Goal: Task Accomplishment & Management: Use online tool/utility

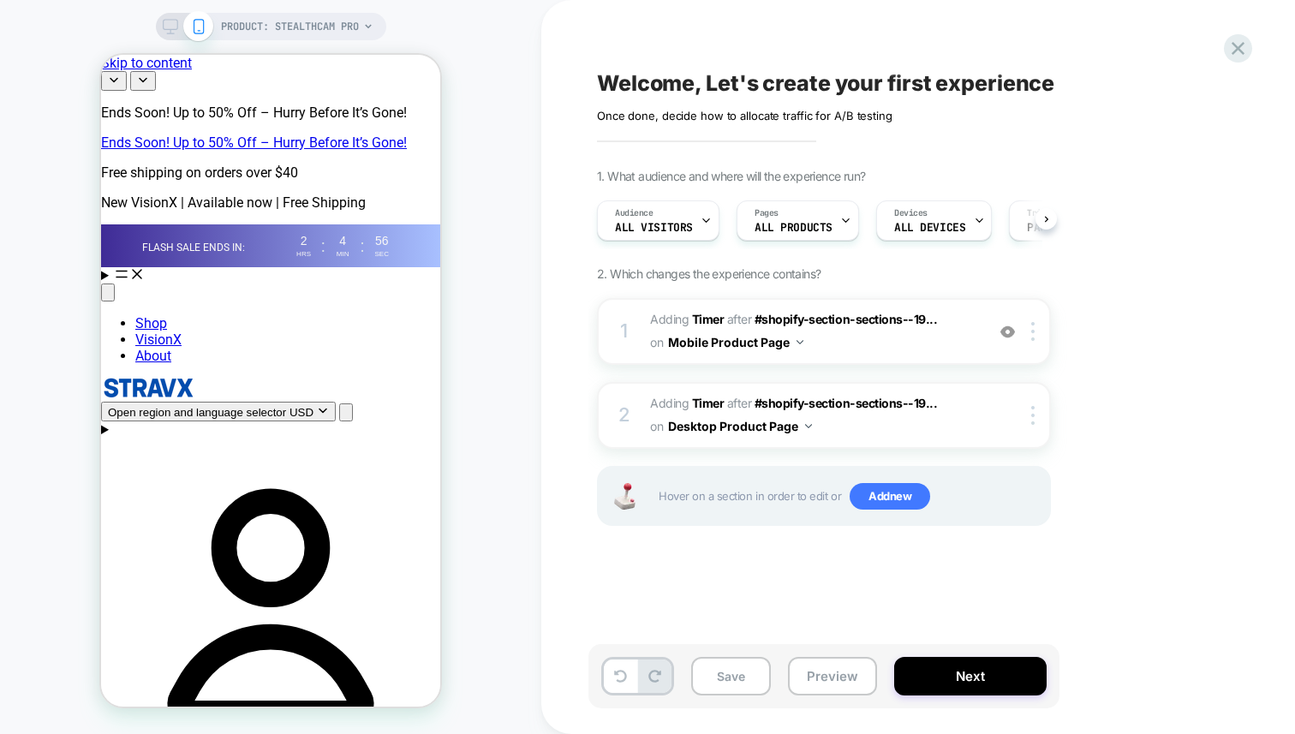
scroll to position [0, 2]
click at [168, 25] on icon at bounding box center [170, 26] width 15 height 15
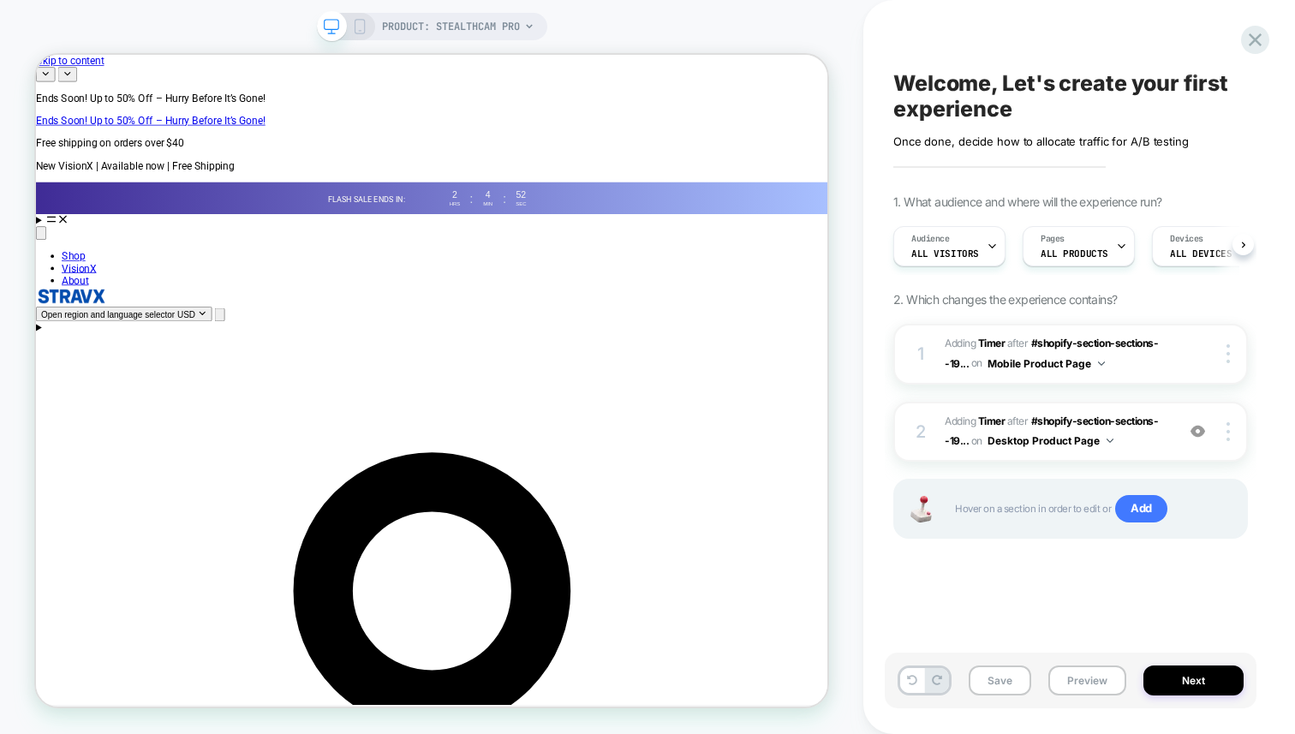
scroll to position [0, 1]
click at [1229, 680] on button "Next" at bounding box center [1194, 681] width 100 height 30
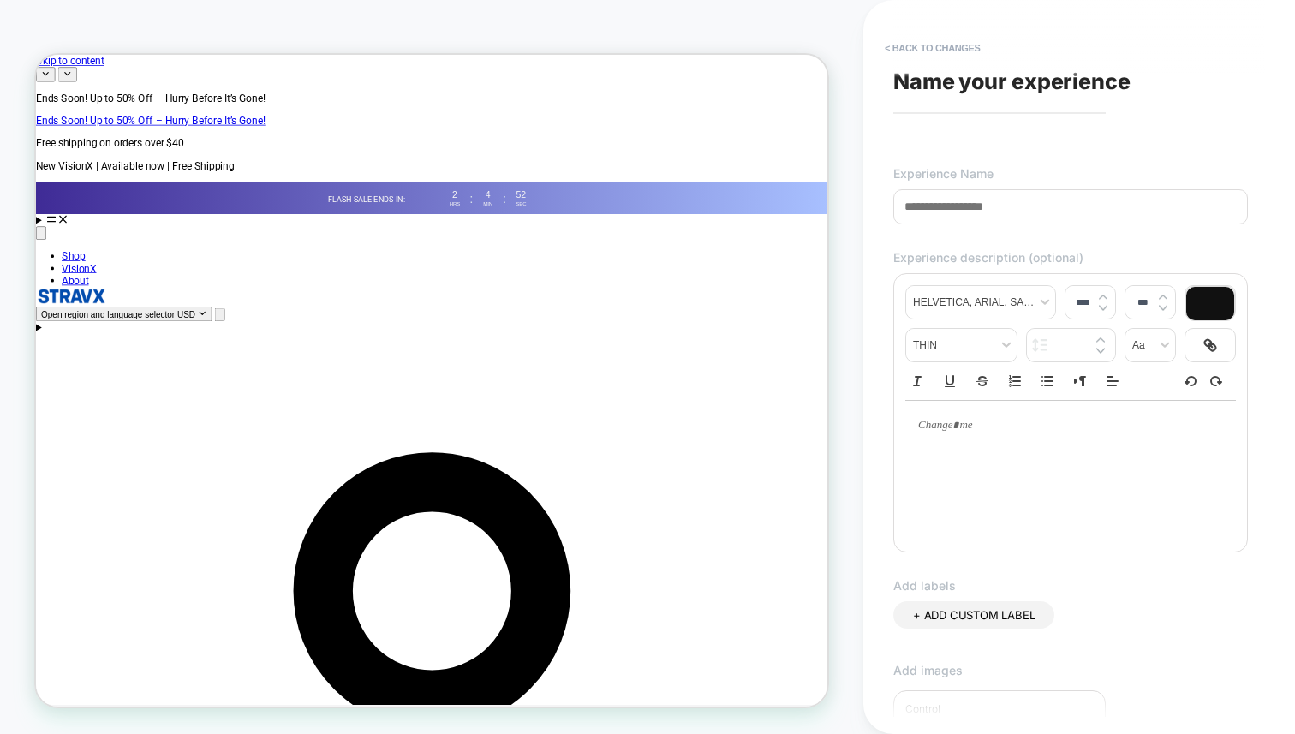
click at [1072, 209] on input at bounding box center [1071, 206] width 355 height 35
click at [1111, 212] on input at bounding box center [1071, 206] width 355 height 35
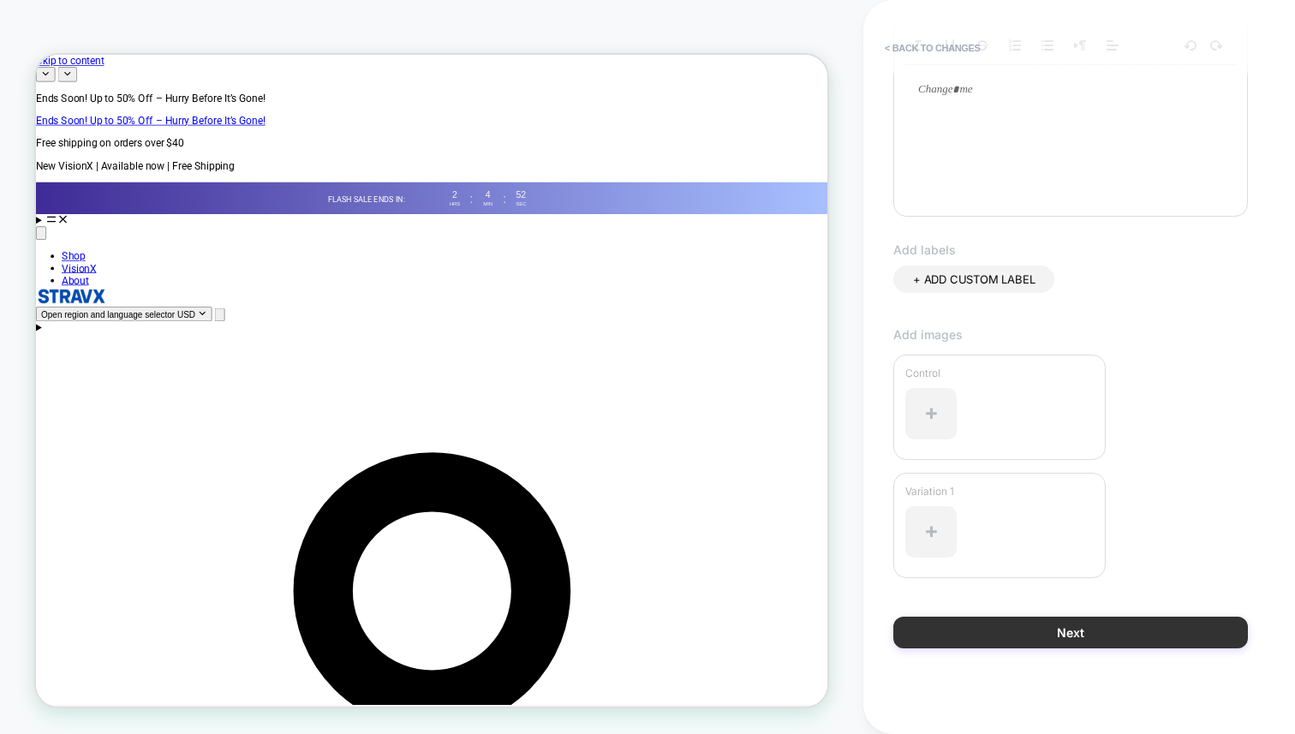
type input "*****"
click at [1071, 624] on button "Next" at bounding box center [1071, 633] width 355 height 32
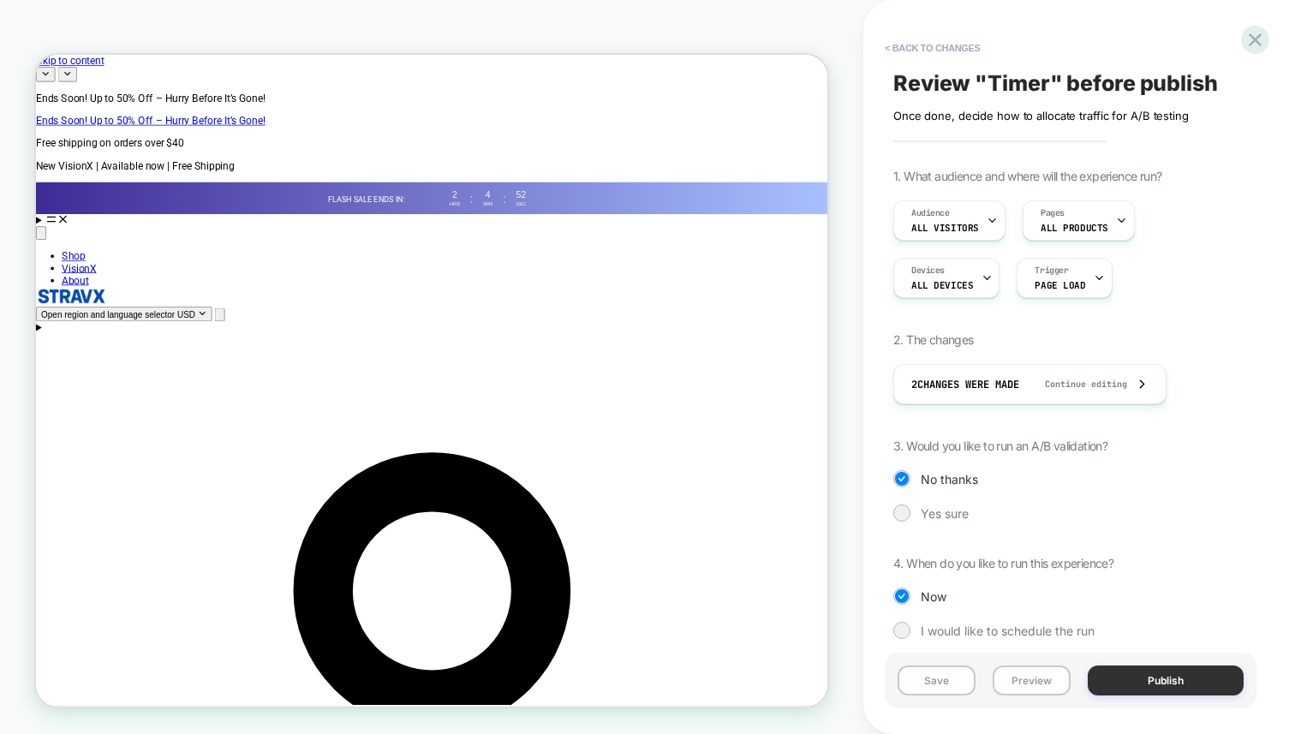
click at [1189, 692] on button "Publish" at bounding box center [1166, 681] width 156 height 30
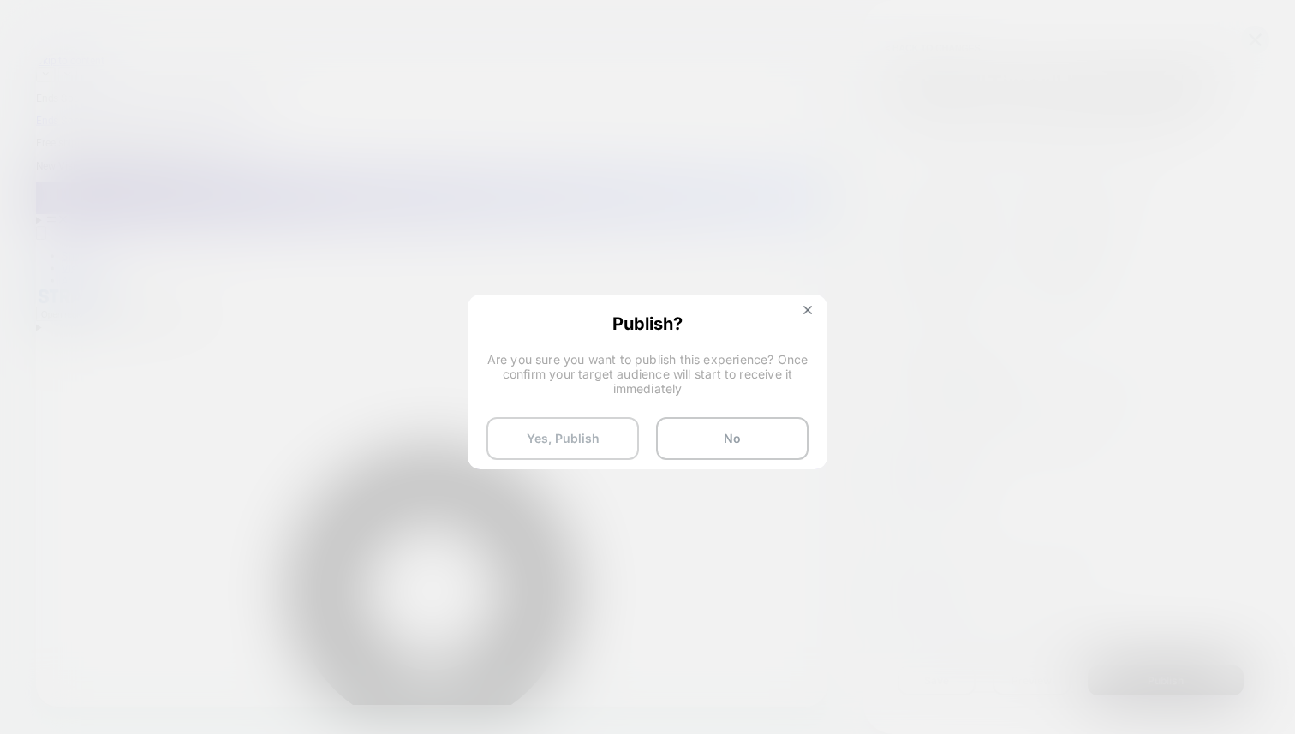
click at [571, 445] on button "Yes, Publish" at bounding box center [563, 438] width 152 height 43
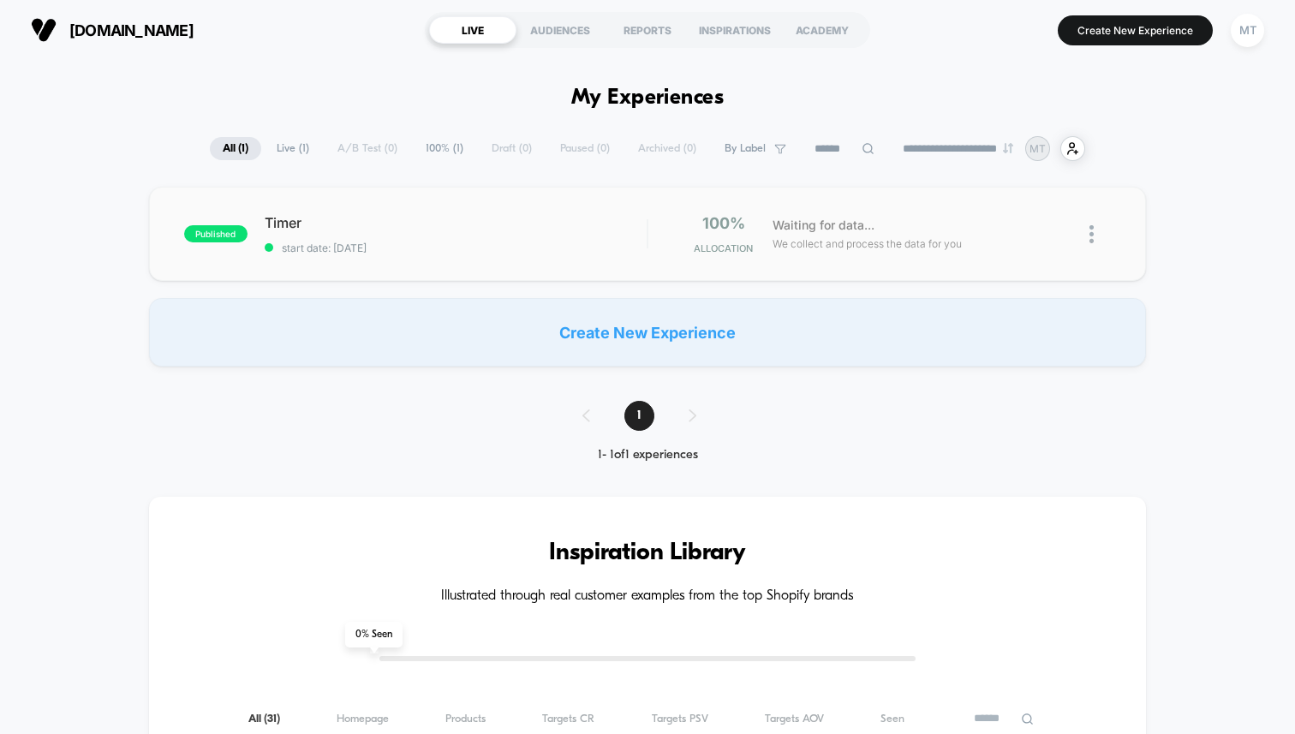
click at [1111, 222] on div "published Timer start date: 9/20/2025 100% Allocation Waiting for data... We co…" at bounding box center [647, 234] width 997 height 94
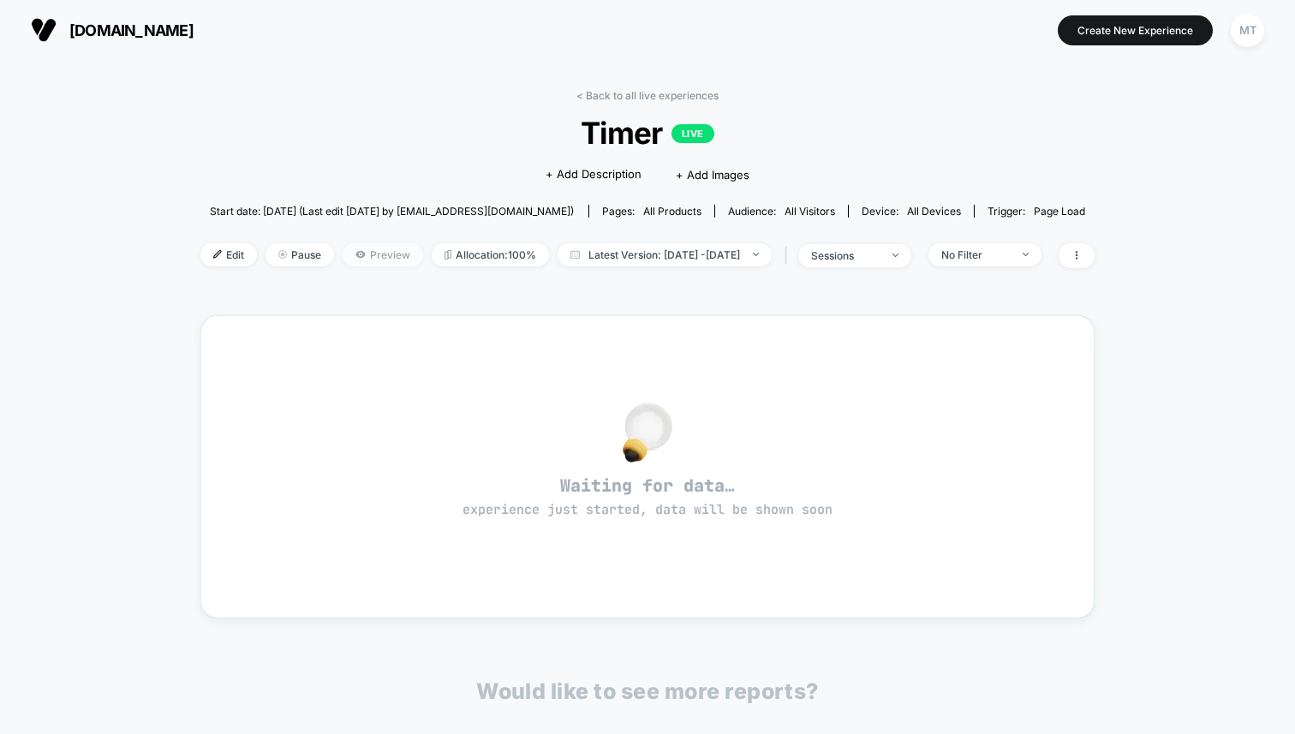
click at [343, 246] on span "Preview" at bounding box center [383, 254] width 81 height 23
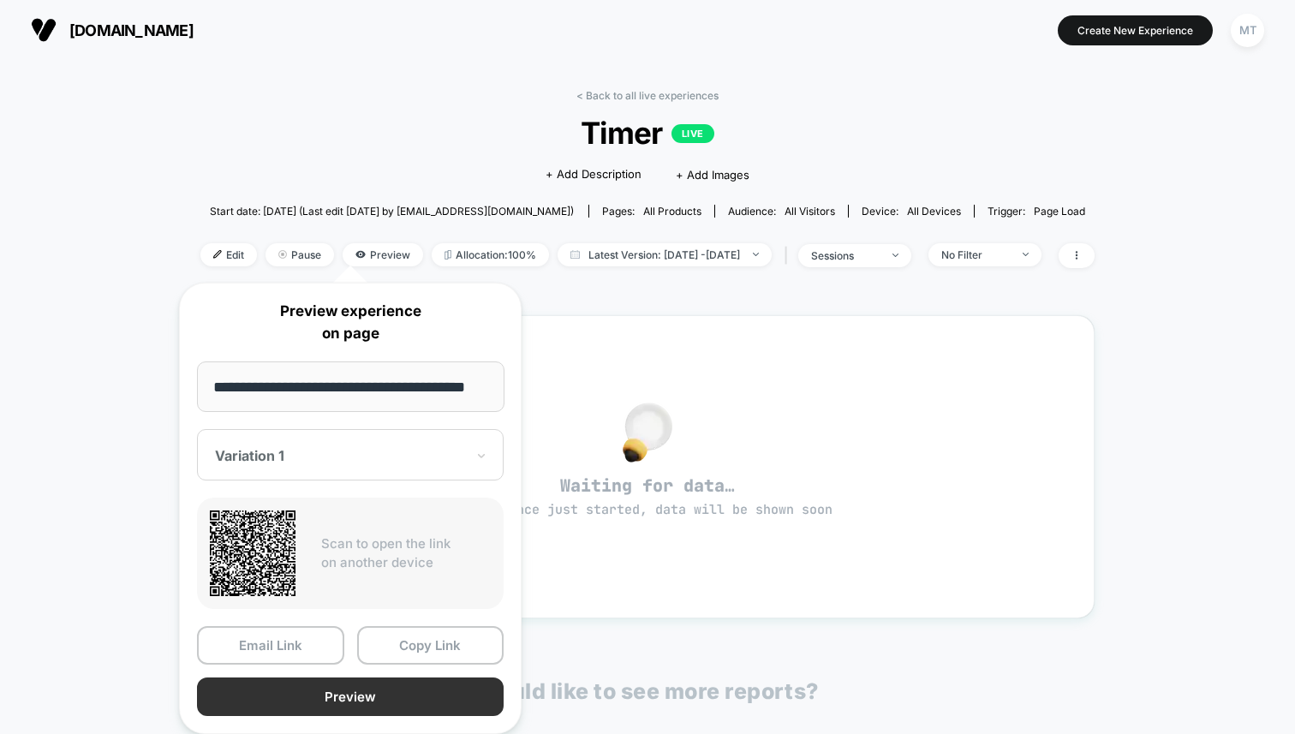
click at [302, 697] on button "Preview" at bounding box center [350, 697] width 307 height 39
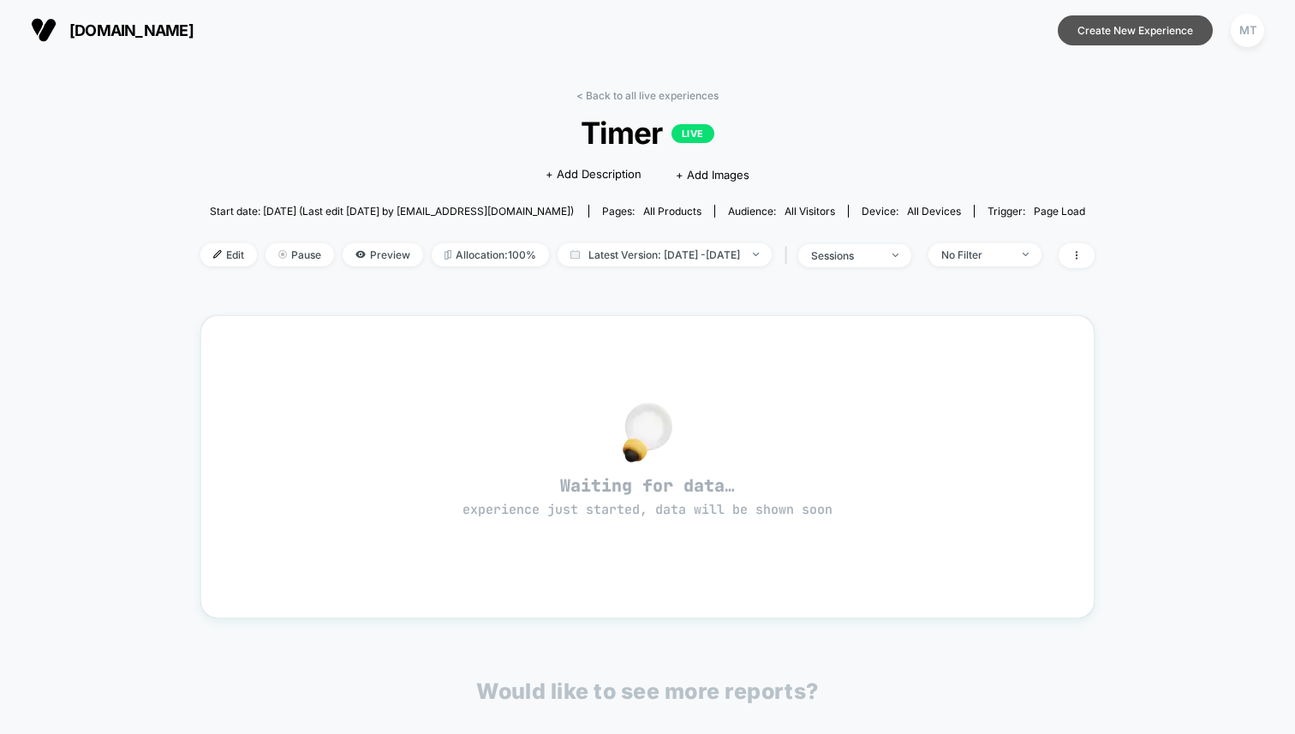
click at [1142, 33] on button "Create New Experience" at bounding box center [1135, 30] width 155 height 30
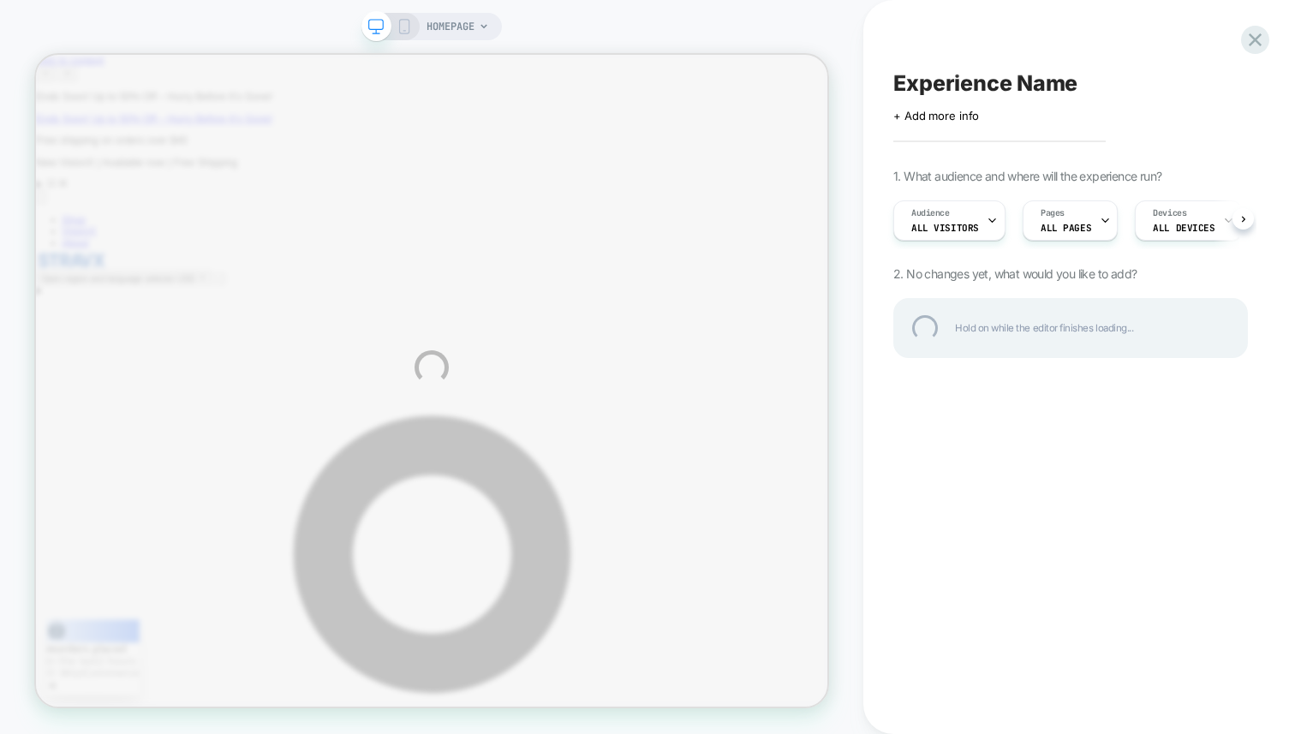
click at [1063, 223] on div "HOMEPAGE Experience Name Click to edit experience details + Add more info 1. Wh…" at bounding box center [647, 367] width 1295 height 734
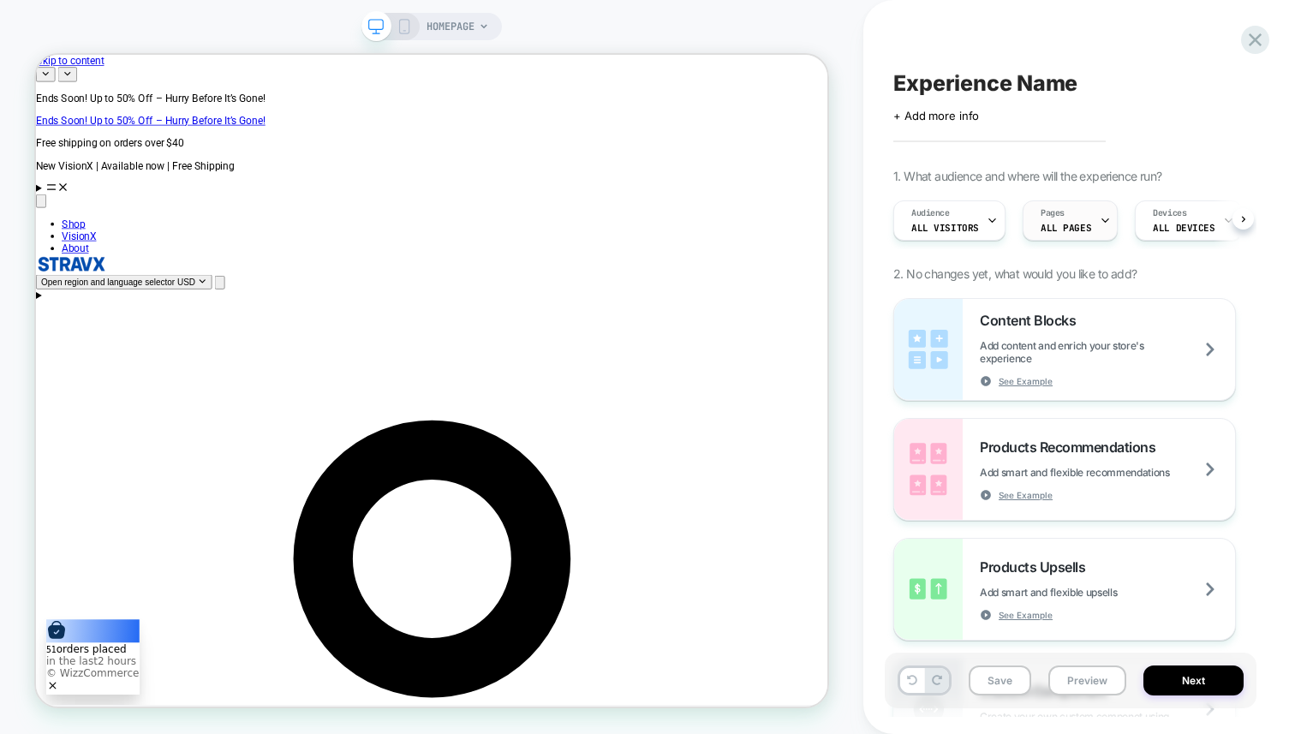
scroll to position [0, 1]
click at [1090, 216] on div "Pages ALL PAGES" at bounding box center [1065, 220] width 85 height 39
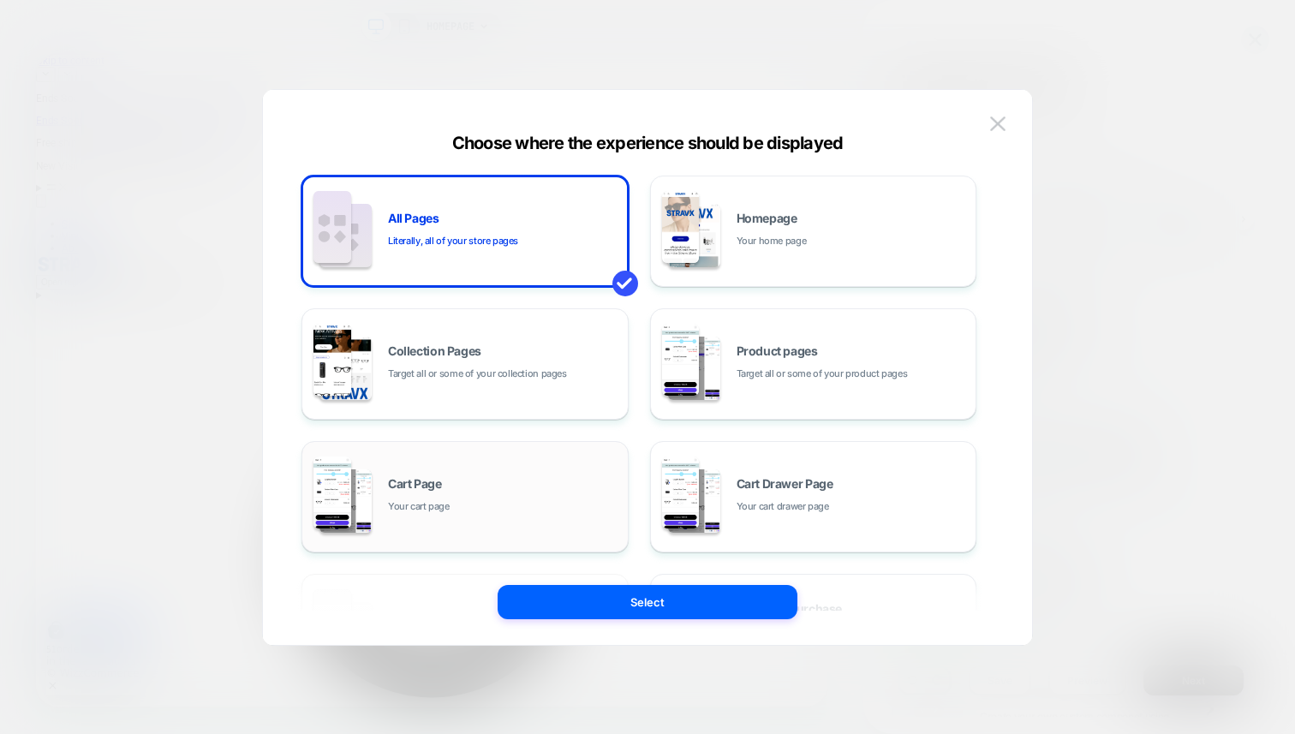
drag, startPoint x: 535, startPoint y: 506, endPoint x: 543, endPoint y: 479, distance: 28.7
click at [543, 479] on div "Cart Page Your cart page" at bounding box center [503, 496] width 231 height 37
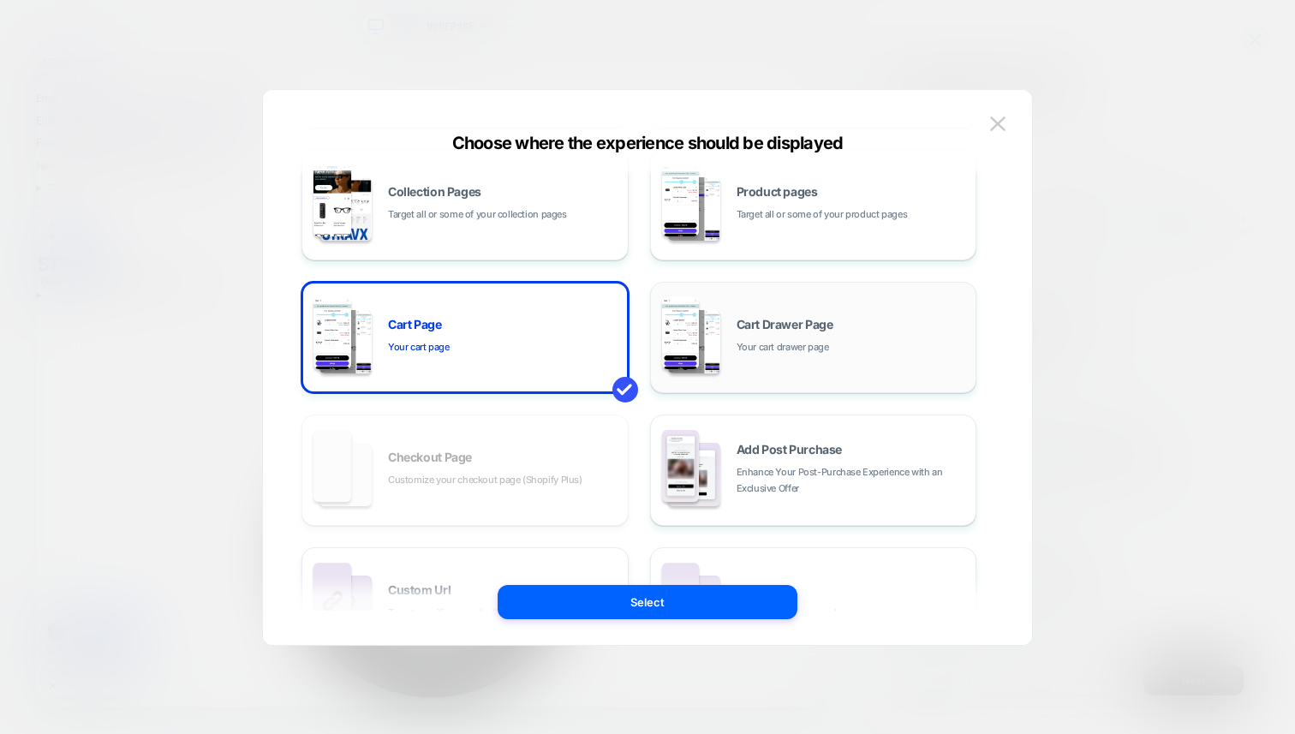
scroll to position [161, 0]
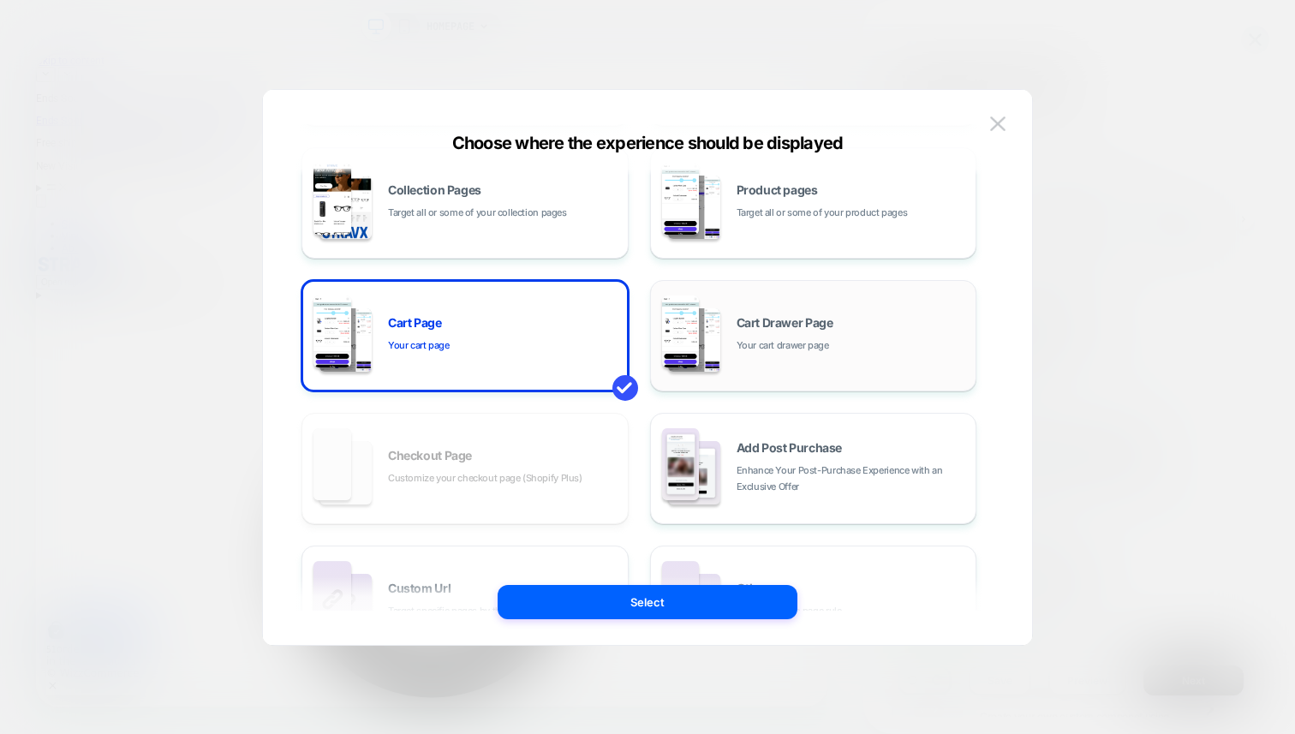
click at [759, 384] on div "Cart Drawer Page Your cart drawer page" at bounding box center [813, 335] width 327 height 111
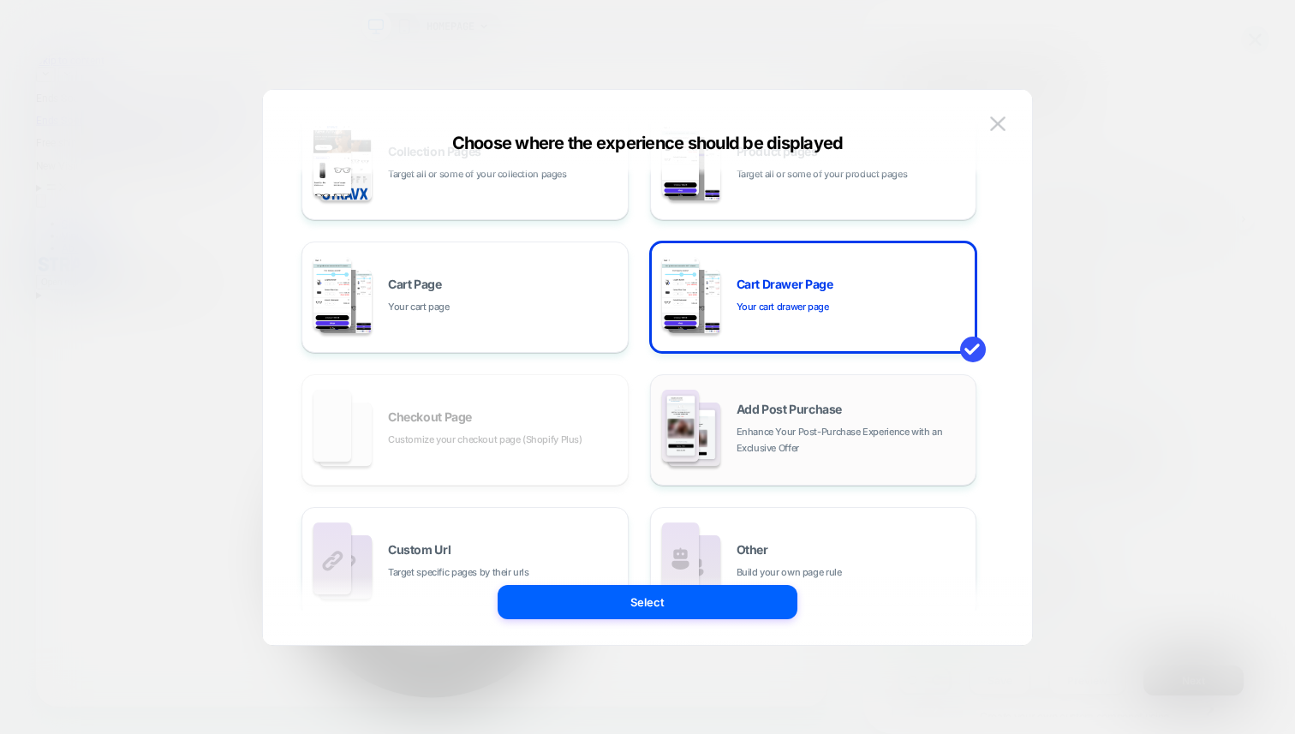
scroll to position [195, 0]
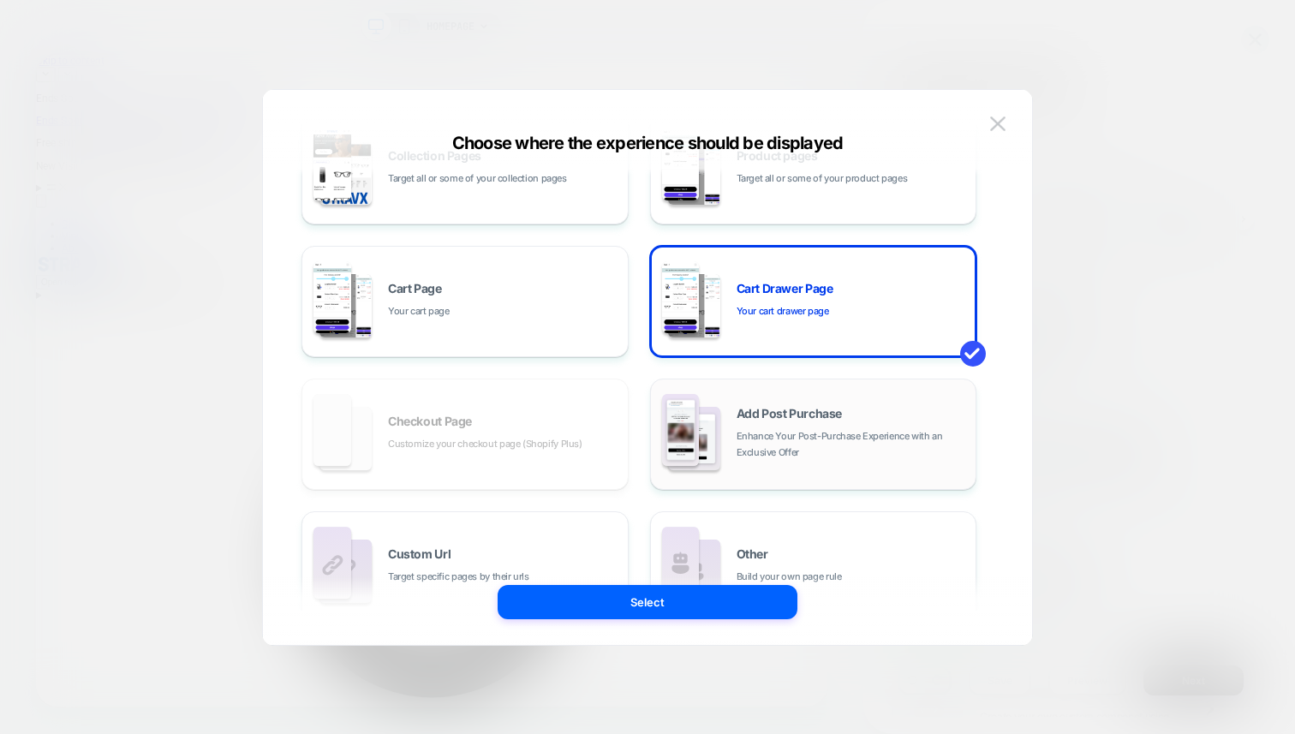
click at [762, 460] on div "Add Post Purchase Enhance Your Post-Purchase Experience with an Exclusive Offer" at bounding box center [814, 434] width 308 height 94
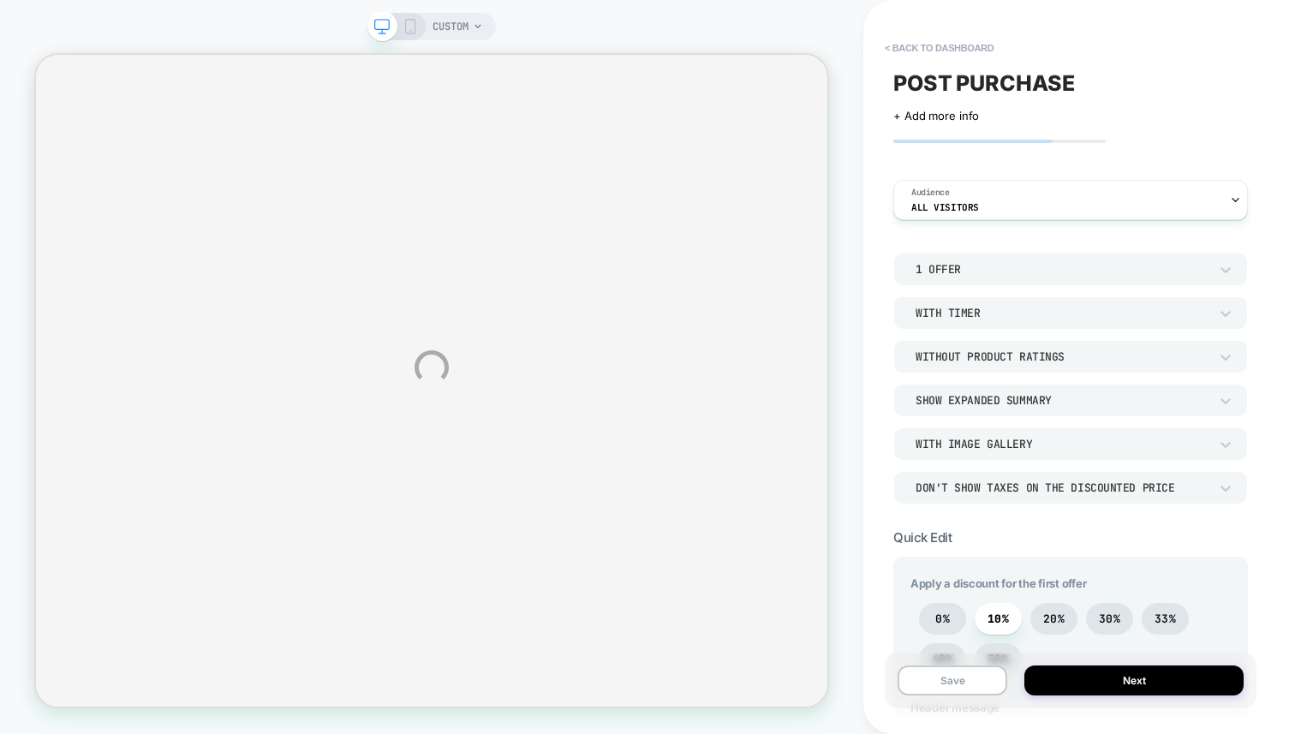
click at [1121, 215] on div "CUSTOM < back to dashboard POST PURCHASE Click to edit experience details + Add…" at bounding box center [647, 367] width 1295 height 734
click at [1127, 201] on div "Audience All Visitors" at bounding box center [1066, 200] width 344 height 39
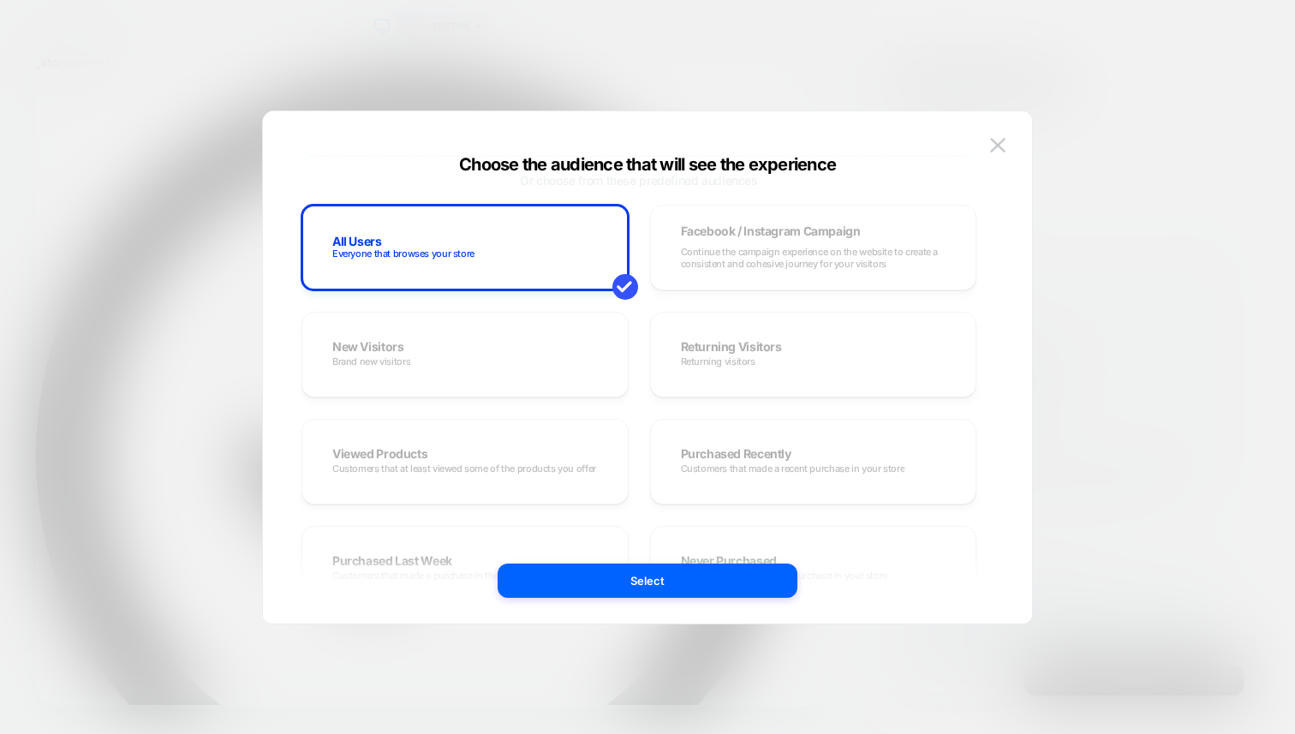
scroll to position [140, 0]
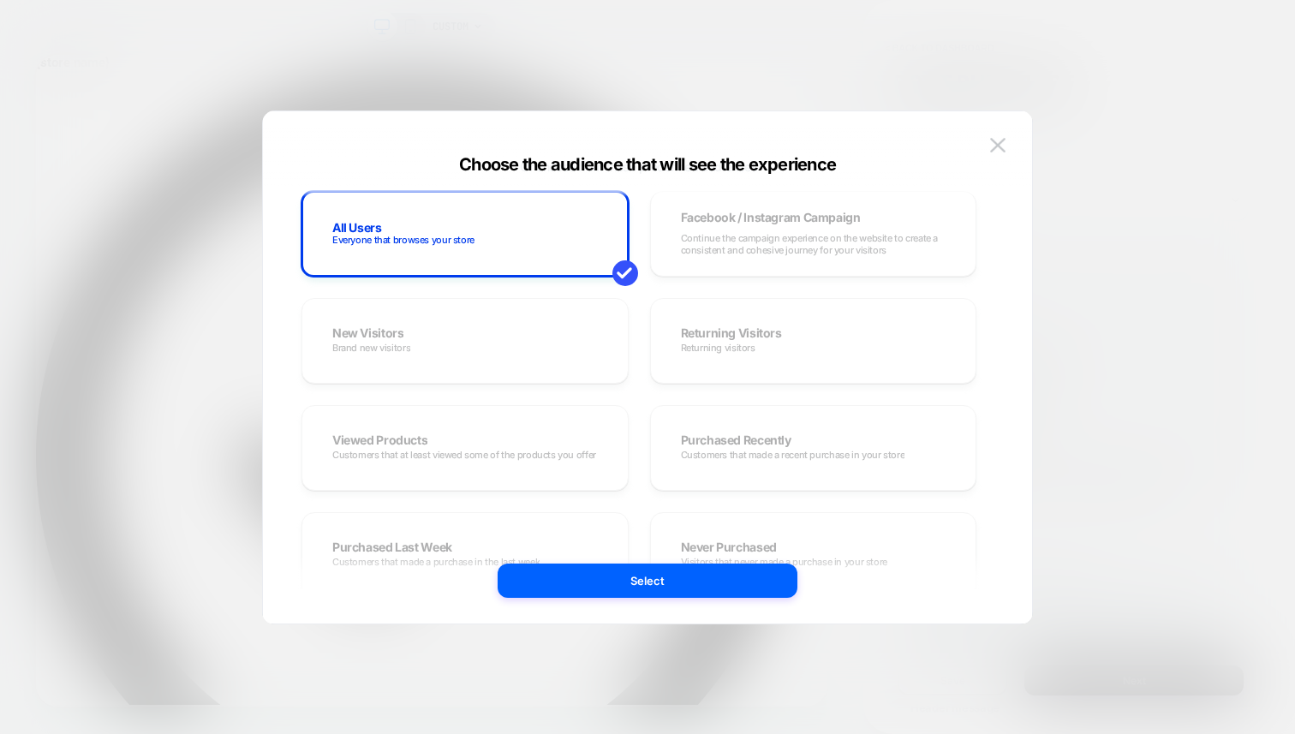
click at [563, 375] on div "All Users Everyone that browses your store Facebook / Instagram Campaign Contin…" at bounding box center [639, 555] width 675 height 728
click at [998, 146] on img at bounding box center [997, 145] width 15 height 15
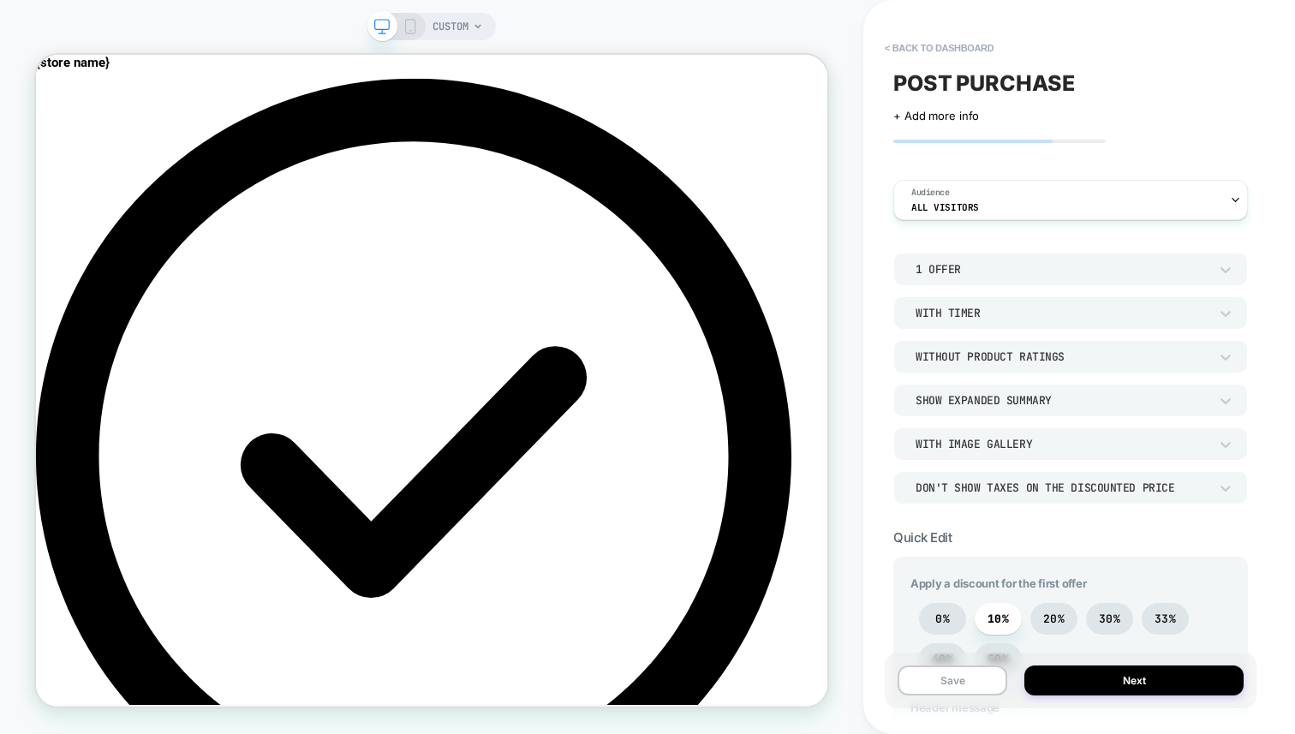
scroll to position [36, 0]
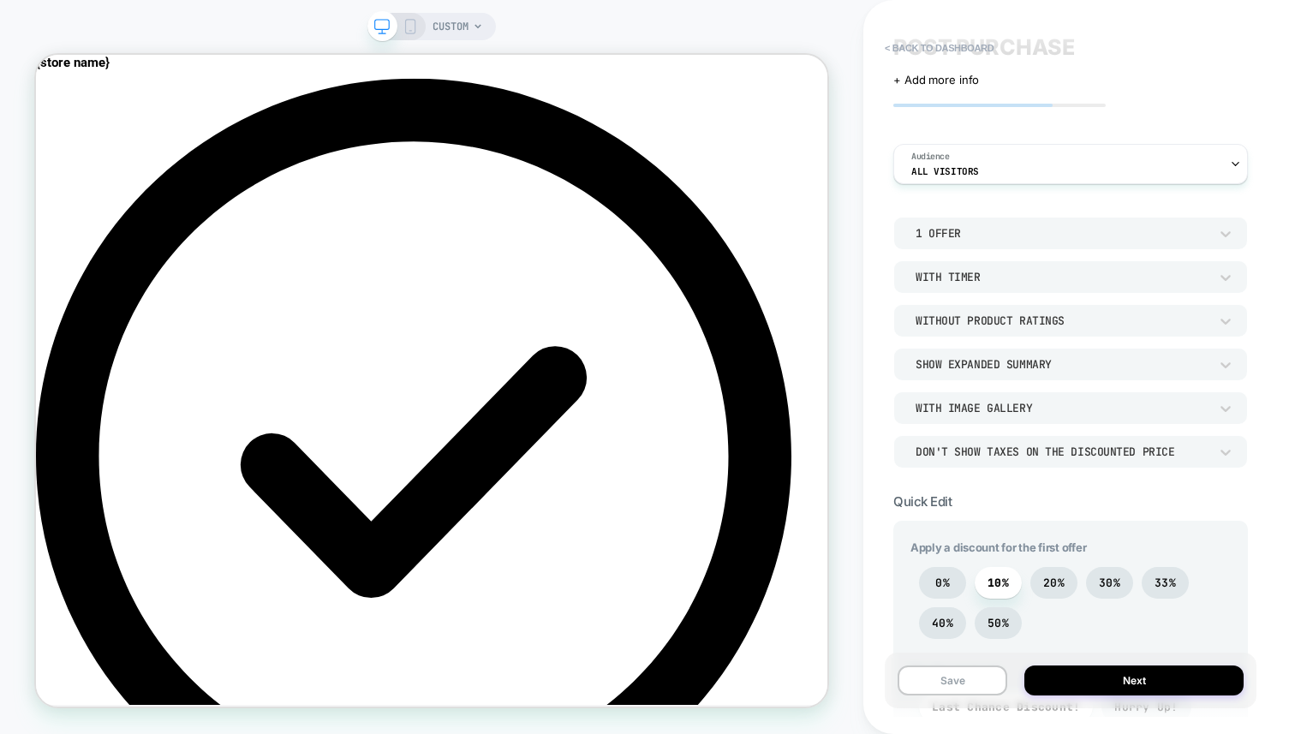
click at [995, 237] on div "1 Offer" at bounding box center [1062, 233] width 293 height 15
click at [957, 304] on div "2 Offers" at bounding box center [1070, 314] width 341 height 36
click at [999, 231] on div "2 Offers" at bounding box center [1062, 233] width 293 height 15
click at [955, 260] on div "1 Offer" at bounding box center [1070, 278] width 341 height 36
click at [945, 275] on div "With Timer" at bounding box center [1062, 277] width 293 height 15
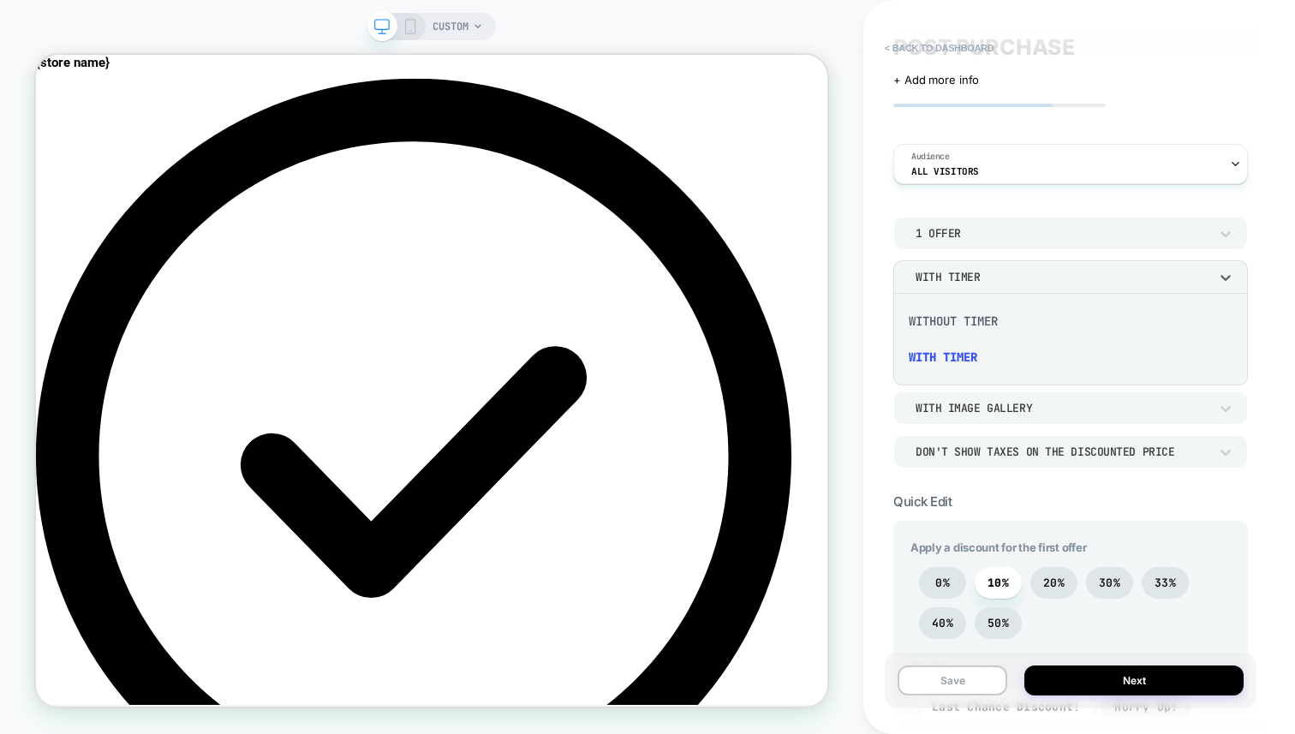
drag, startPoint x: 946, startPoint y: 326, endPoint x: 925, endPoint y: 369, distance: 47.5
click at [925, 369] on div "Without Timer With Timer" at bounding box center [1070, 339] width 341 height 79
click at [925, 369] on div "Show Expanded Summary" at bounding box center [1062, 364] width 293 height 15
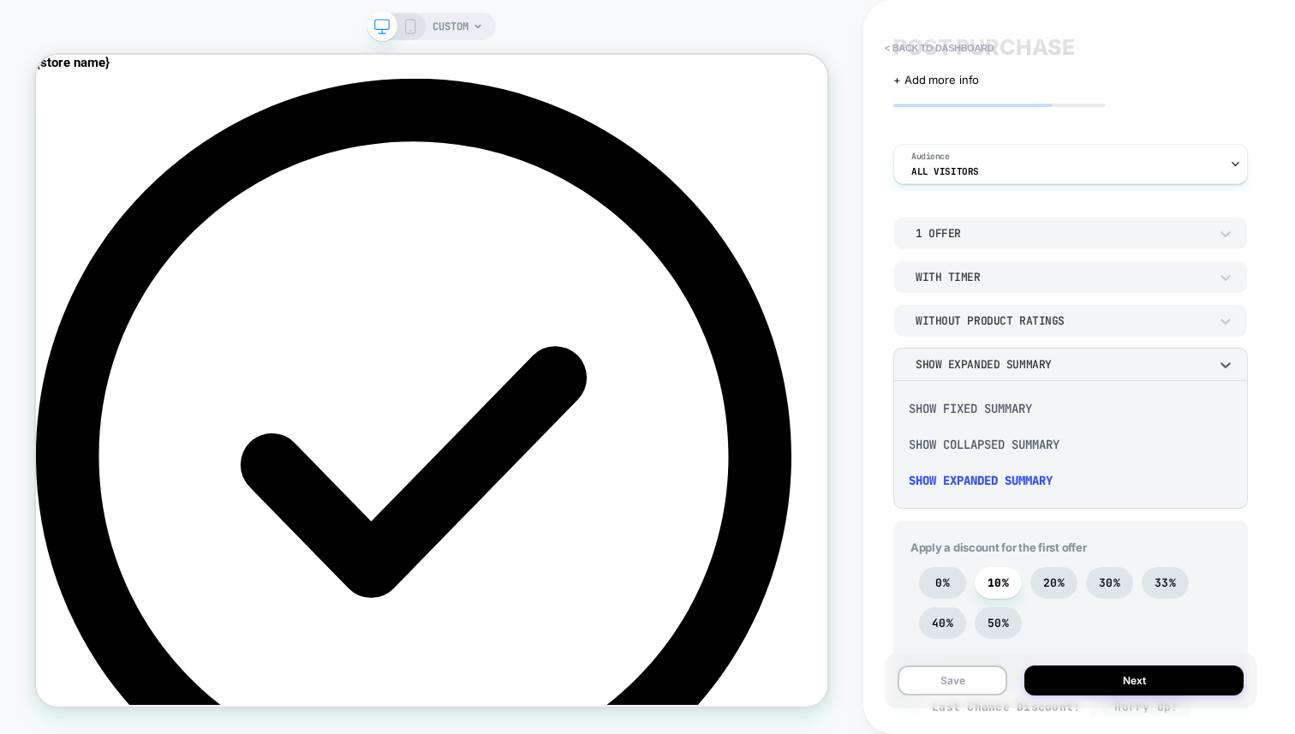
click at [950, 323] on div at bounding box center [647, 367] width 1295 height 734
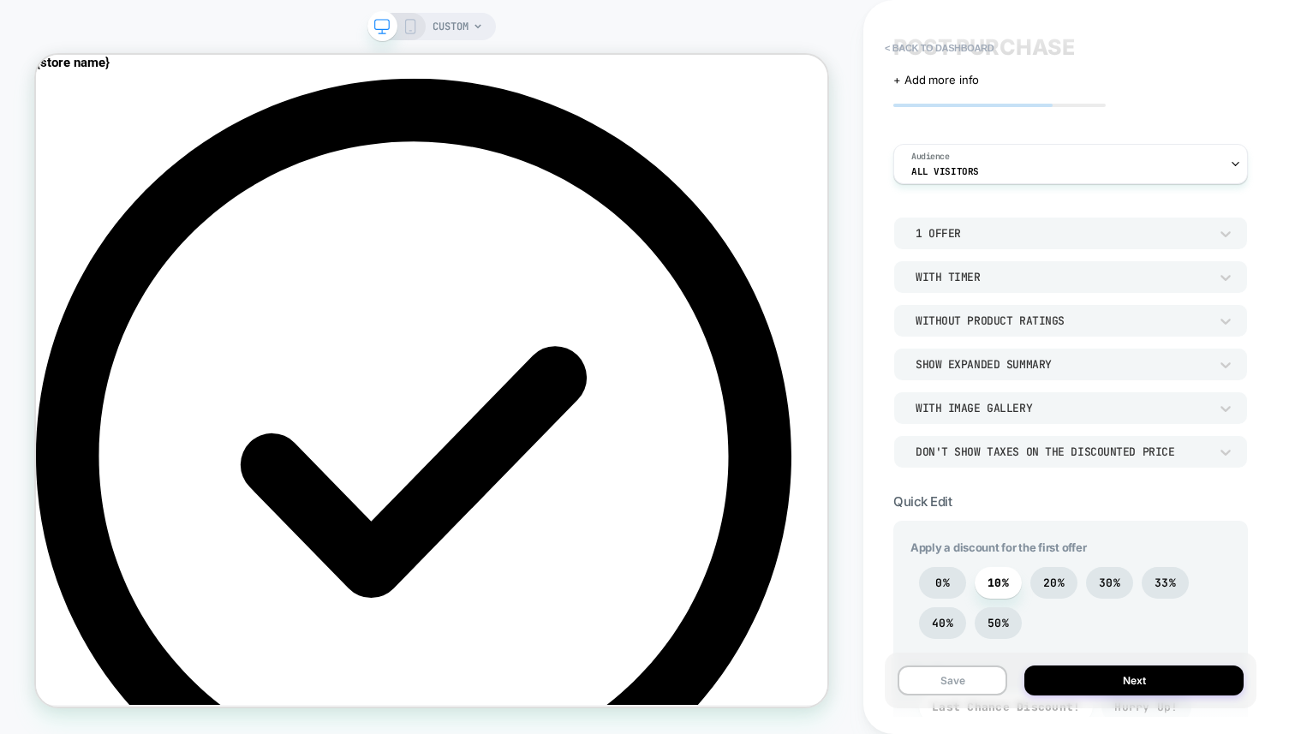
click at [950, 324] on div "Without Product Ratings" at bounding box center [1062, 321] width 293 height 15
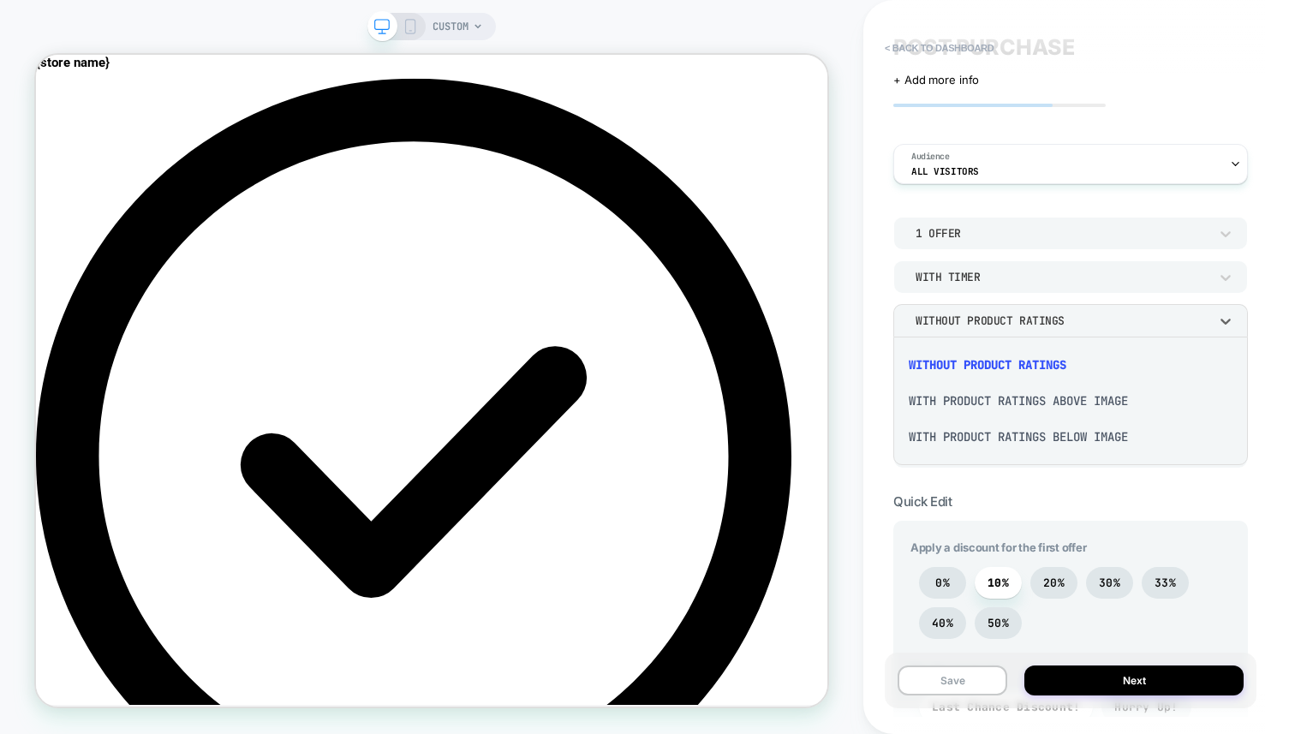
drag, startPoint x: 970, startPoint y: 410, endPoint x: 1002, endPoint y: 357, distance: 61.6
click at [1002, 357] on div "Without Product Ratings With Product Ratings Above Image With Product Ratings B…" at bounding box center [1070, 401] width 341 height 115
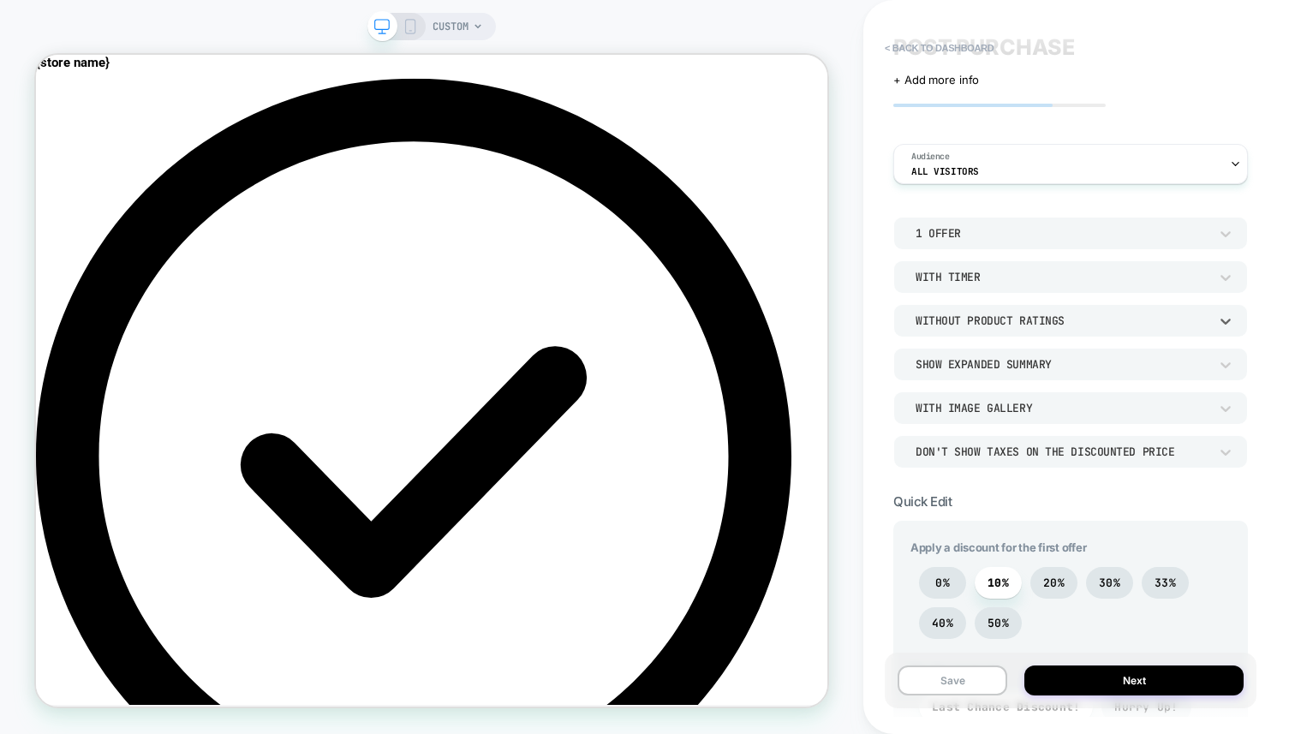
click at [1002, 357] on div "Show Expanded Summary" at bounding box center [1062, 364] width 293 height 15
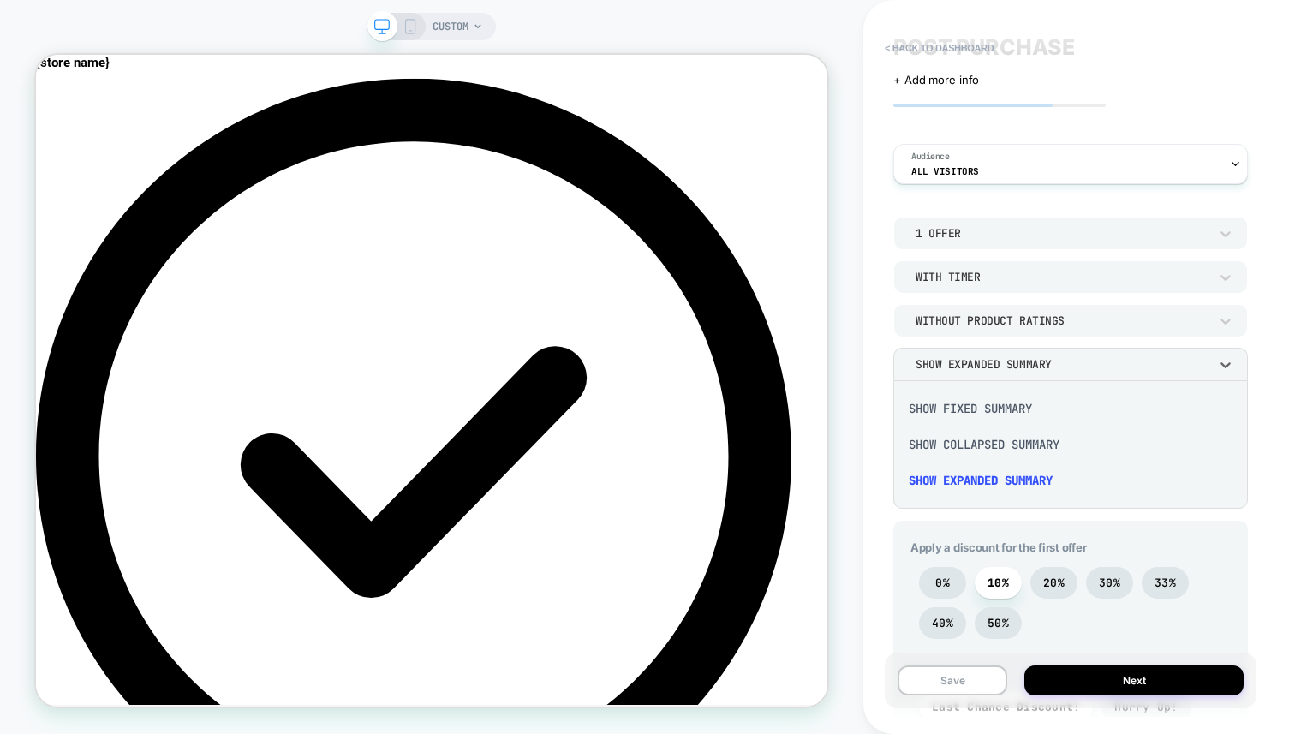
click at [1013, 321] on div at bounding box center [647, 367] width 1295 height 734
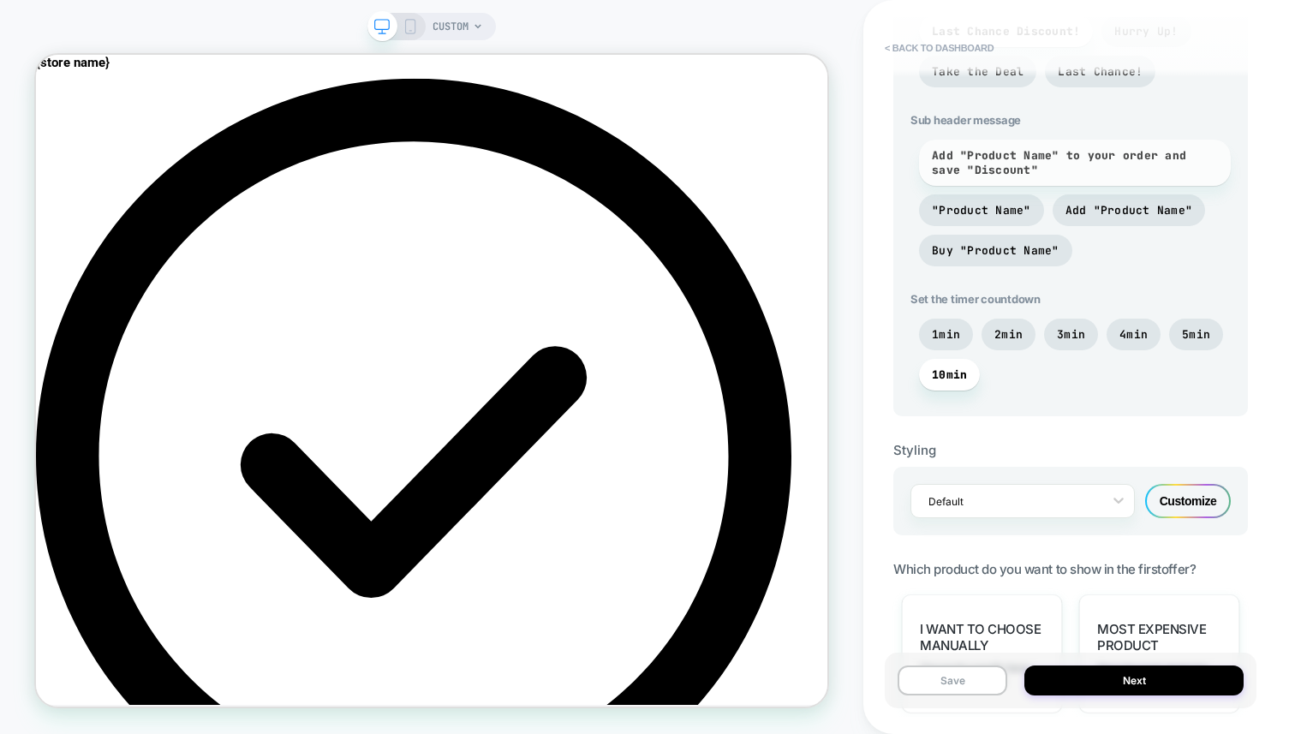
scroll to position [736, 0]
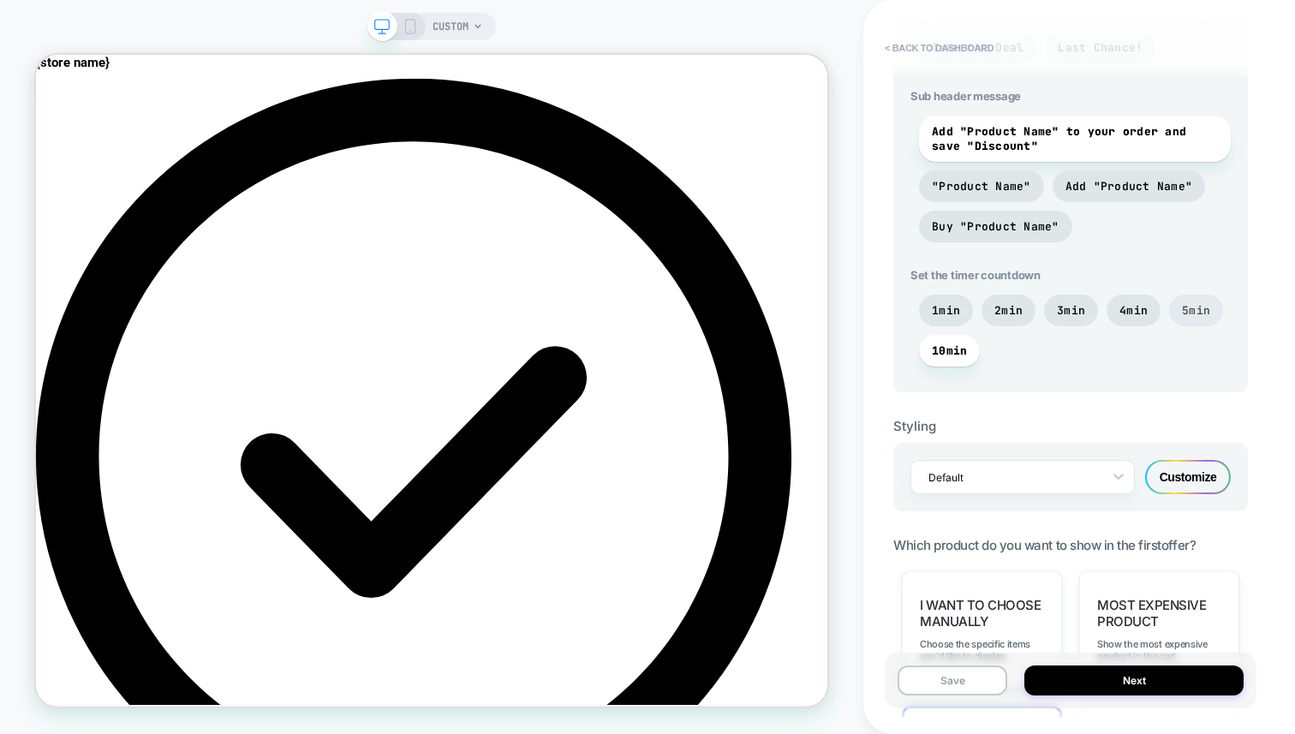
click at [1182, 314] on span "5min" at bounding box center [1196, 310] width 28 height 15
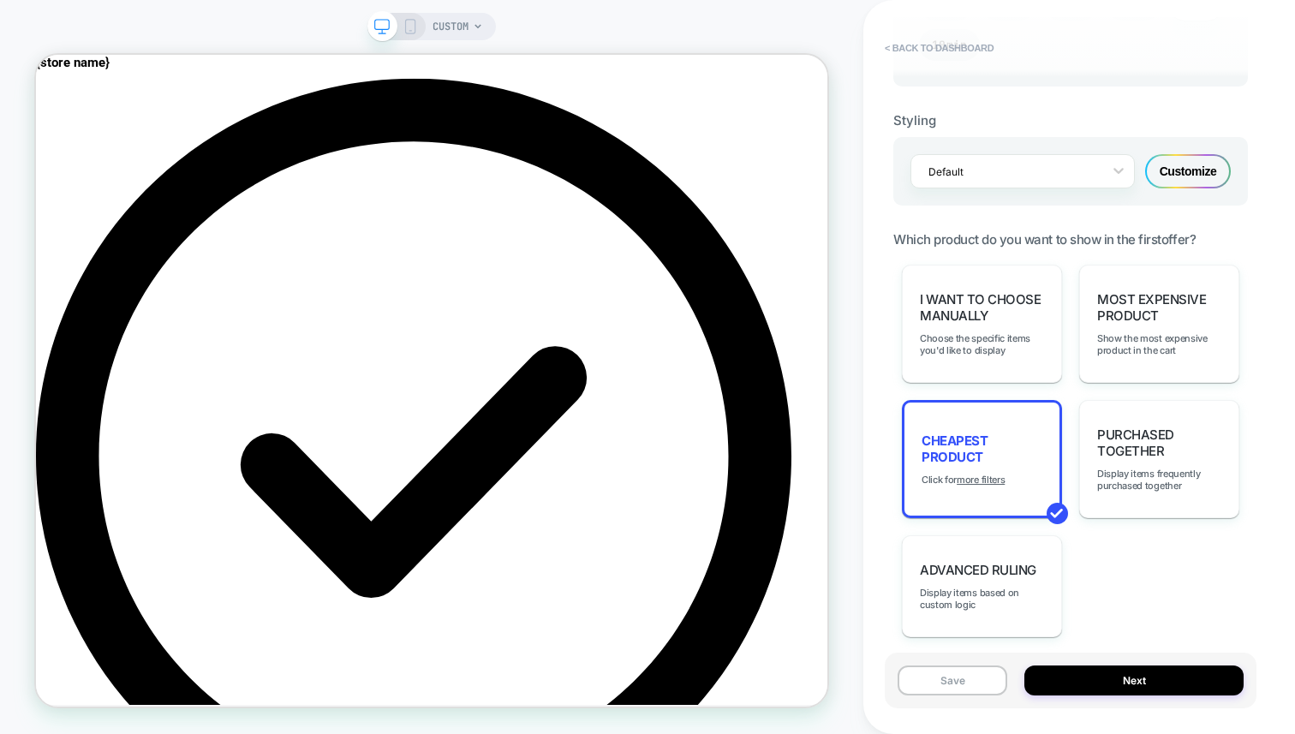
scroll to position [1046, 0]
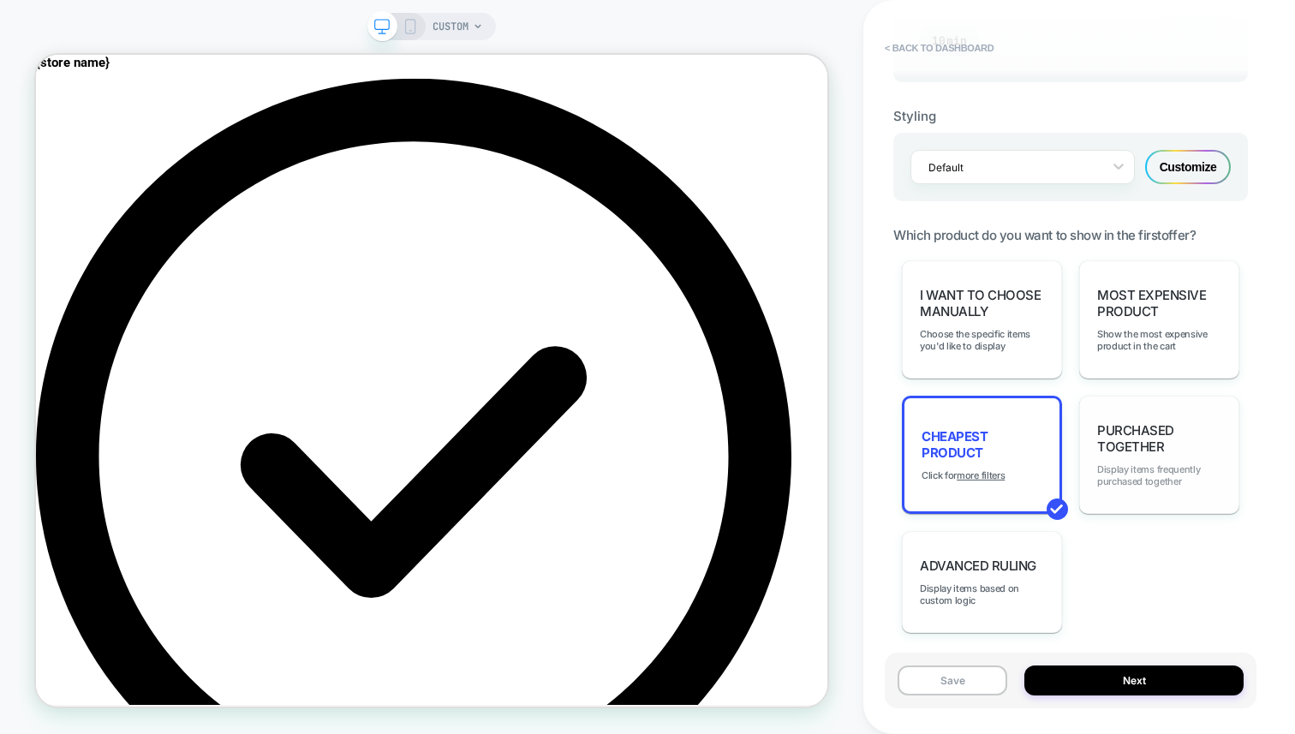
click at [1133, 477] on span "Display items frequently purchased together" at bounding box center [1159, 475] width 124 height 24
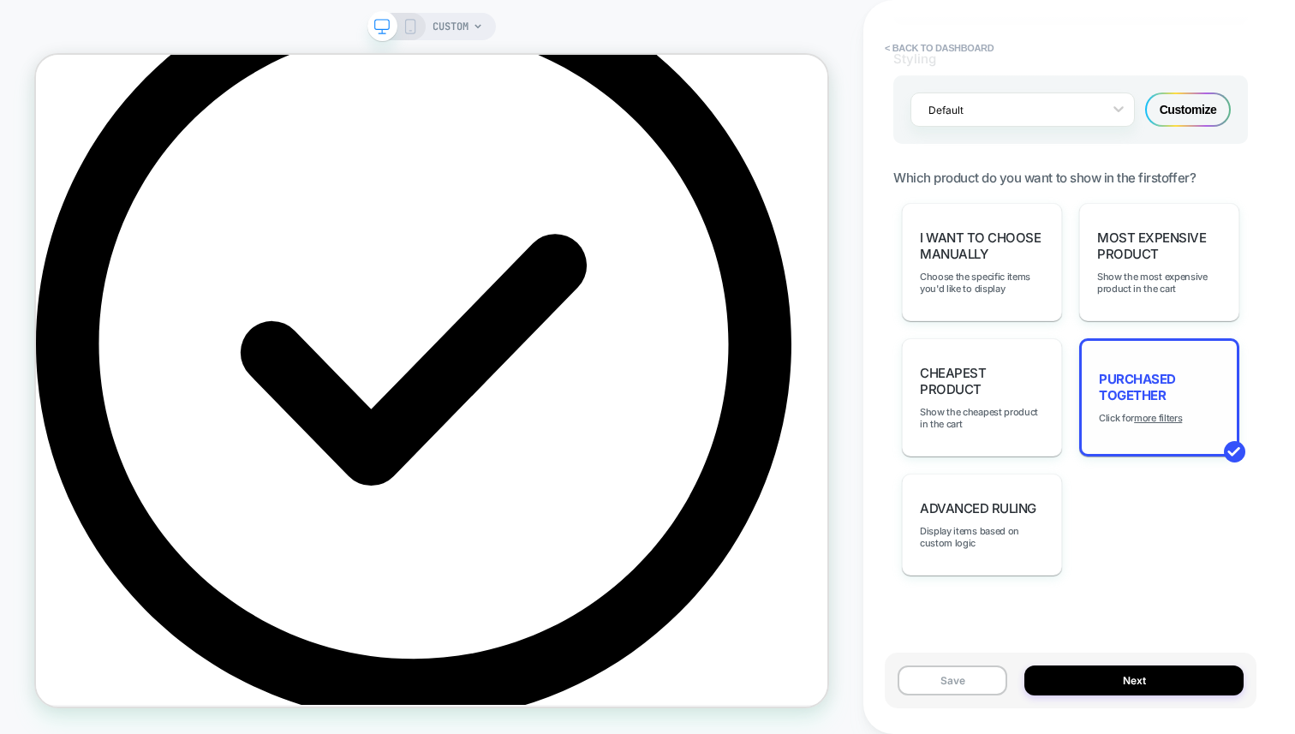
scroll to position [0, 0]
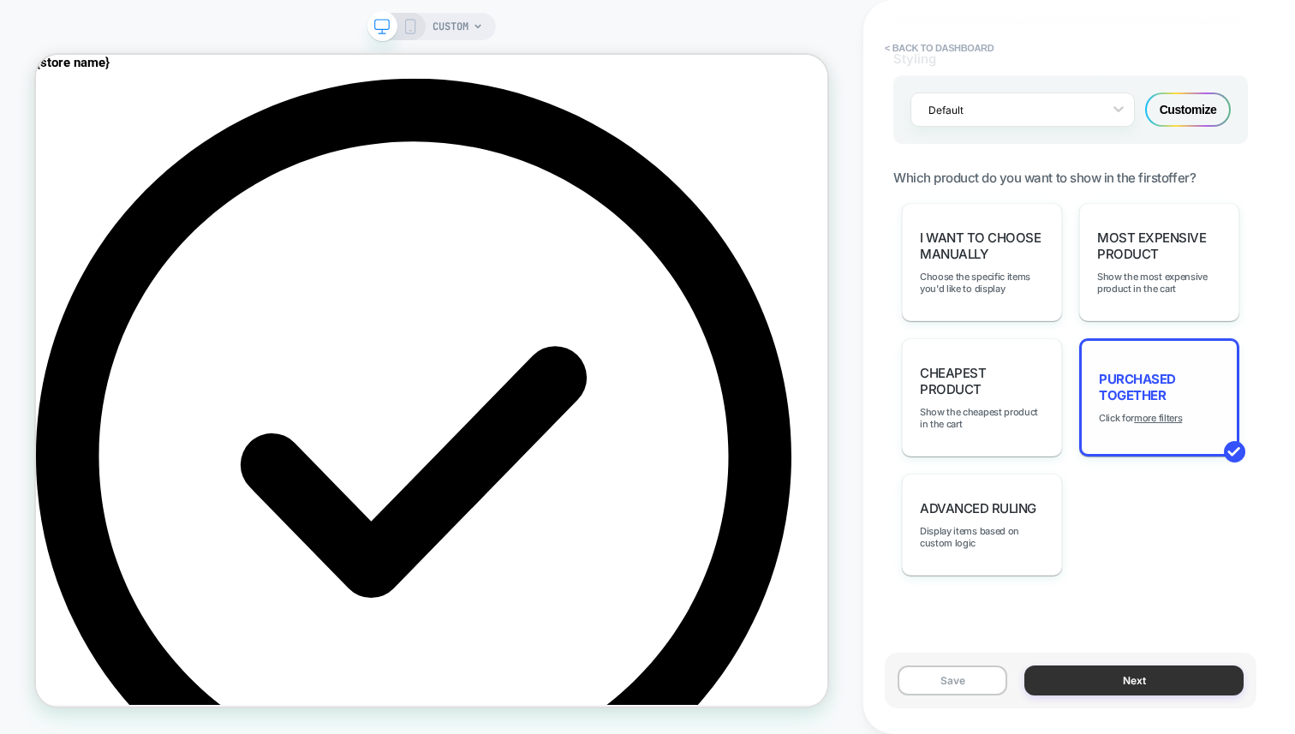
click at [1099, 687] on button "Next" at bounding box center [1134, 681] width 219 height 30
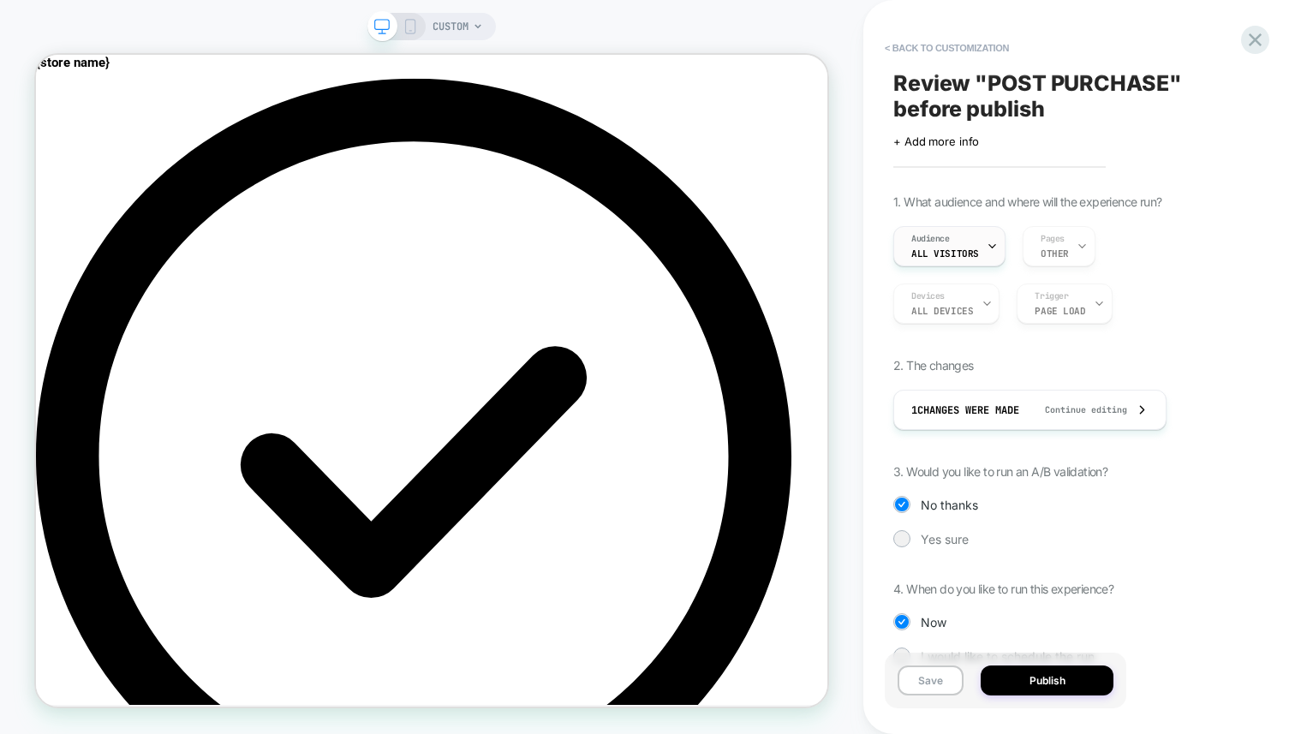
click at [989, 245] on icon at bounding box center [992, 246] width 6 height 3
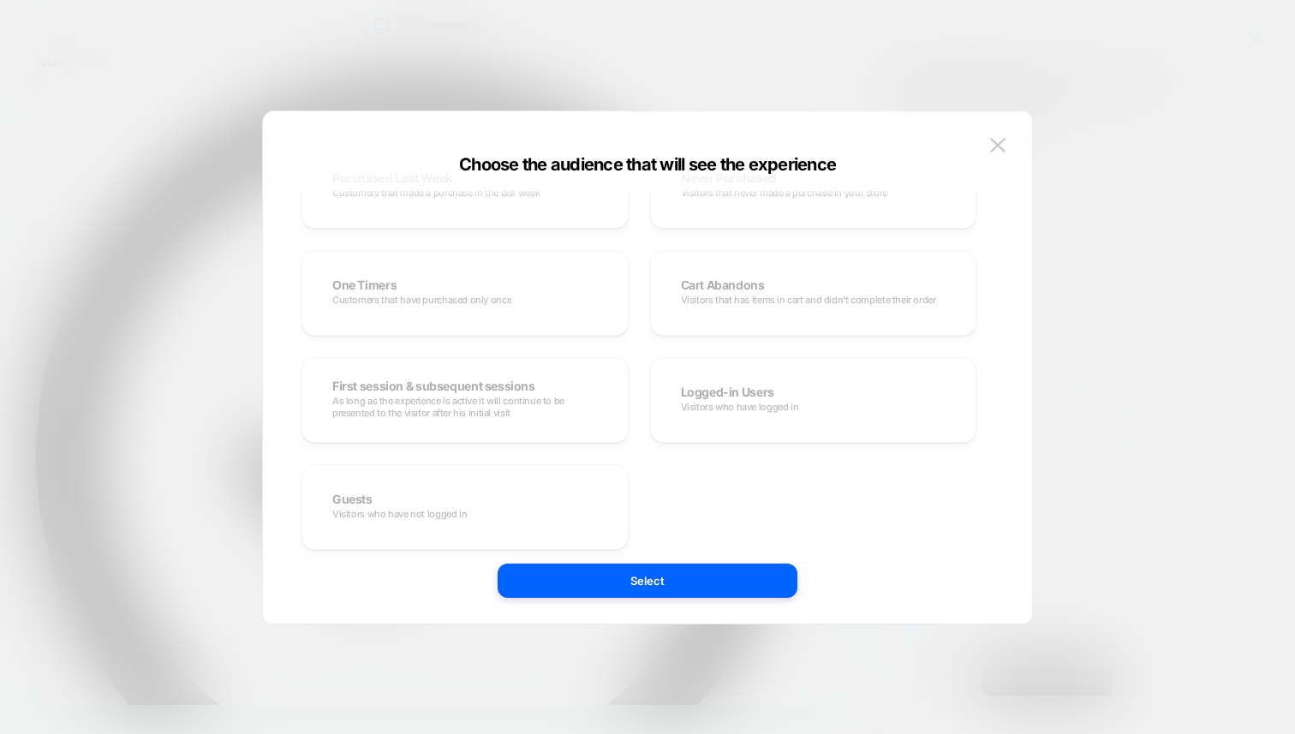
scroll to position [522, 0]
click at [996, 131] on div "Custom Audience Build your own audience in-case the one you want isn't within t…" at bounding box center [648, 376] width 718 height 495
click at [997, 138] on img at bounding box center [997, 145] width 15 height 15
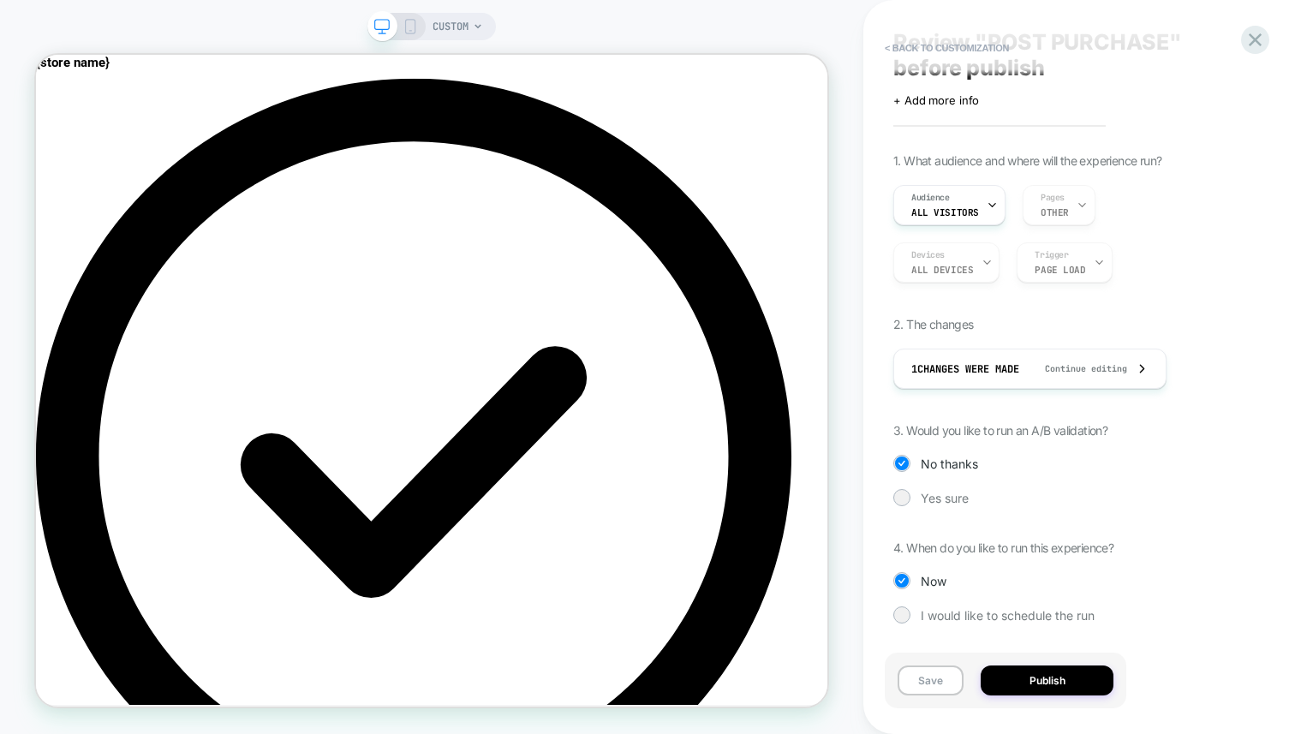
scroll to position [0, 0]
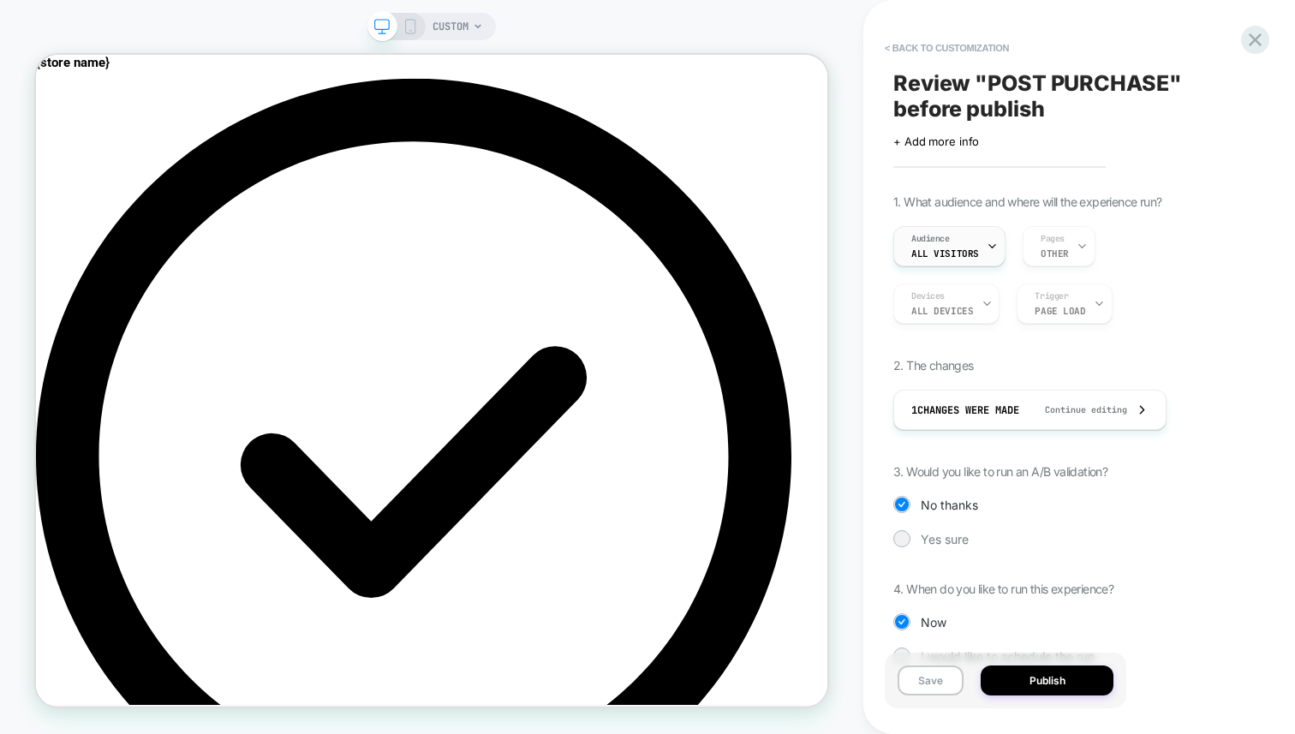
click at [969, 240] on div "Audience All Visitors" at bounding box center [945, 246] width 102 height 39
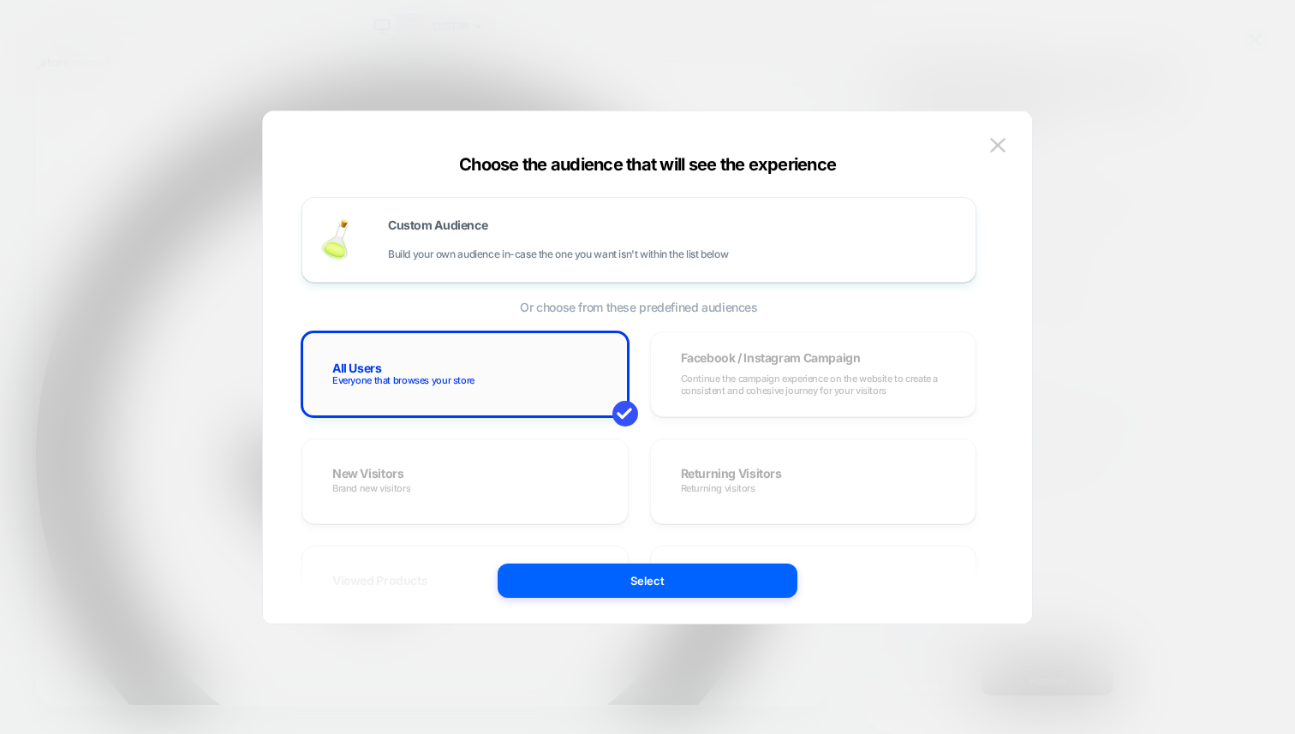
click at [568, 385] on div "All Users Everyone that browses your store" at bounding box center [465, 375] width 291 height 50
click at [625, 308] on span "Or choose from these predefined audiences" at bounding box center [639, 307] width 675 height 15
click at [643, 248] on span "Build your own audience in-case the one you want isn't within the list below" at bounding box center [558, 254] width 340 height 12
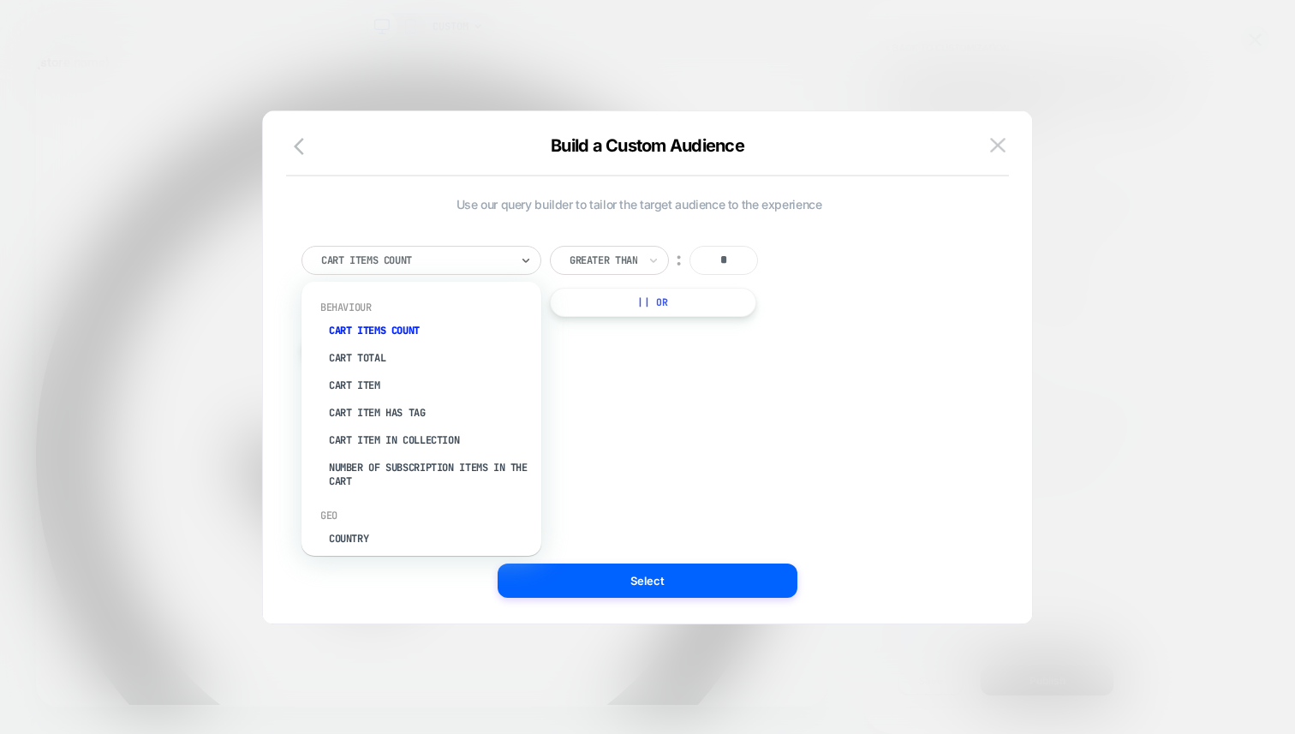
click at [506, 266] on div at bounding box center [415, 260] width 188 height 15
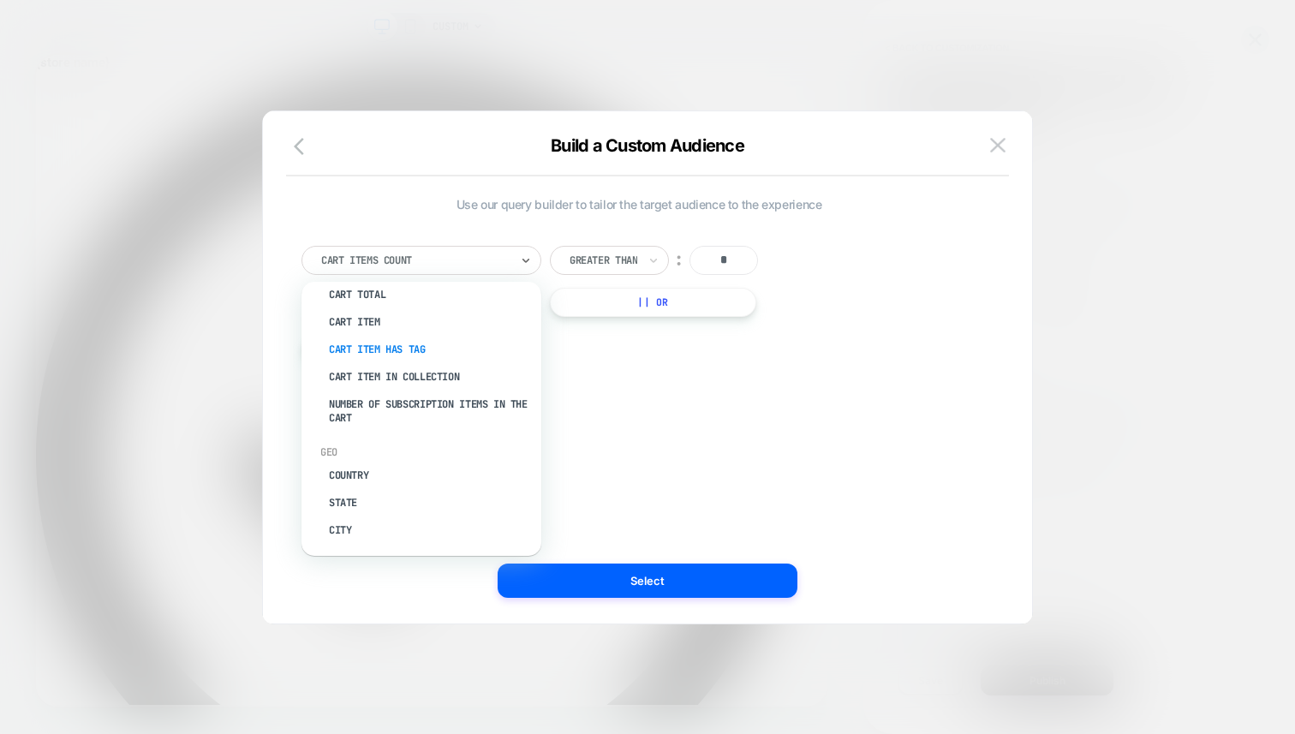
scroll to position [92, 0]
click at [1004, 145] on img at bounding box center [997, 145] width 15 height 15
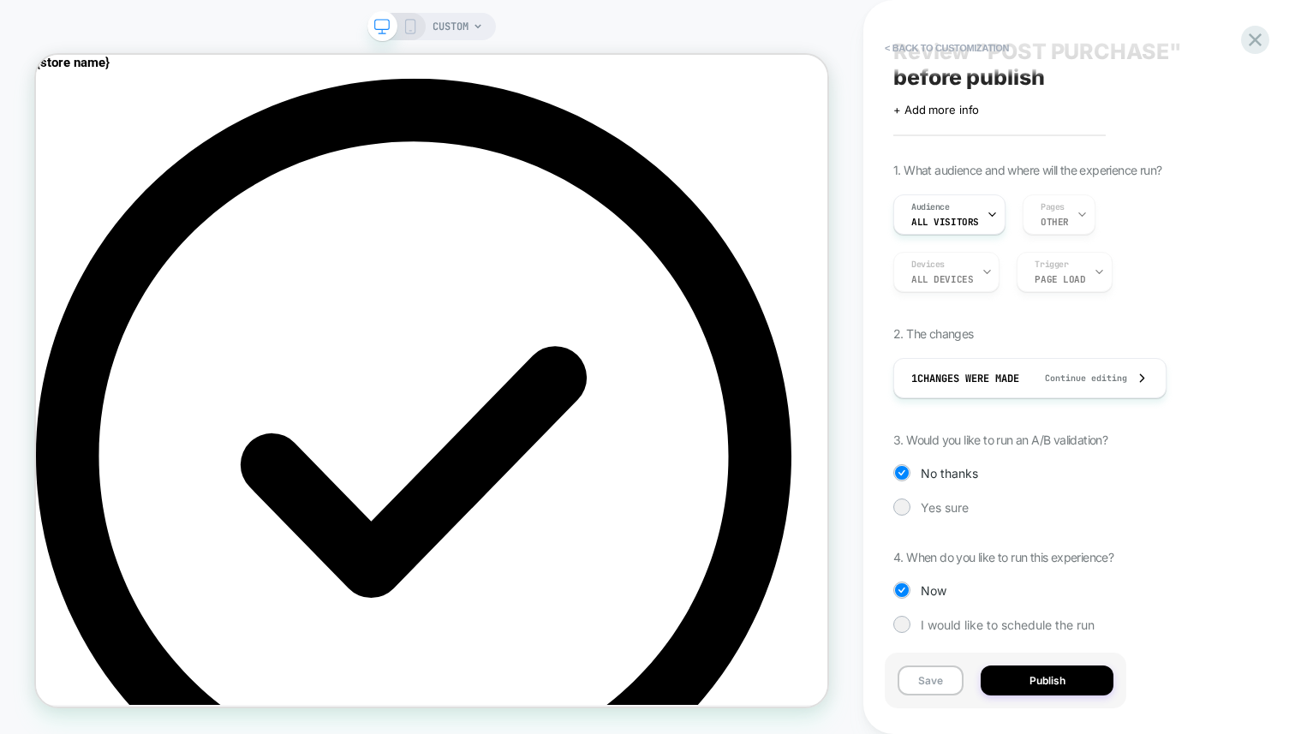
scroll to position [41, 0]
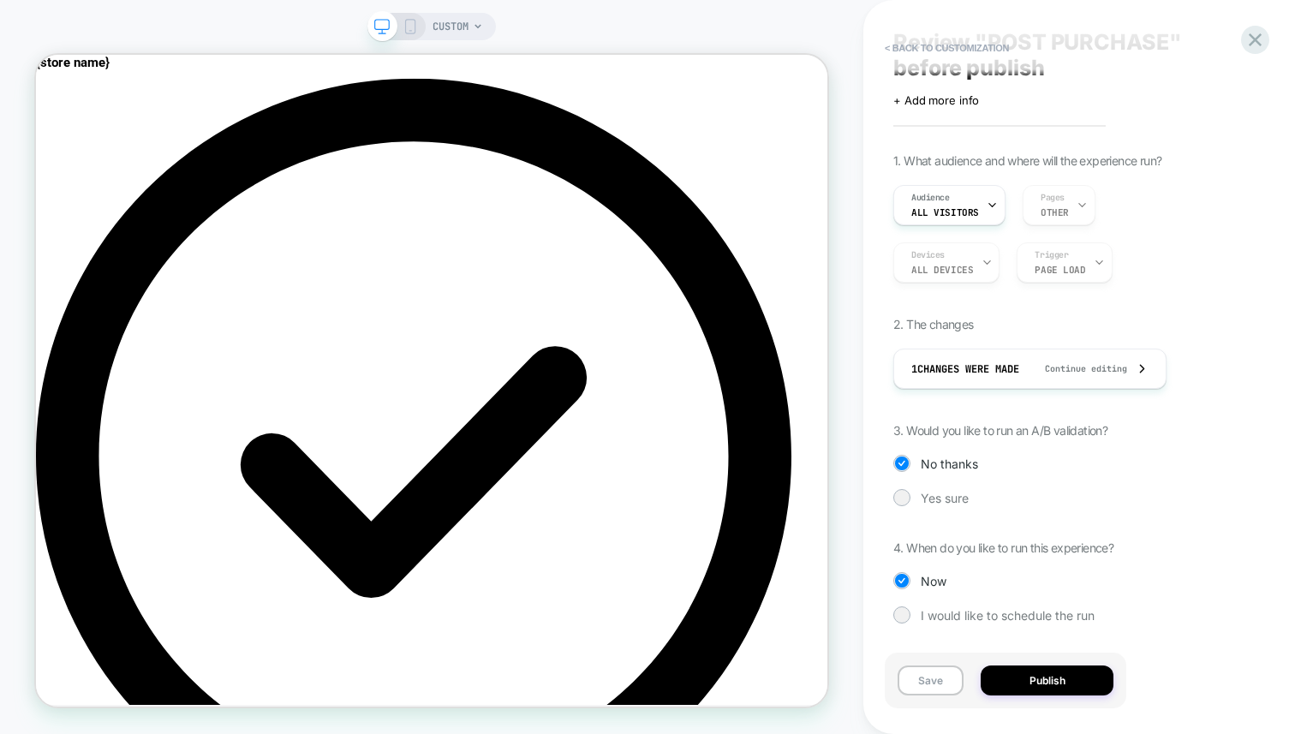
click at [978, 267] on div "Devices ALL DEVICES Trigger Page Load" at bounding box center [1071, 262] width 355 height 40
click at [1074, 284] on div "1. What audience and where will the experience run? Audience All Visitors Pages…" at bounding box center [1071, 401] width 355 height 496
click at [1054, 214] on div "Audience All Visitors Pages OTHER" at bounding box center [1071, 205] width 355 height 40
click at [1061, 200] on div "Audience All Visitors Pages OTHER" at bounding box center [1071, 205] width 355 height 40
click at [954, 213] on span "All Visitors" at bounding box center [946, 212] width 68 height 12
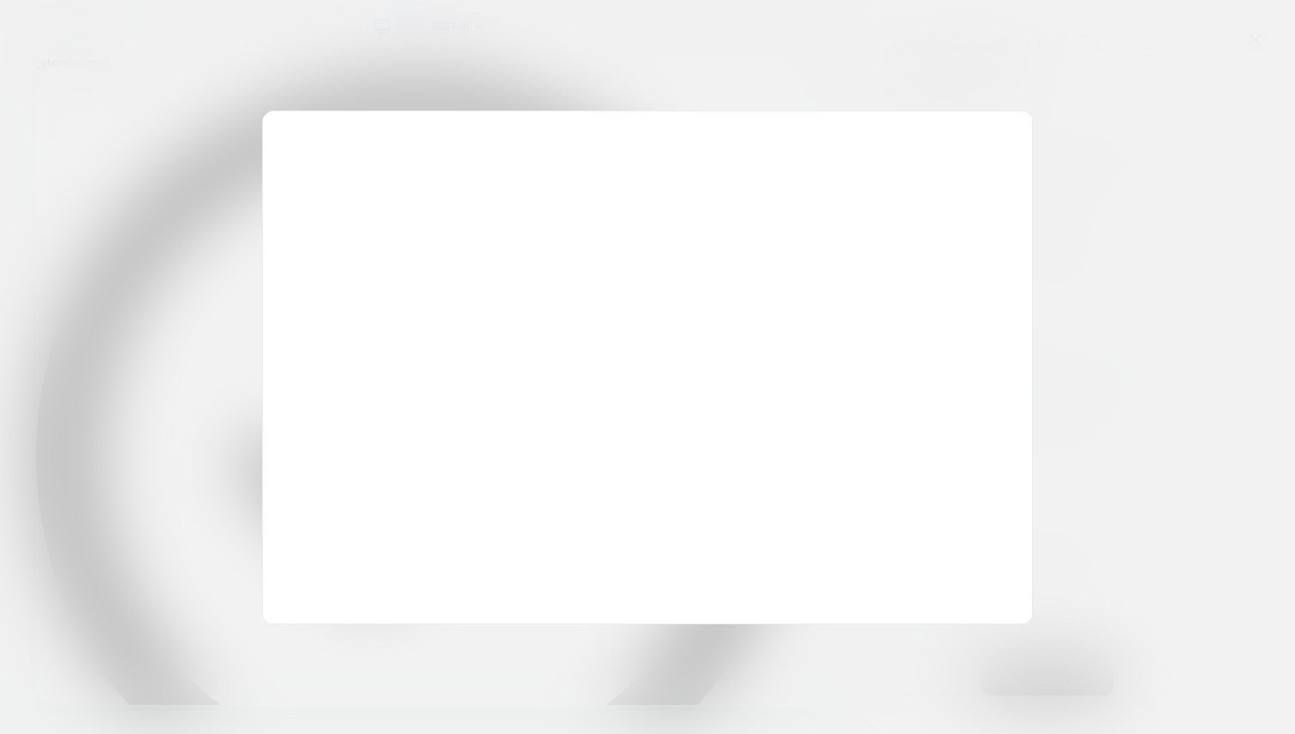
click at [1091, 182] on div at bounding box center [647, 367] width 1295 height 734
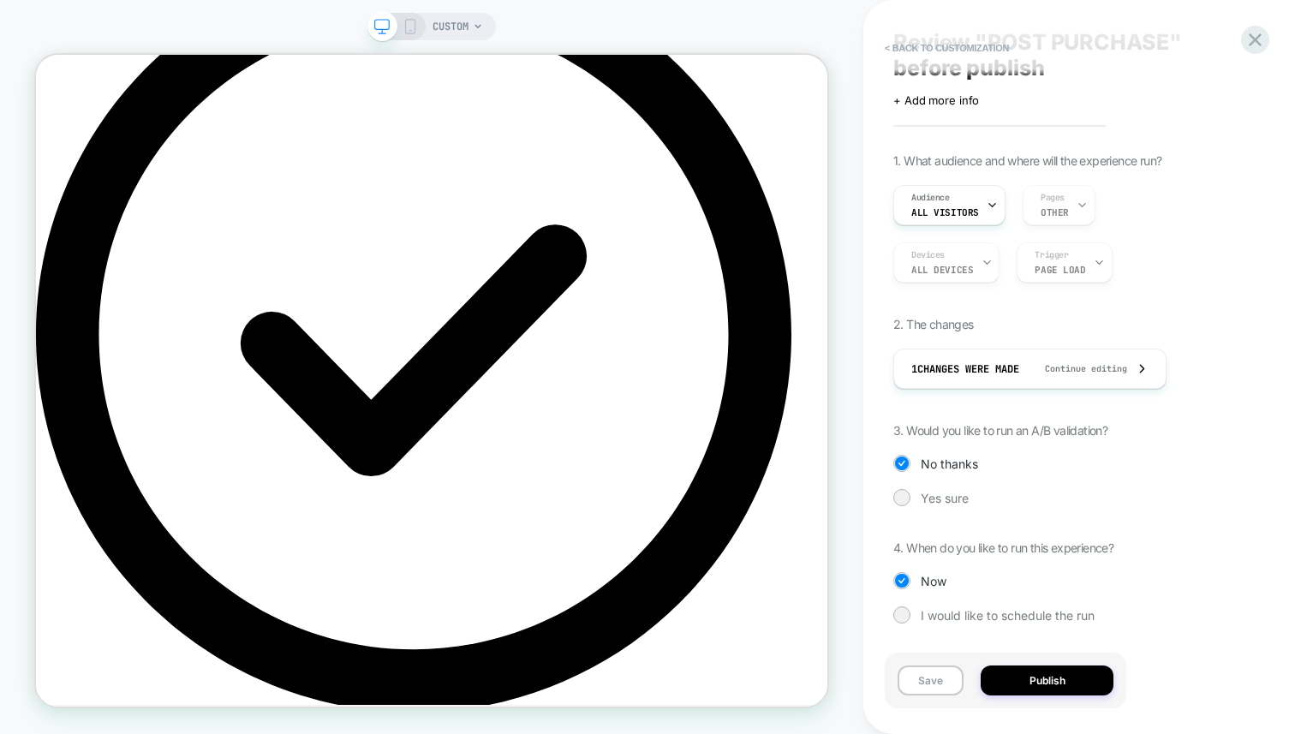
scroll to position [164, 0]
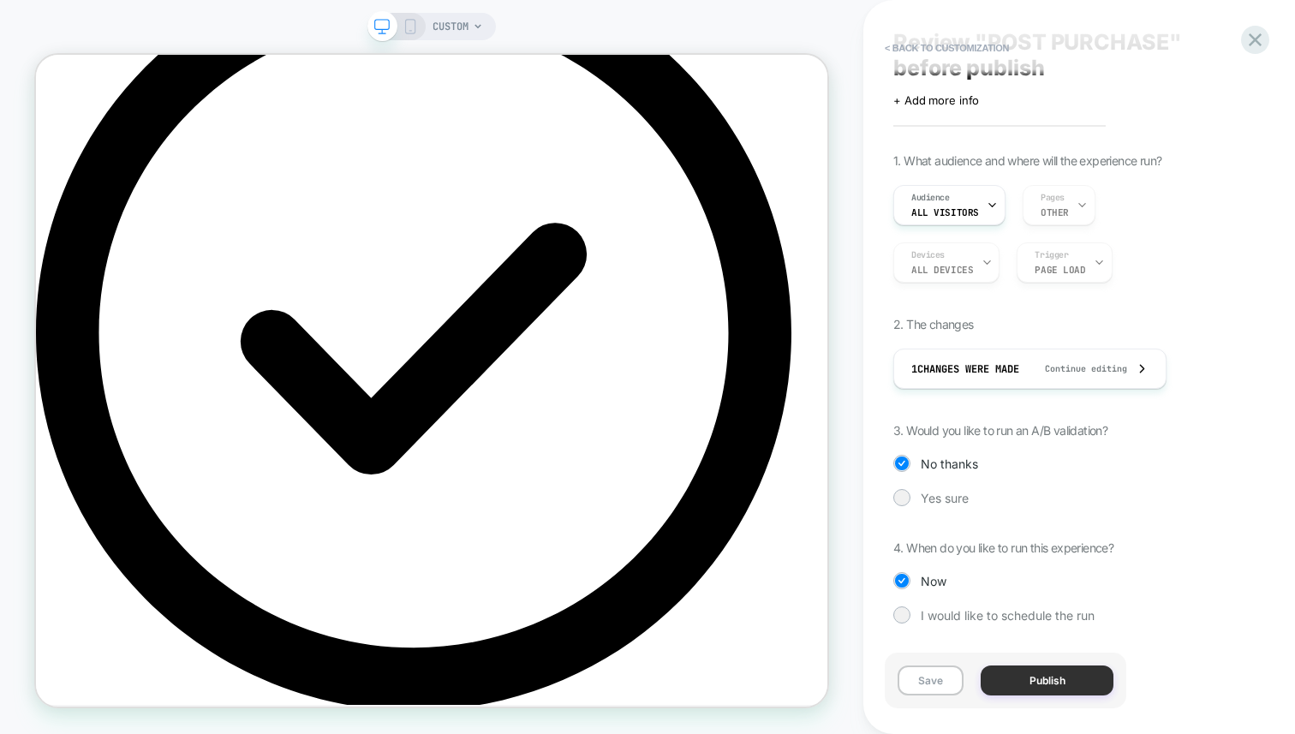
click at [1044, 687] on button "Publish" at bounding box center [1047, 681] width 133 height 30
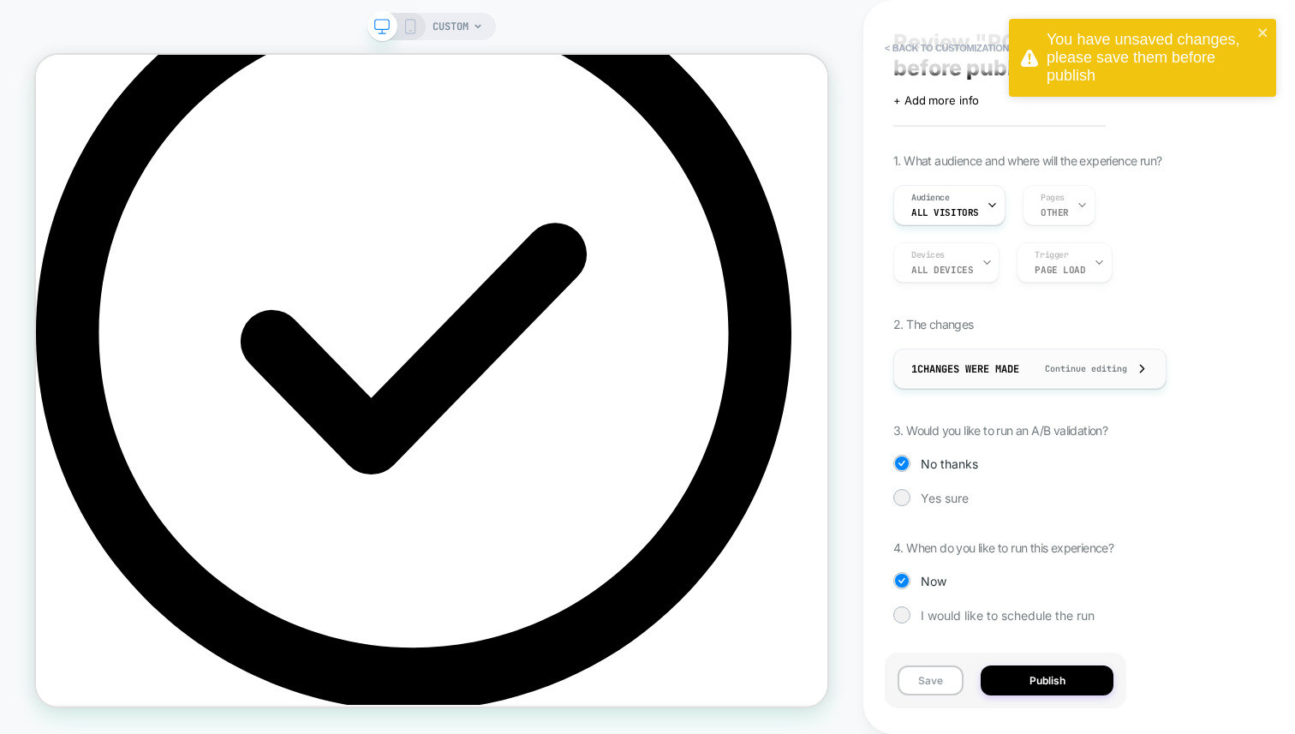
click at [979, 364] on span "1 Changes were made" at bounding box center [966, 369] width 108 height 14
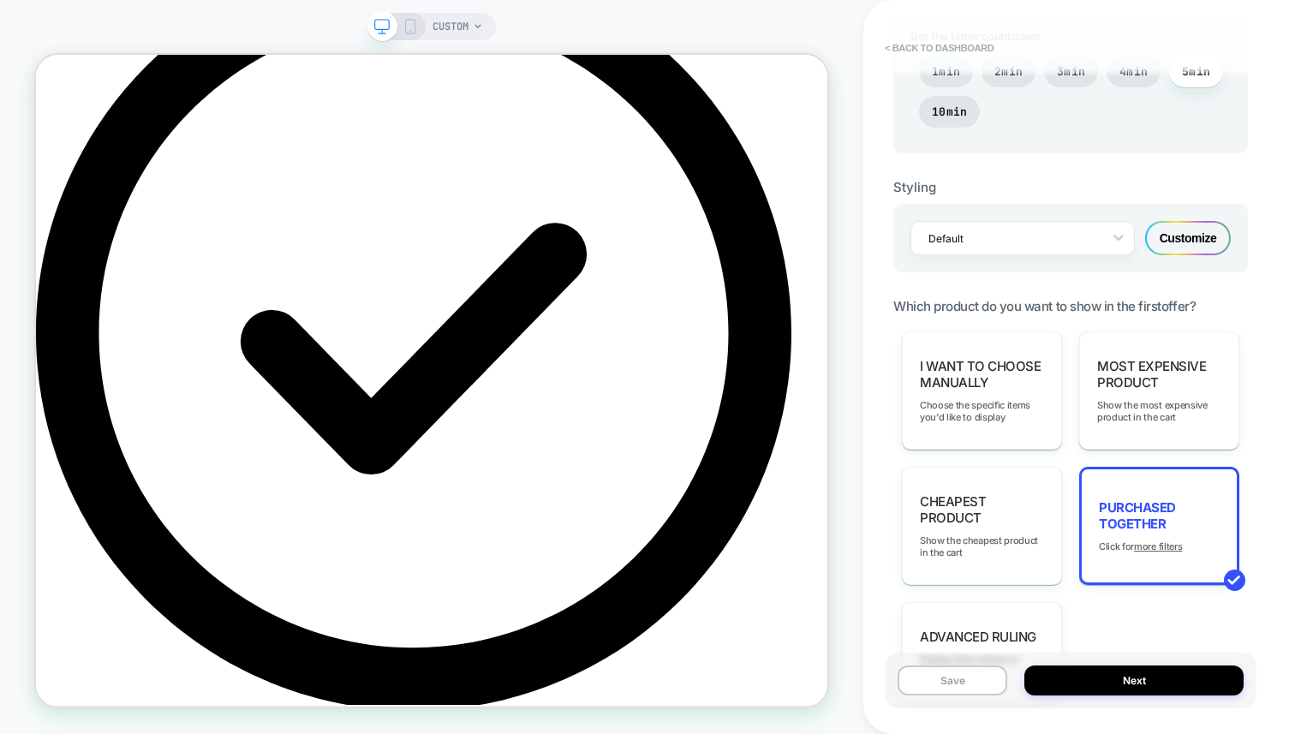
scroll to position [1099, 0]
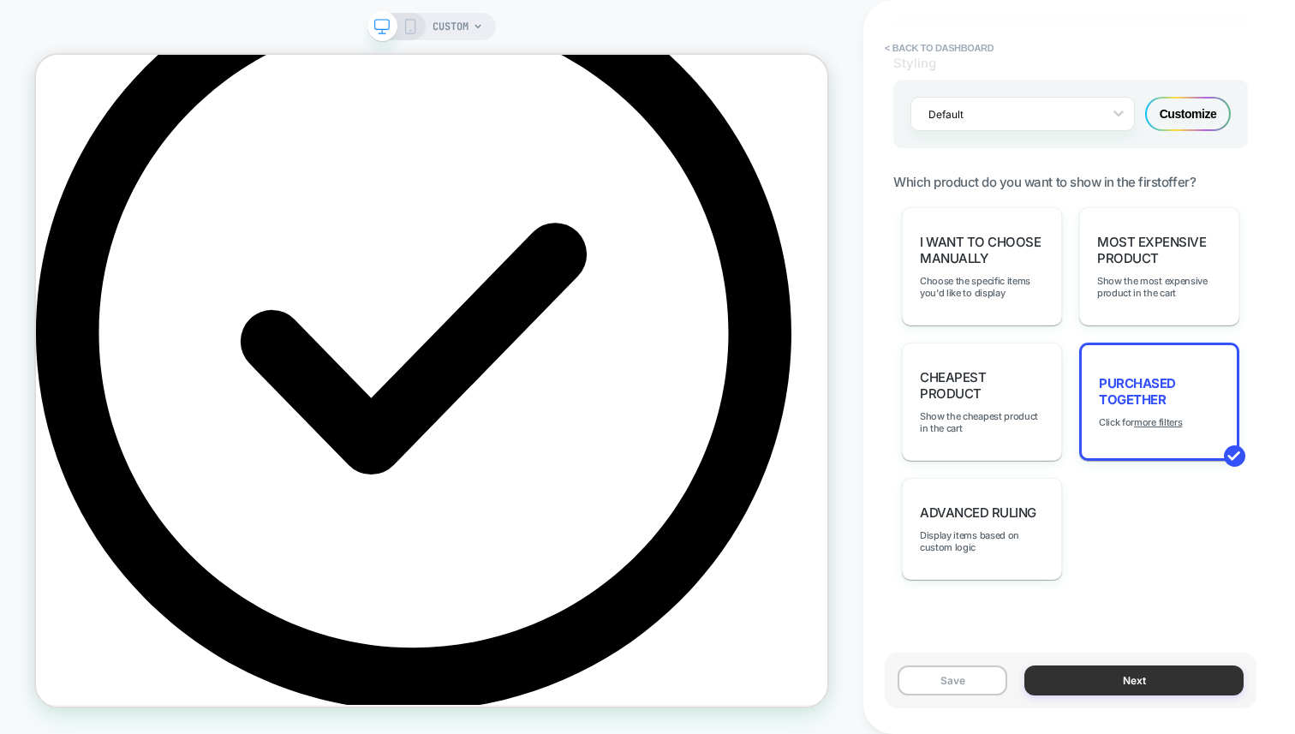
click at [1084, 685] on button "Next" at bounding box center [1134, 681] width 219 height 30
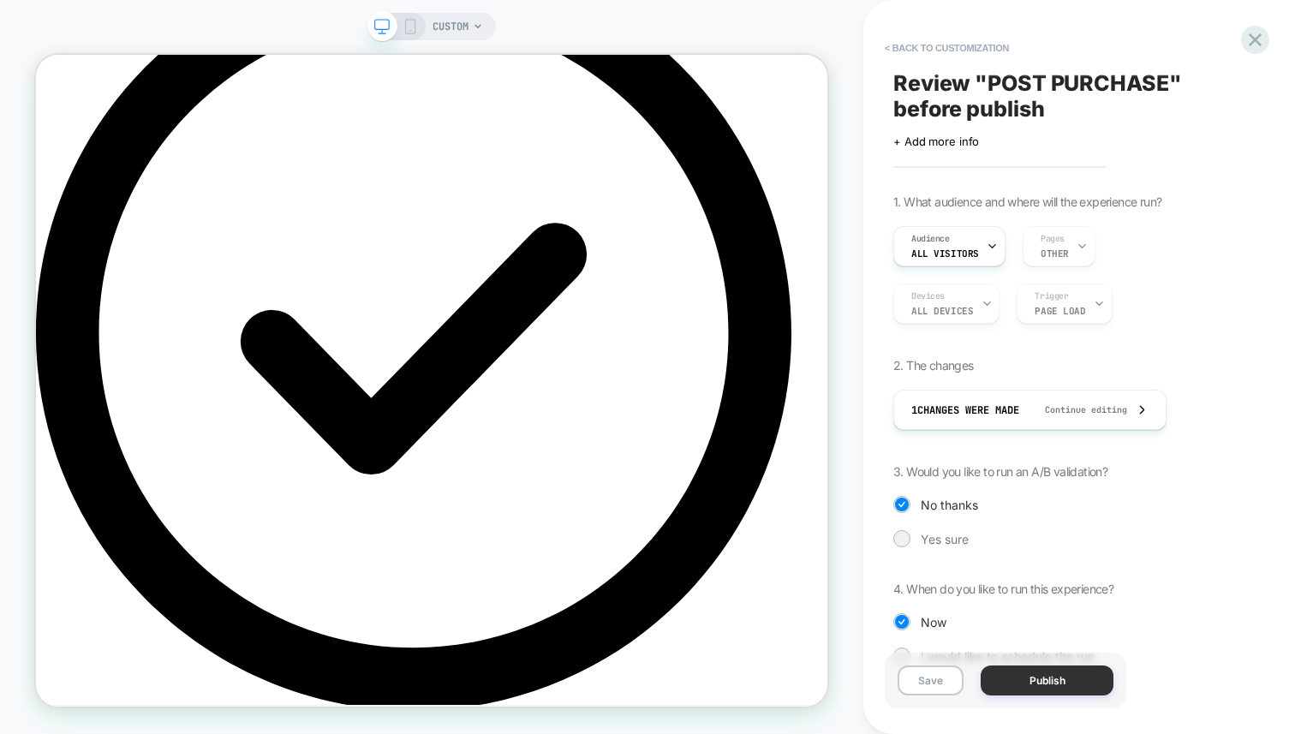
click at [1082, 685] on button "Publish" at bounding box center [1047, 681] width 133 height 30
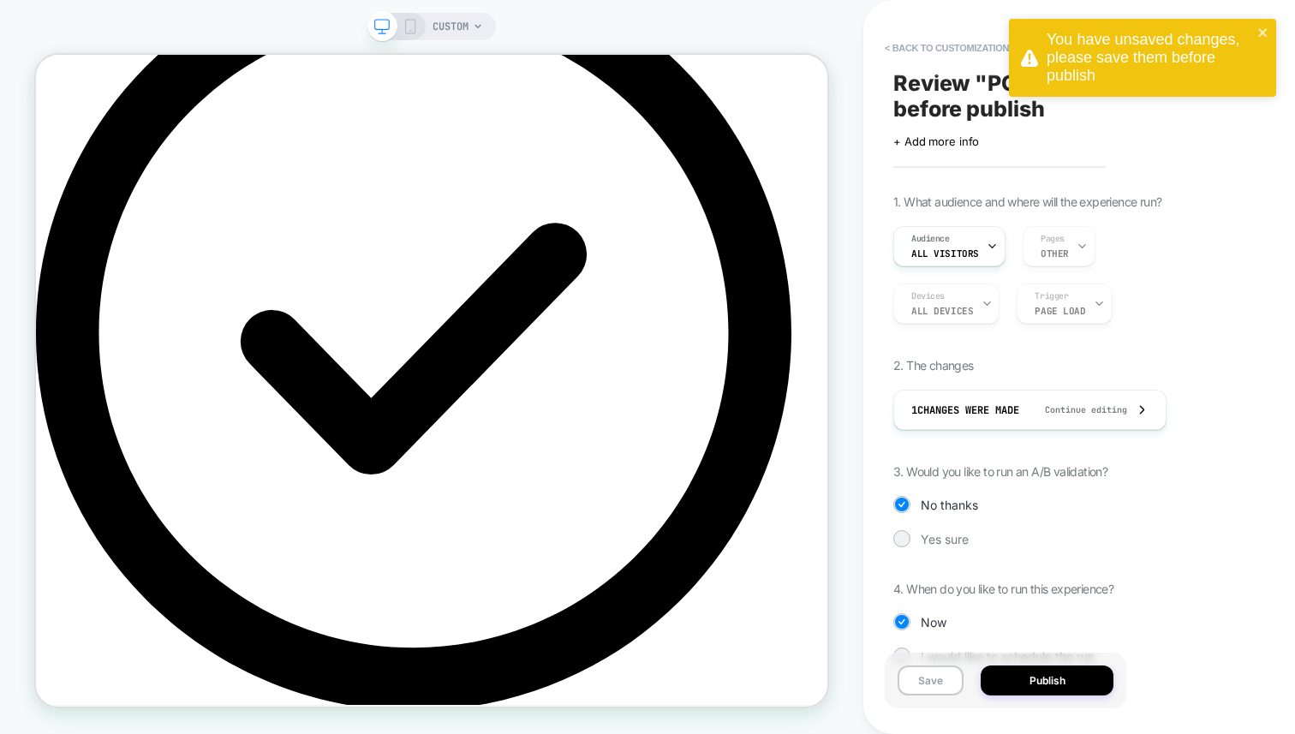
click at [976, 686] on div "Save Publish" at bounding box center [1006, 681] width 242 height 56
click at [950, 686] on button "Save" at bounding box center [931, 681] width 66 height 30
click at [1038, 674] on button "Publish" at bounding box center [1047, 681] width 133 height 30
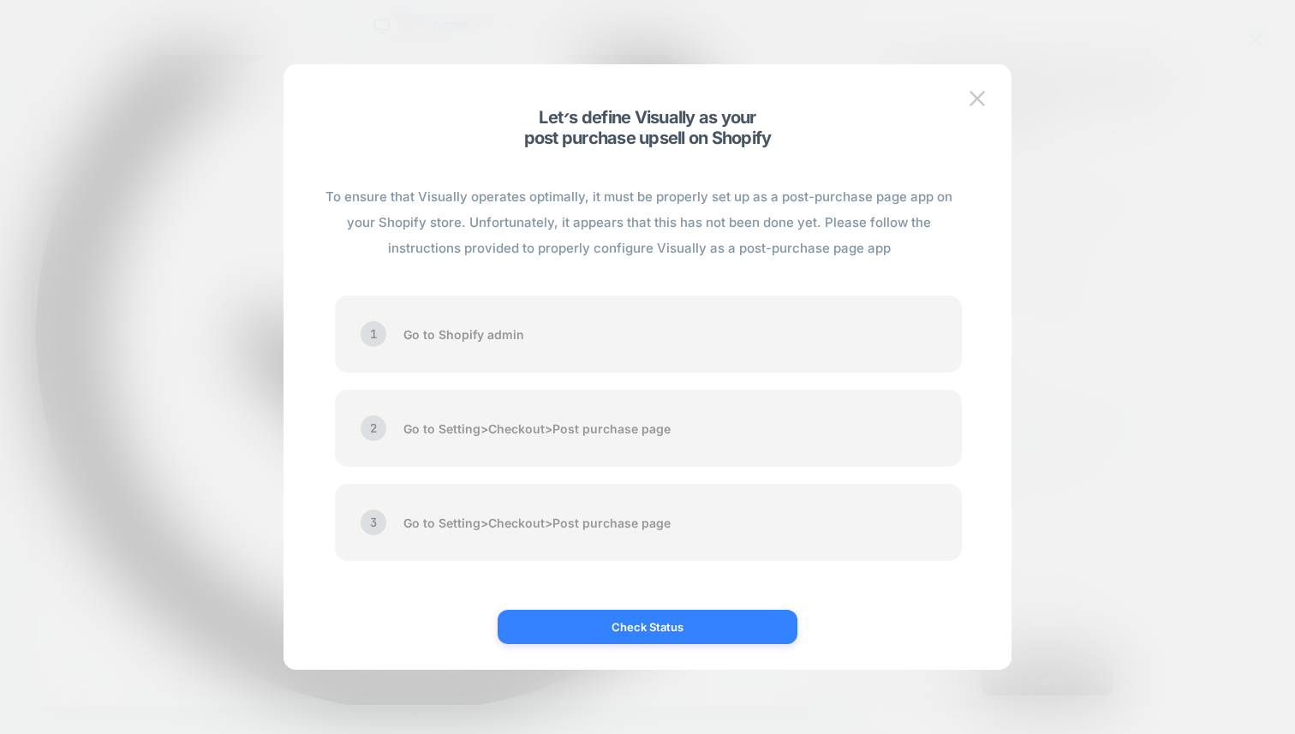
click at [614, 619] on button "Check Status" at bounding box center [648, 627] width 300 height 34
click at [688, 624] on button "Check Status" at bounding box center [648, 627] width 300 height 34
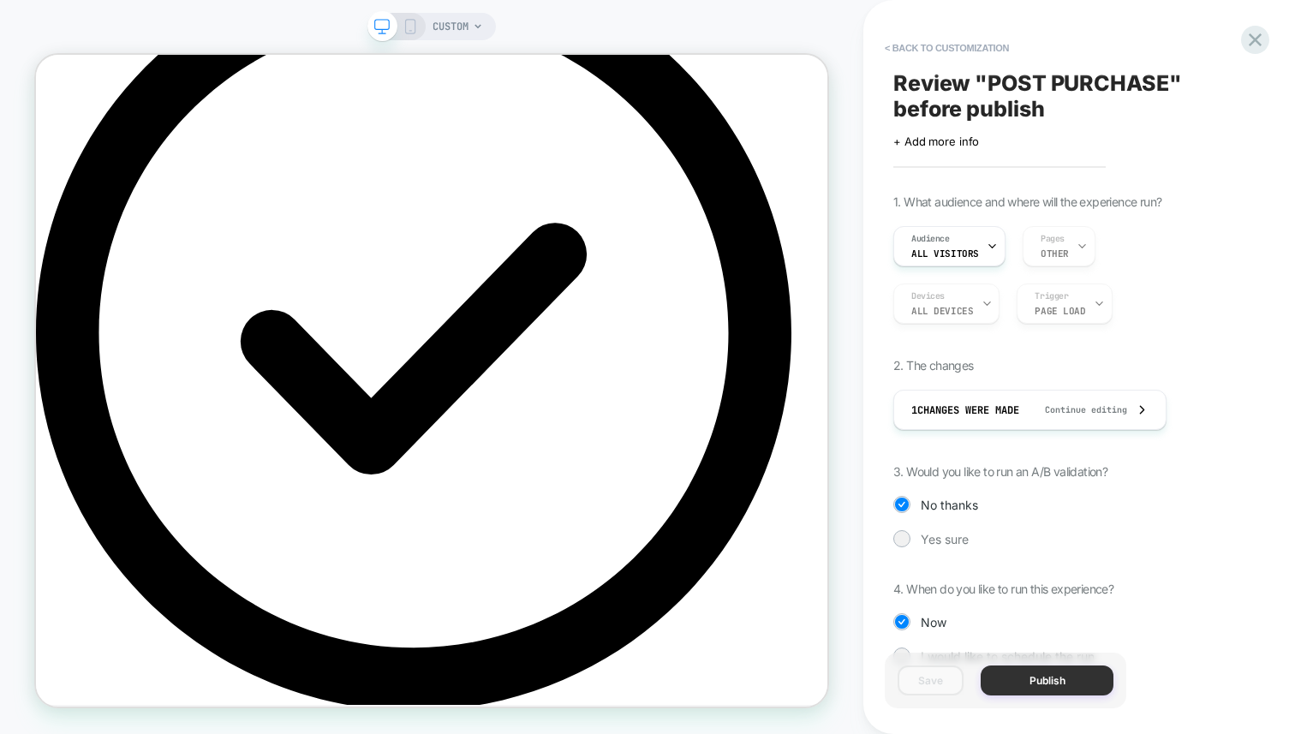
click at [1083, 687] on button "Publish" at bounding box center [1047, 681] width 133 height 30
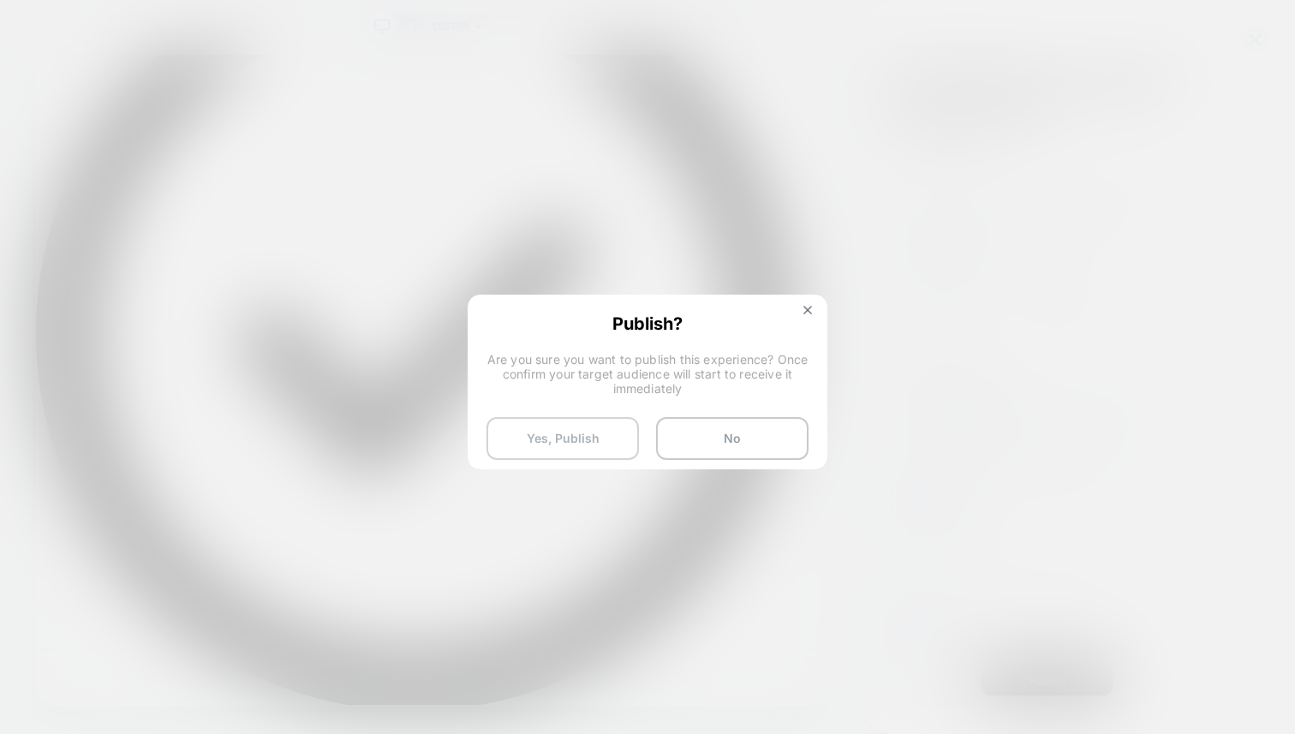
click at [625, 435] on button "Yes, Publish" at bounding box center [563, 438] width 152 height 43
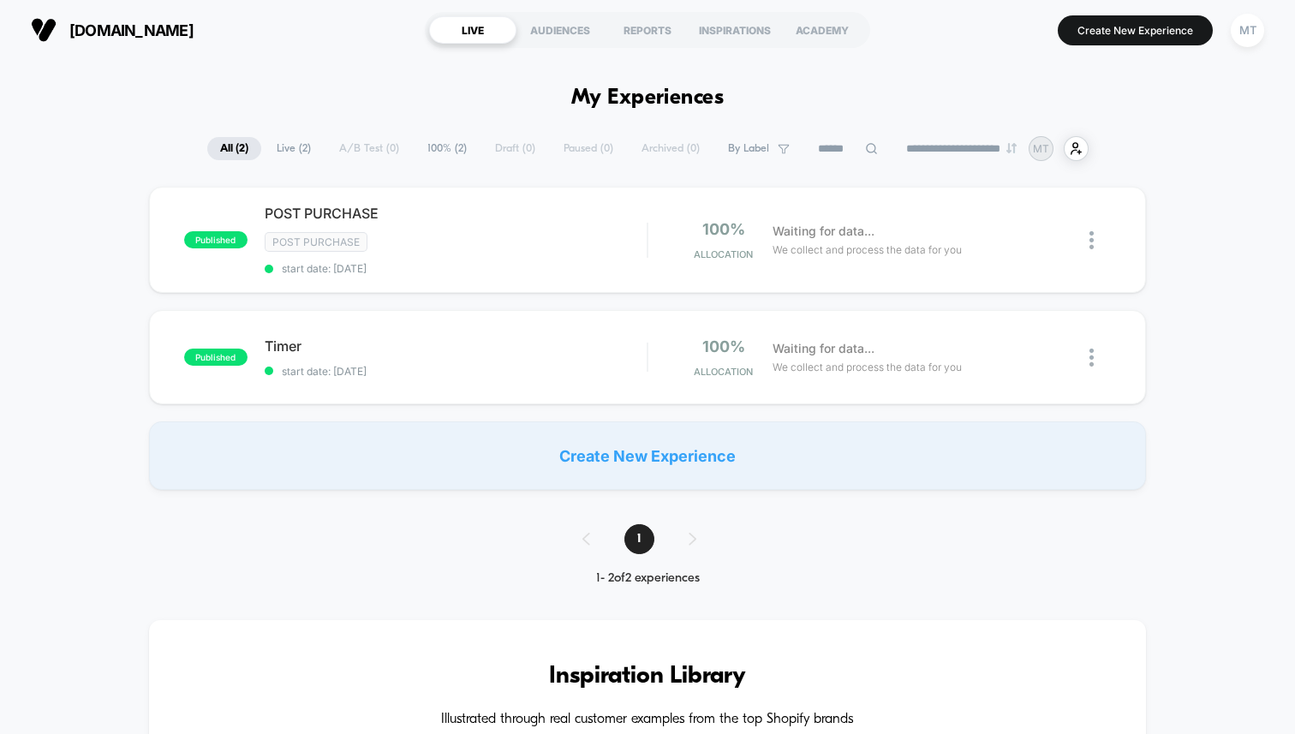
click at [692, 442] on div "Create New Experience" at bounding box center [647, 455] width 997 height 69
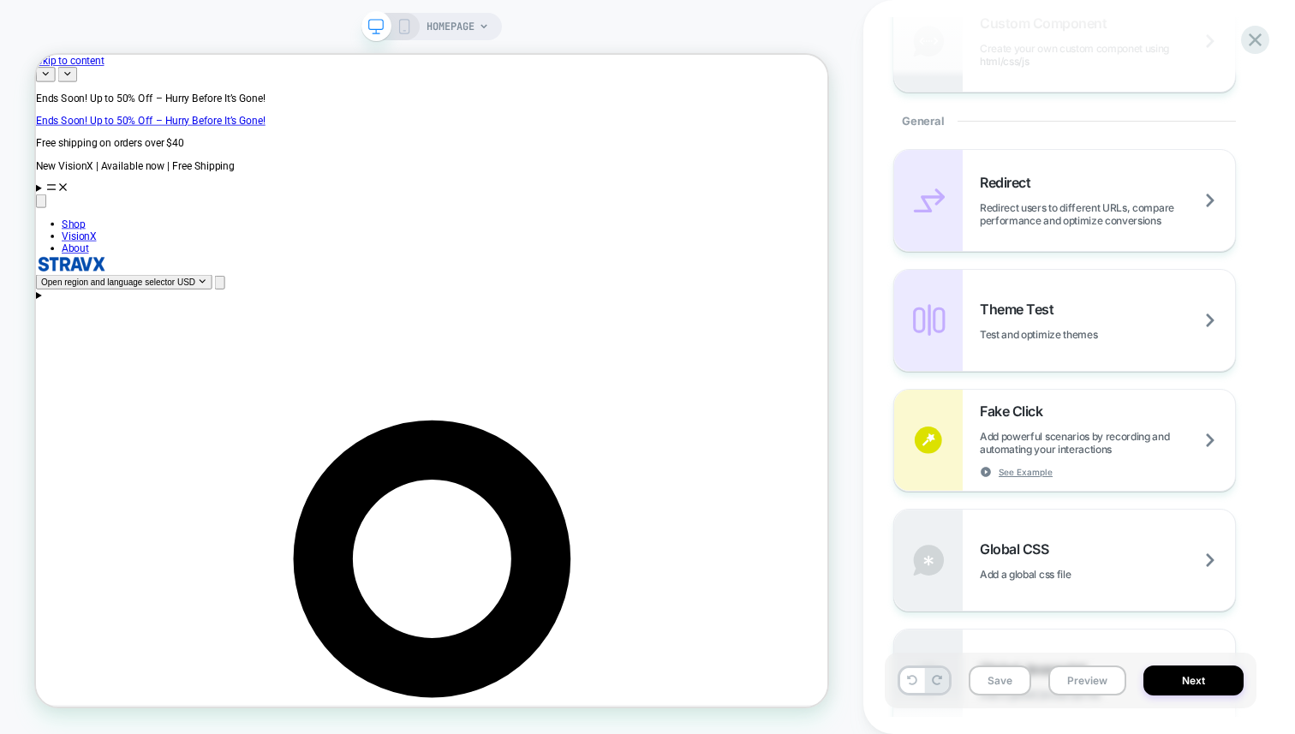
scroll to position [672, 0]
click at [1082, 313] on div "Theme Test Test and optimize themes" at bounding box center [1107, 317] width 255 height 40
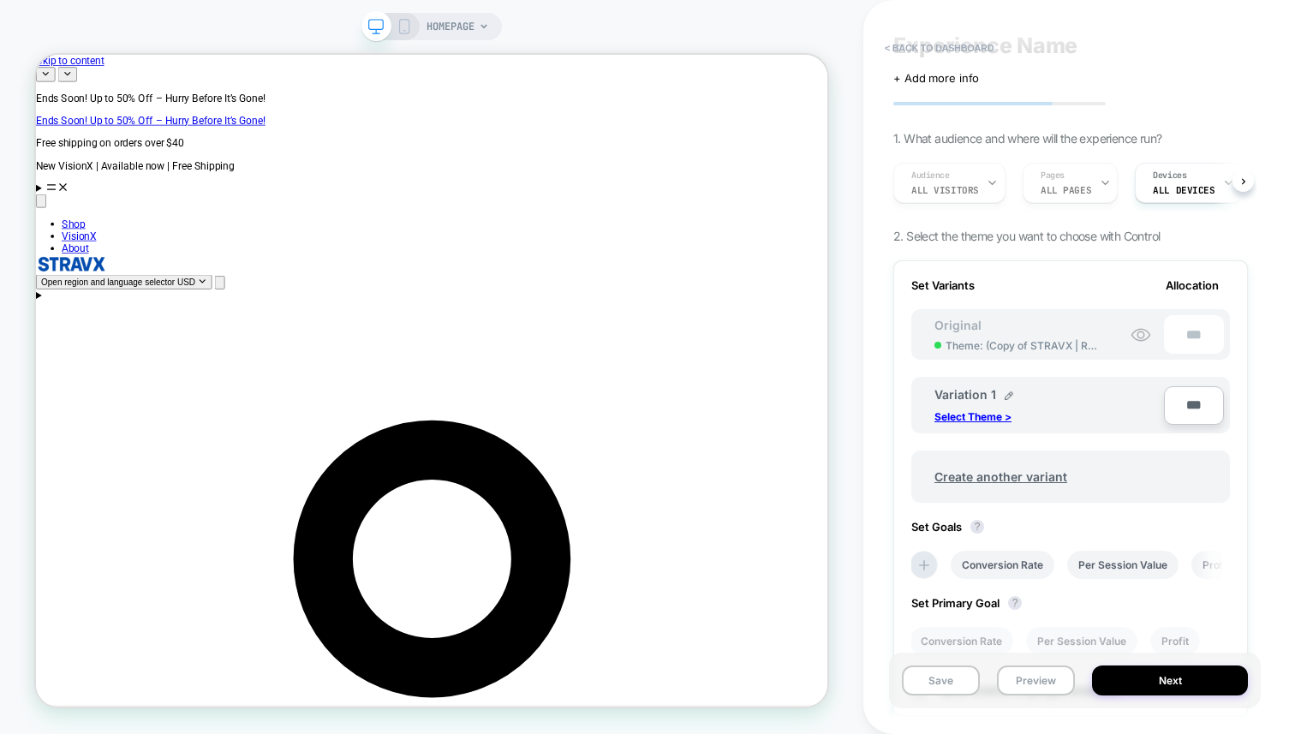
scroll to position [40, 0]
click at [1007, 408] on p "Select Theme >" at bounding box center [973, 414] width 77 height 13
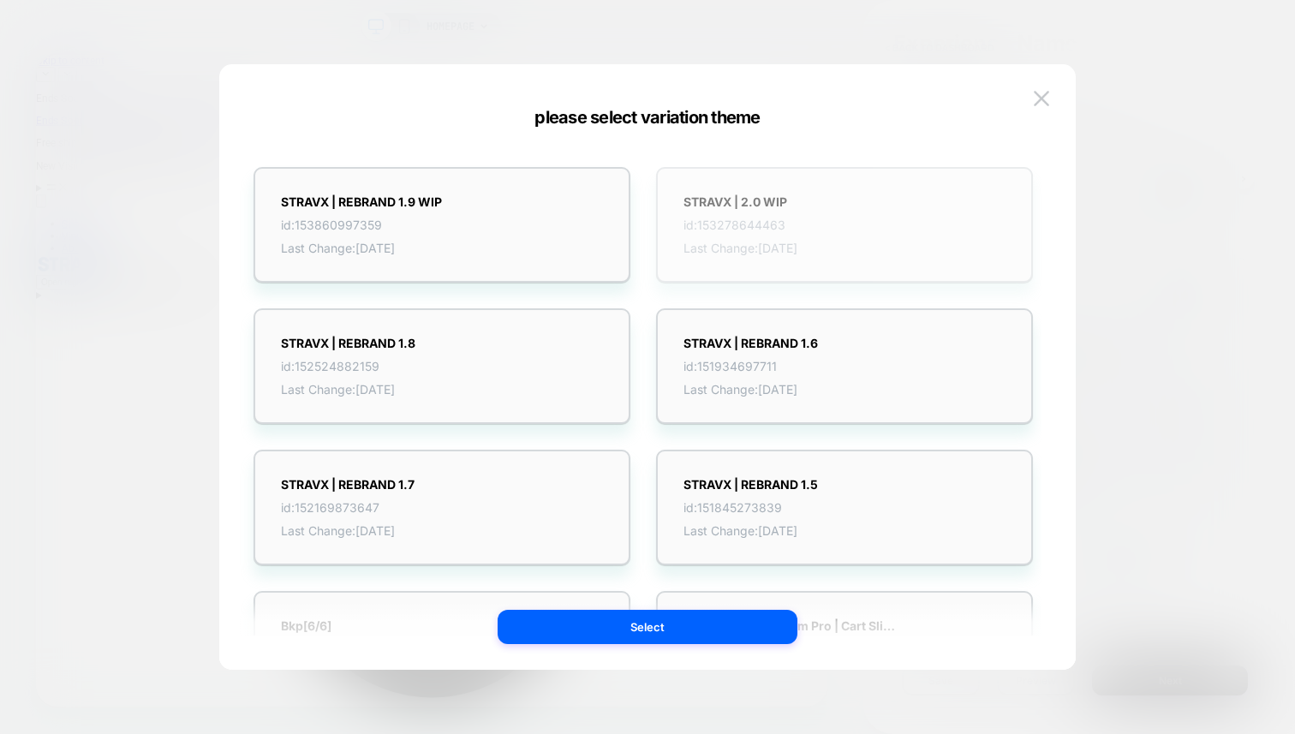
click at [763, 243] on span "Last Change: [DATE]" at bounding box center [741, 248] width 114 height 15
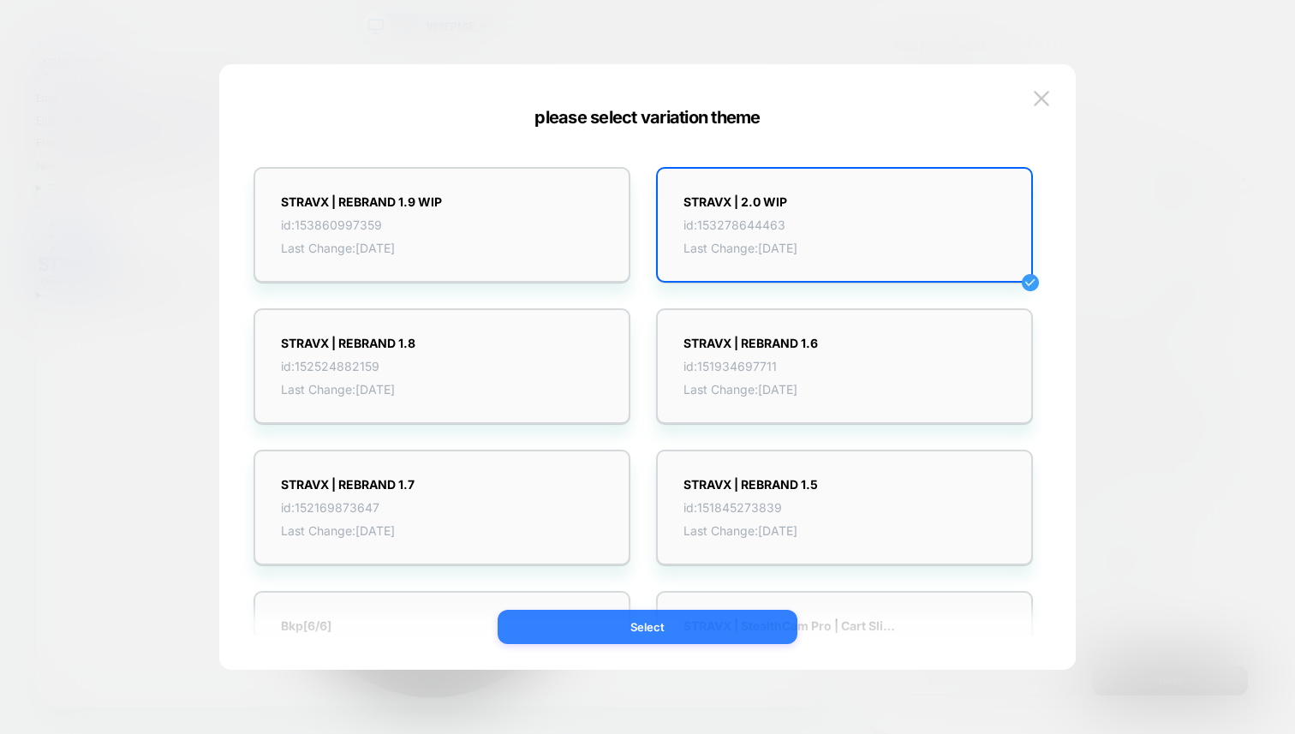
click at [671, 636] on button "Select" at bounding box center [648, 627] width 300 height 34
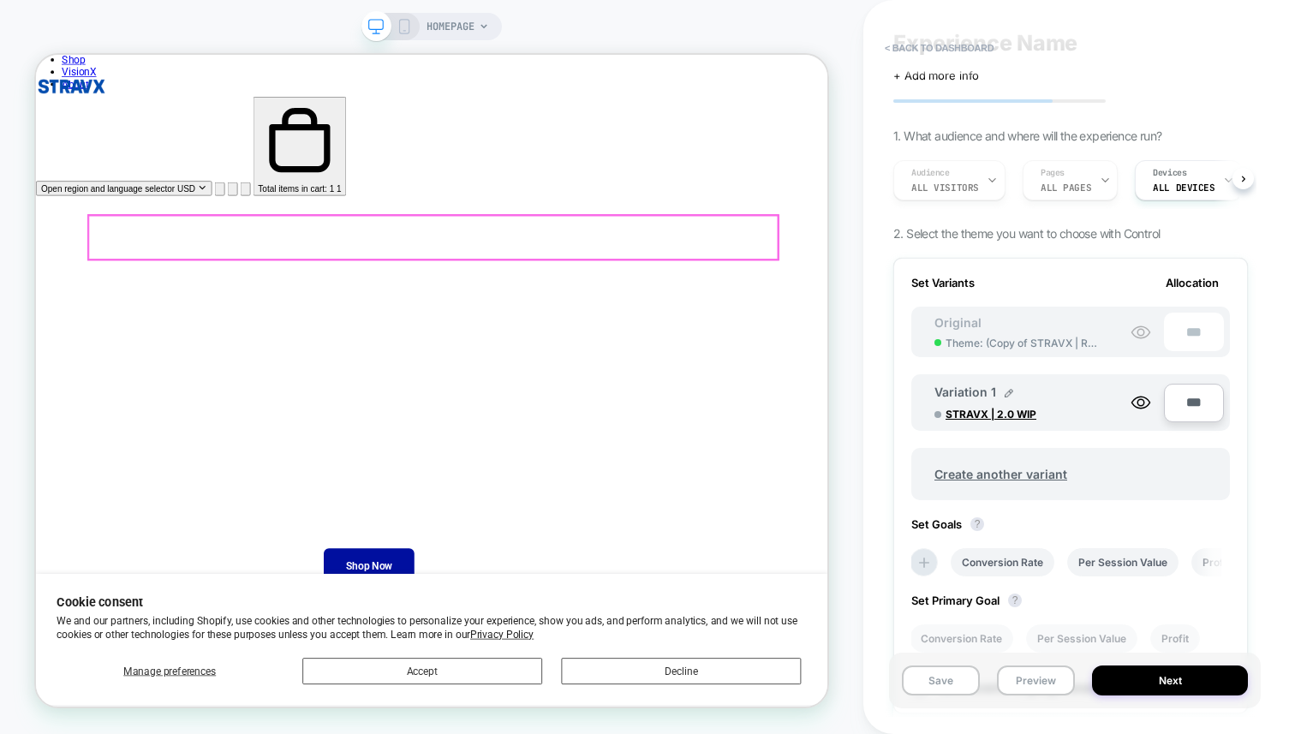
scroll to position [323, 0]
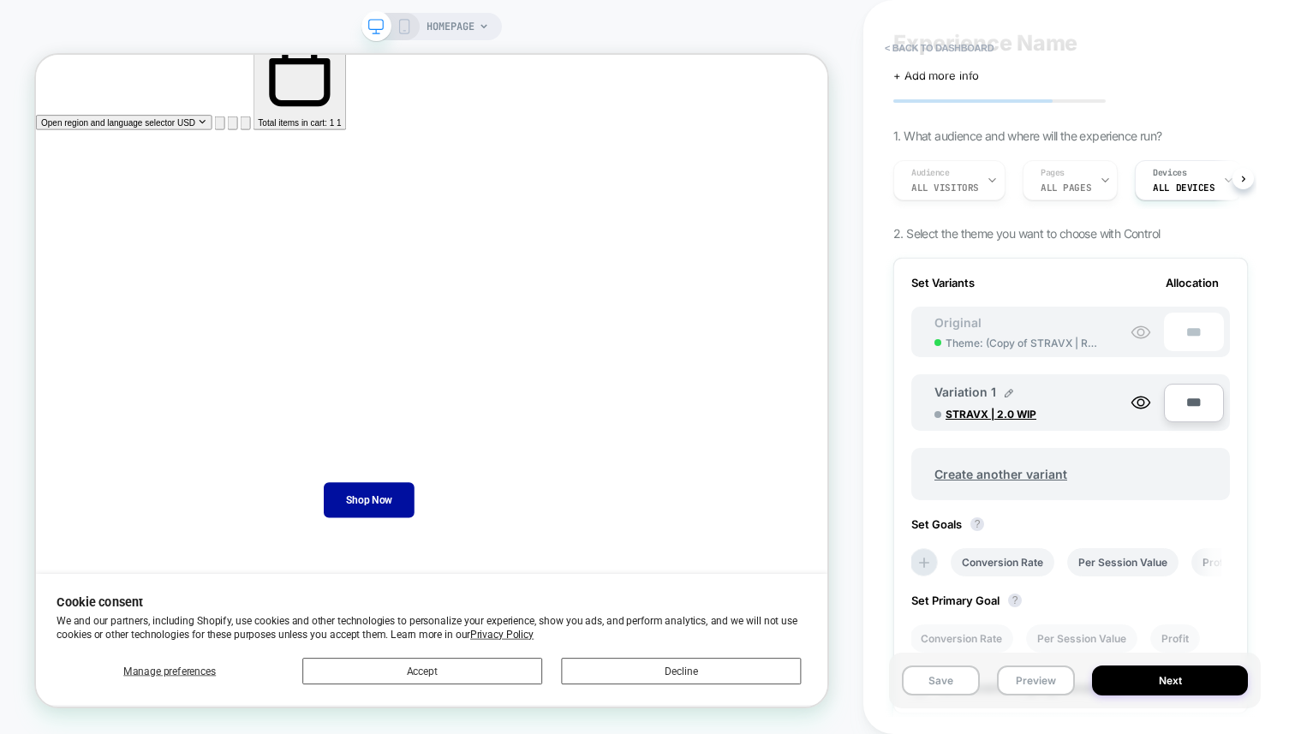
click at [475, 31] on span "HOMEPAGE" at bounding box center [451, 26] width 48 height 27
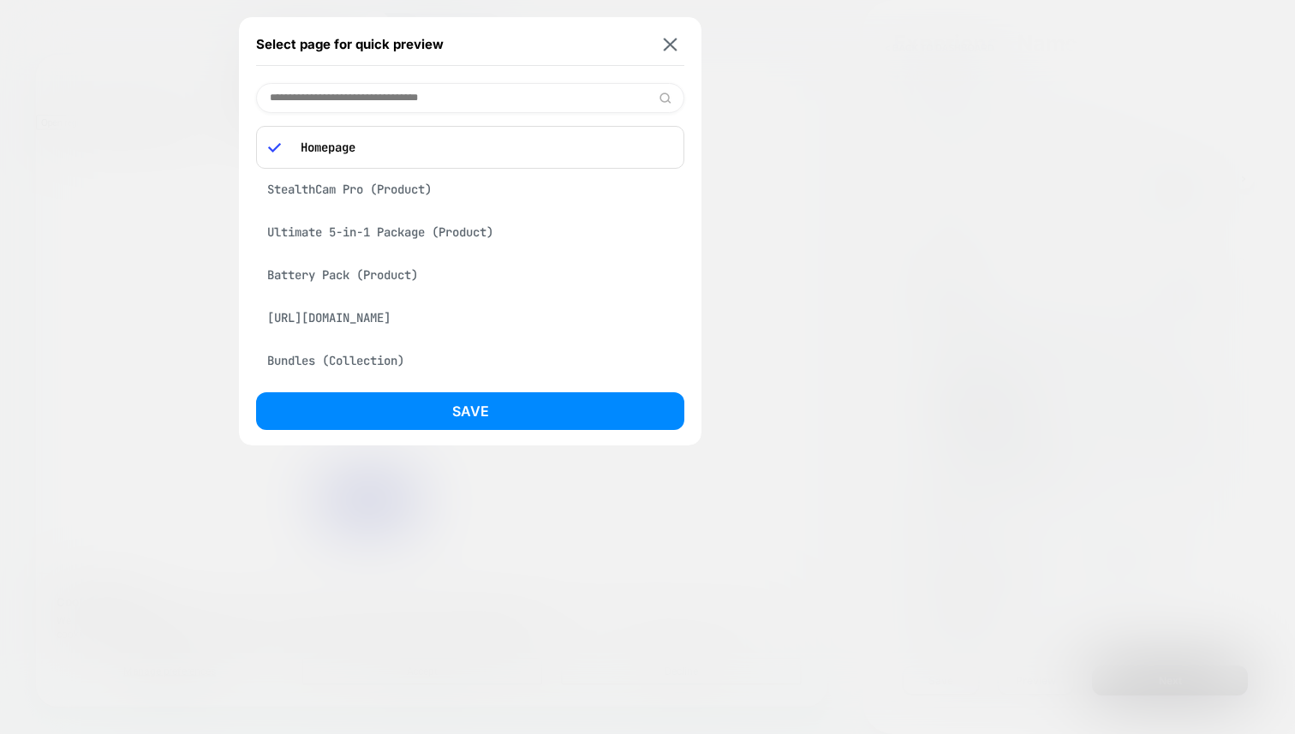
click at [388, 200] on div "StealthCam Pro (Product)" at bounding box center [470, 189] width 428 height 33
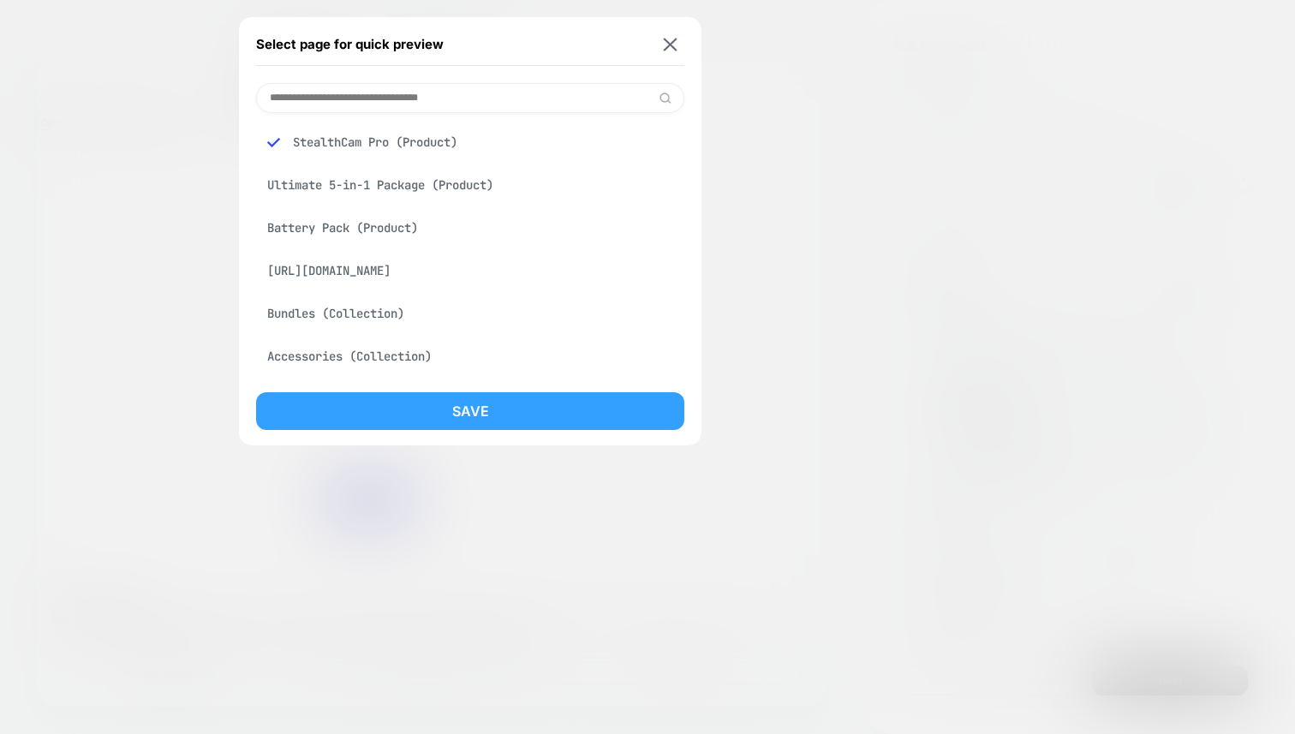
click at [469, 416] on button "Save" at bounding box center [470, 411] width 428 height 38
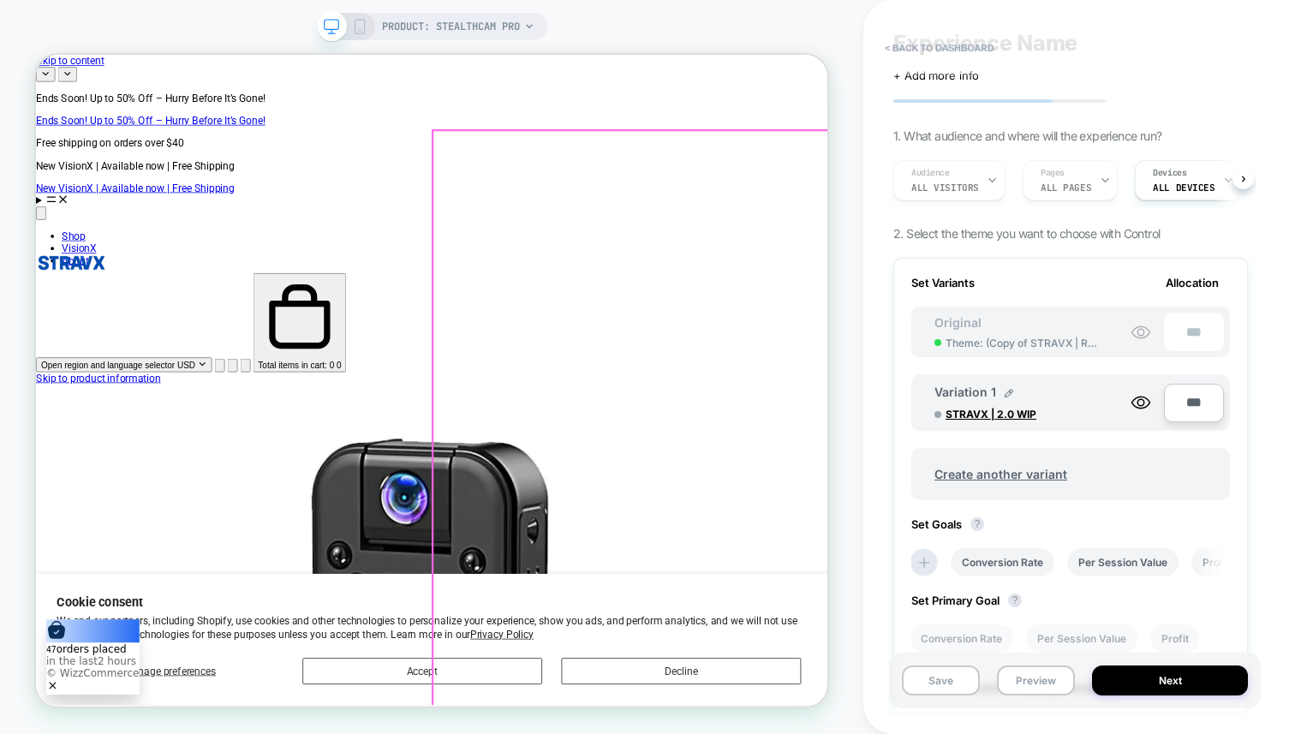
scroll to position [0, 0]
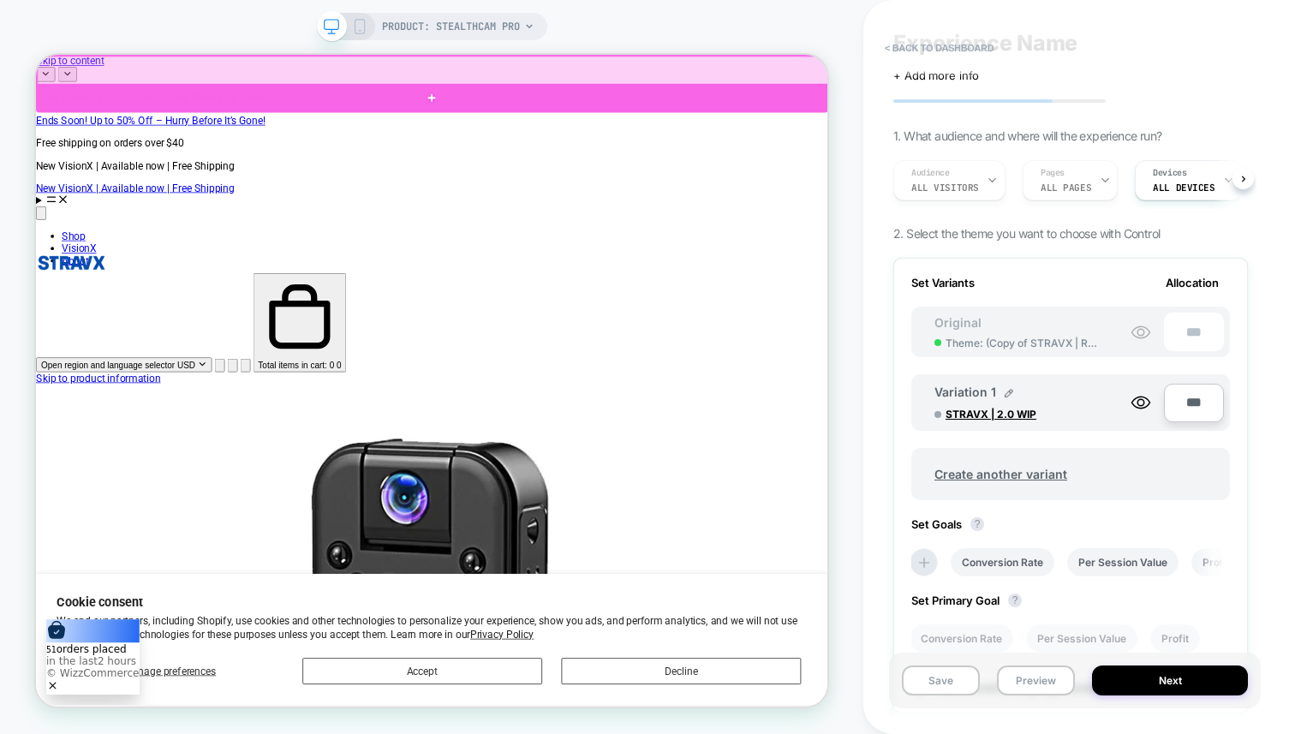
click at [607, 105] on div at bounding box center [564, 112] width 1056 height 38
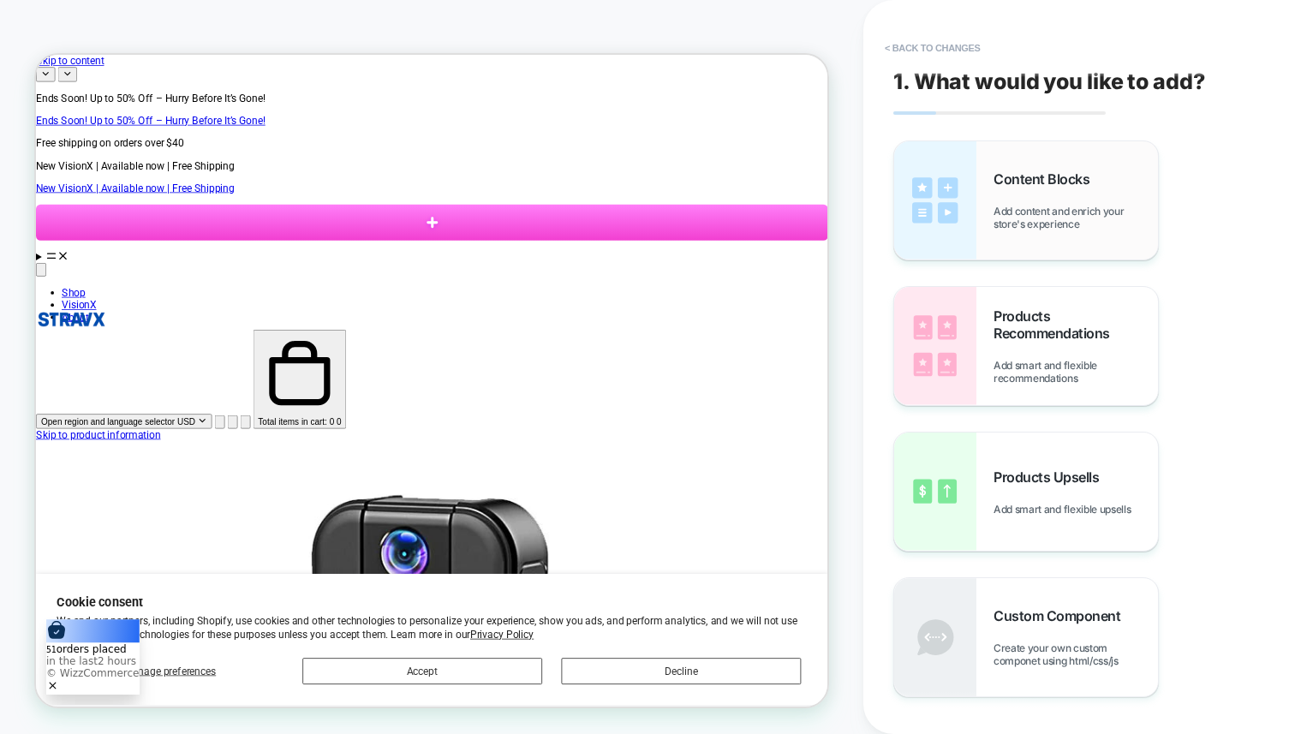
click at [977, 207] on div "Content Blocks Add content and enrich your store's experience" at bounding box center [1026, 200] width 264 height 118
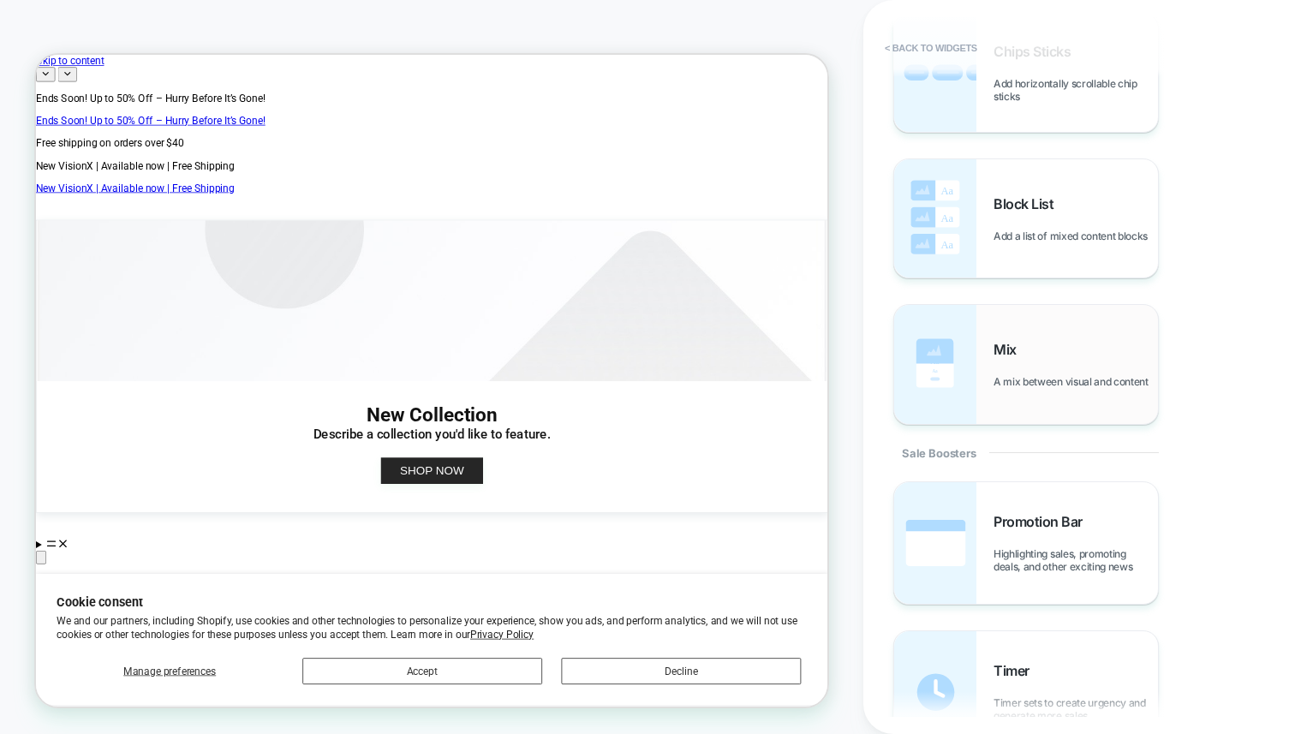
scroll to position [1257, 0]
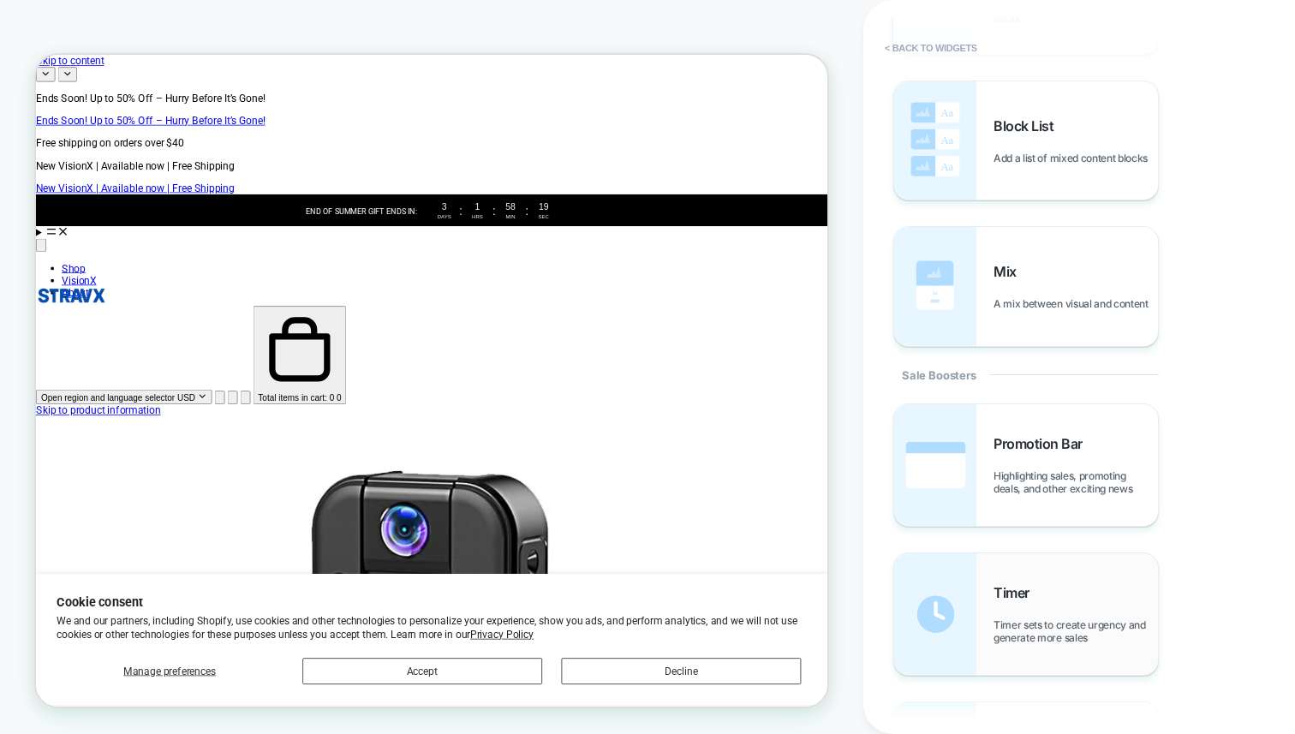
click at [1041, 642] on span "Timer sets to create urgency and generate more sales" at bounding box center [1076, 632] width 164 height 26
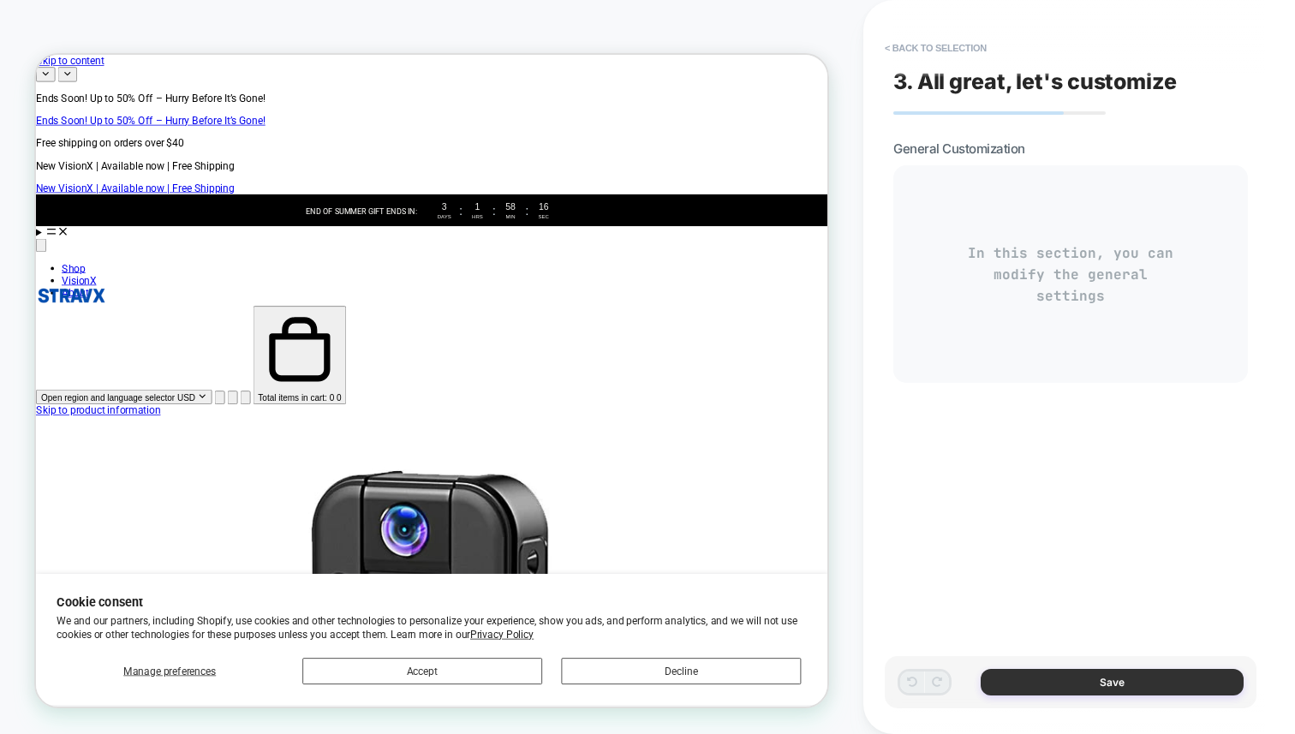
click at [1057, 679] on button "Save" at bounding box center [1112, 682] width 263 height 27
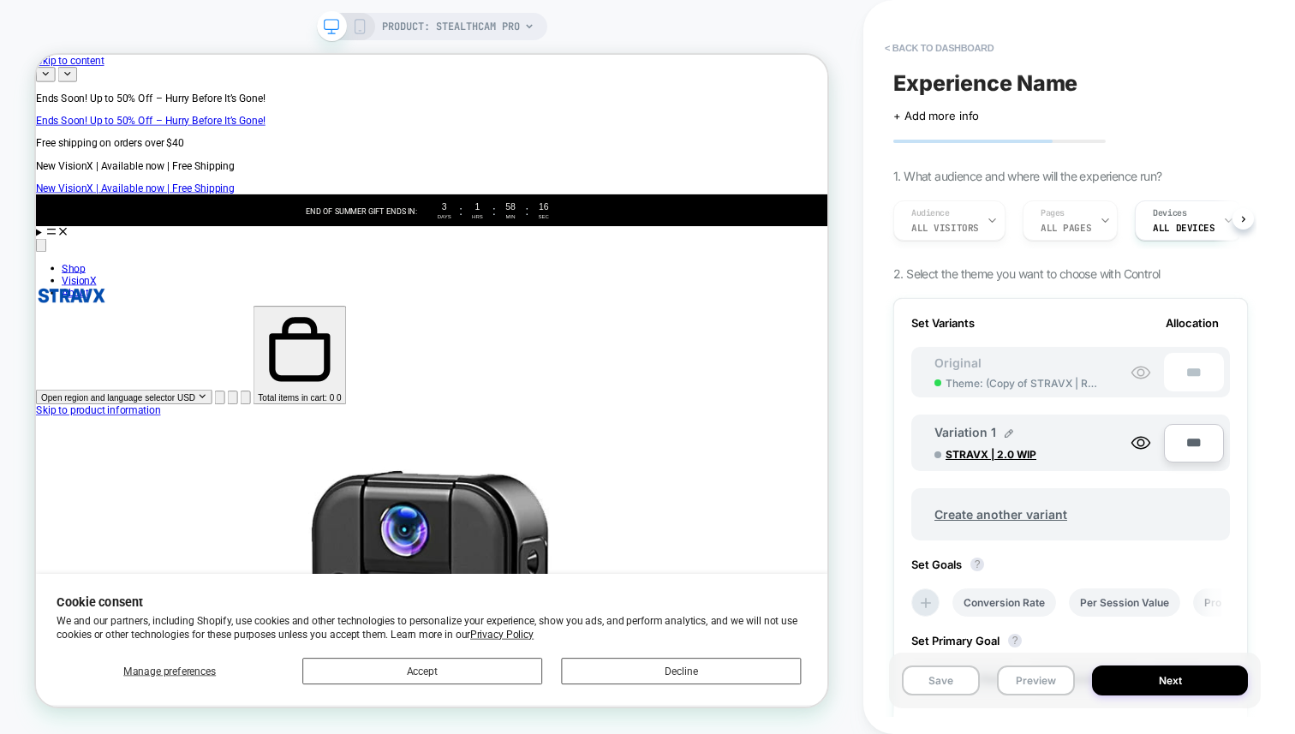
drag, startPoint x: 1057, startPoint y: 679, endPoint x: 1064, endPoint y: 440, distance: 238.3
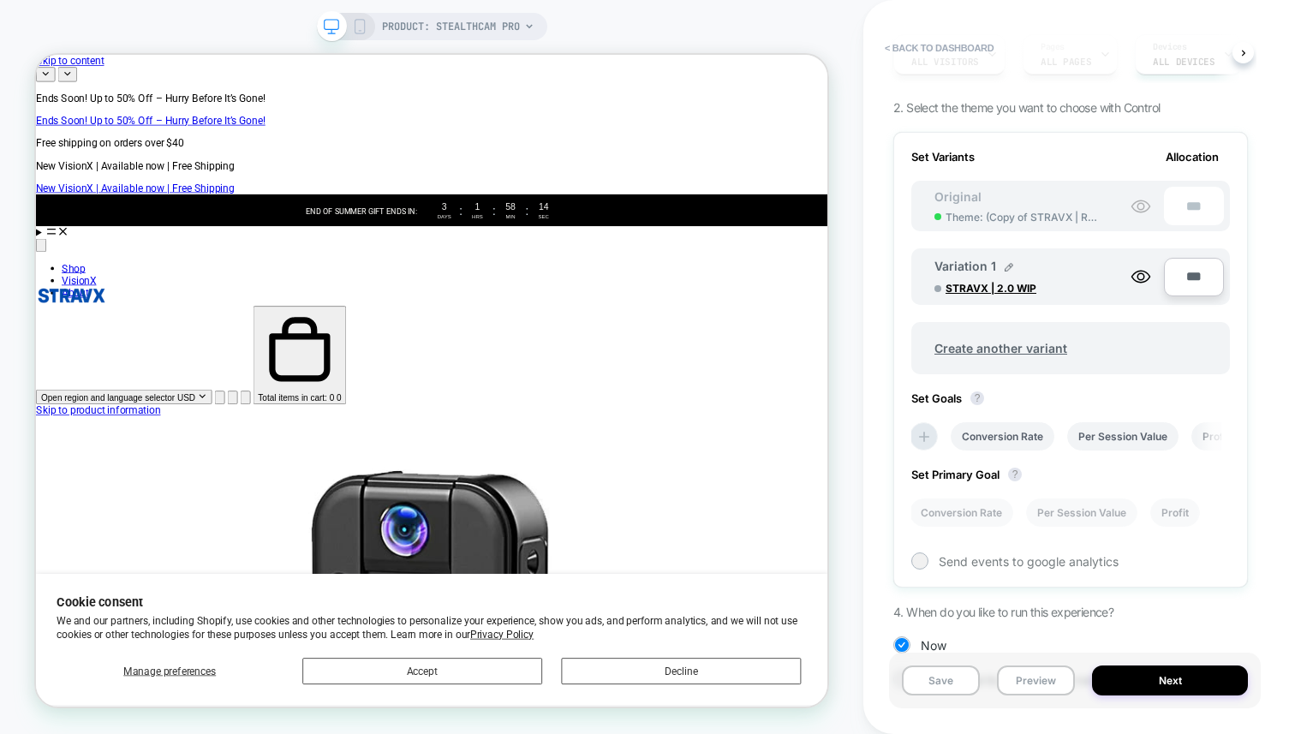
scroll to position [0, 0]
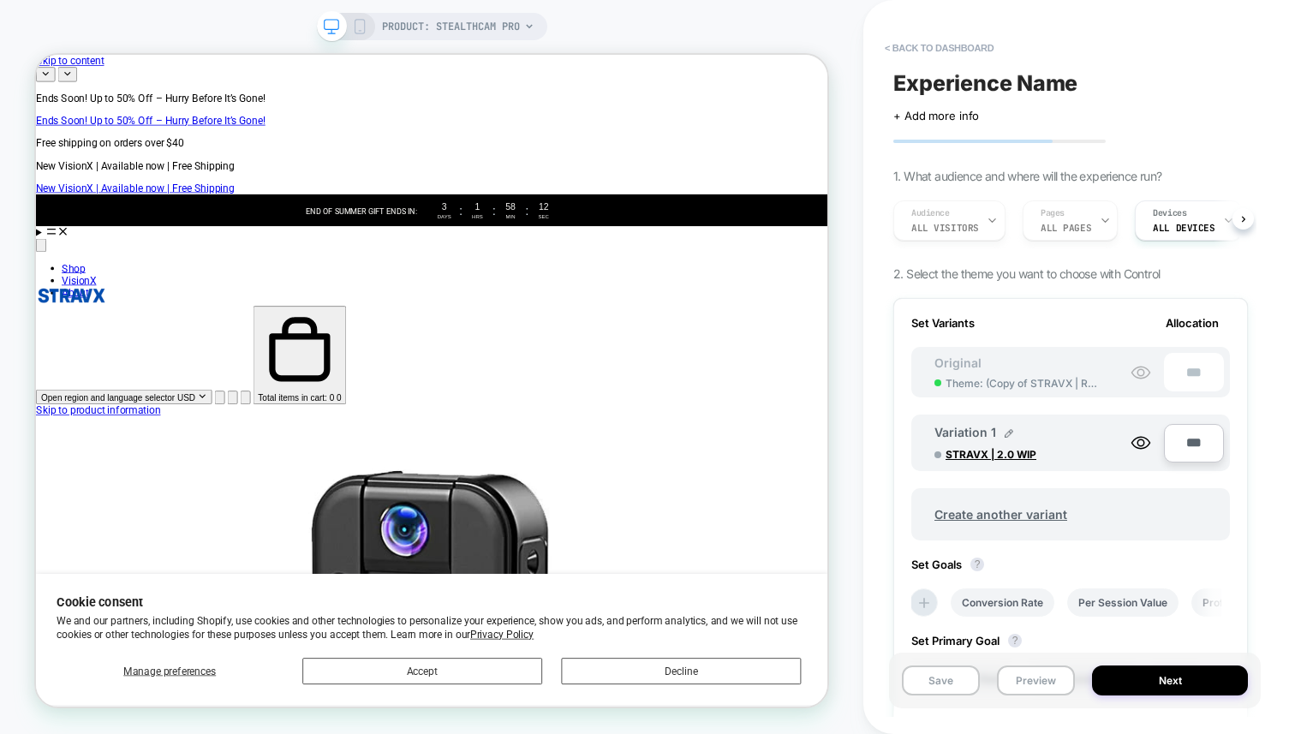
click at [847, 241] on div "End of summer gift ends in:﻿ 3 Days : 1 Hrs : 58 Min : 12 Sec" at bounding box center [564, 262] width 1056 height 43
click at [594, 250] on div "3" at bounding box center [581, 257] width 26 height 14
click at [941, 114] on span "+ Add more info" at bounding box center [937, 116] width 86 height 14
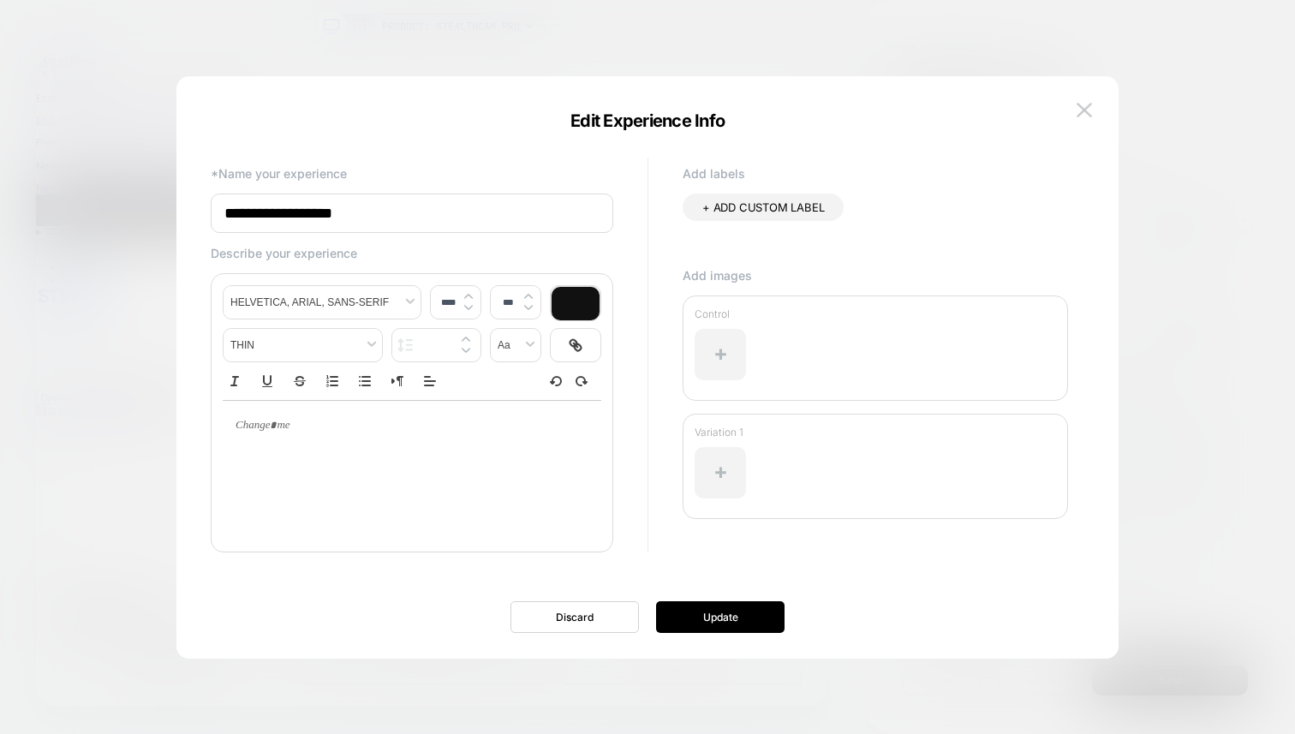
click at [1103, 102] on div "**********" at bounding box center [647, 375] width 942 height 565
click at [1090, 105] on img at bounding box center [1084, 110] width 15 height 15
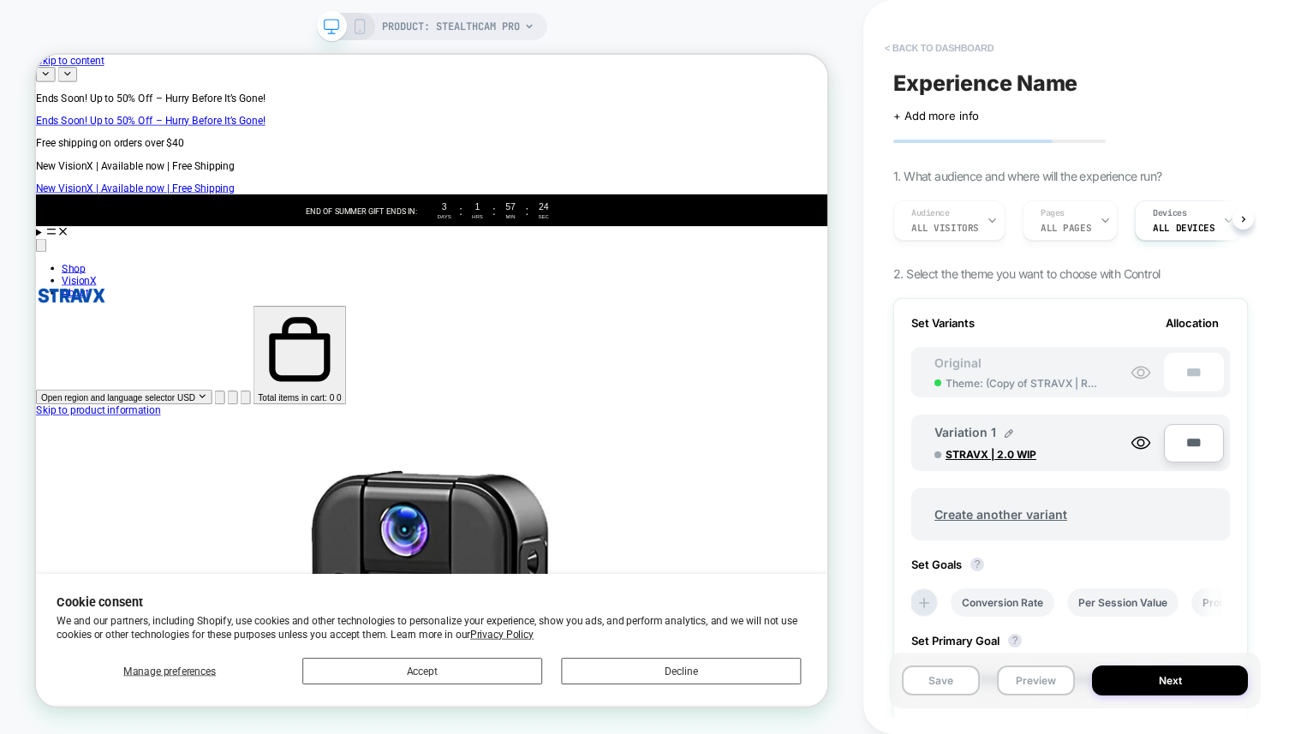
click at [918, 48] on button "< back to dashboard" at bounding box center [939, 47] width 126 height 27
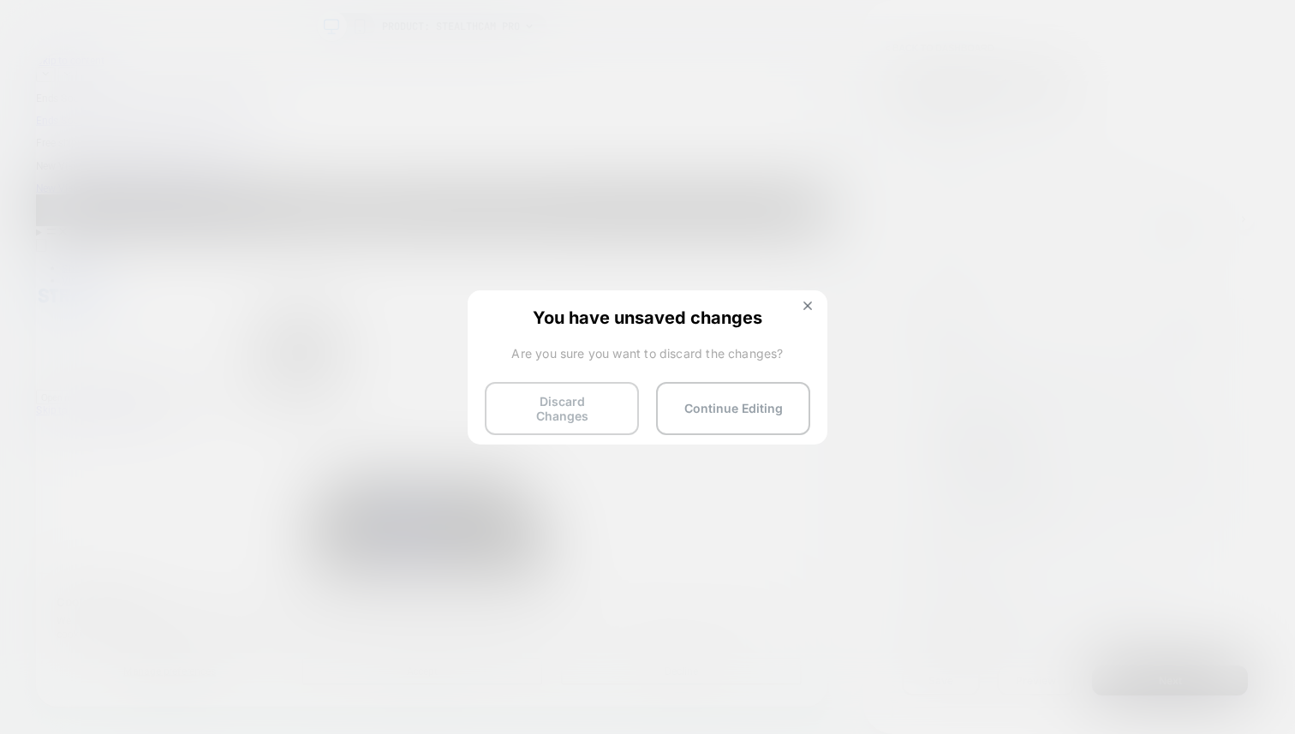
click at [619, 406] on button "Discard Changes" at bounding box center [562, 408] width 154 height 53
